Goal: Task Accomplishment & Management: Complete application form

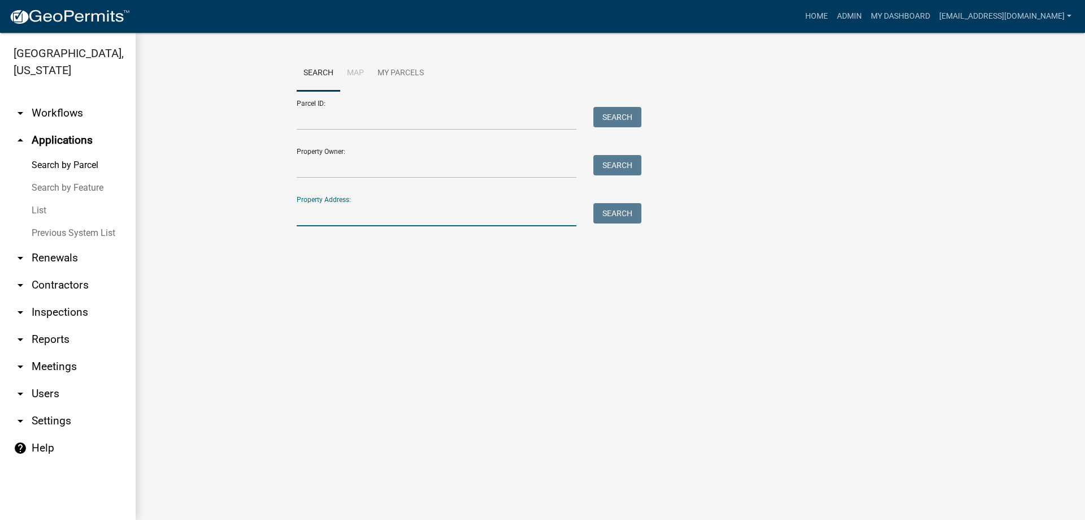
click at [349, 218] on input "Property Address:" at bounding box center [437, 214] width 280 height 23
click at [618, 209] on button "Search" at bounding box center [618, 213] width 48 height 20
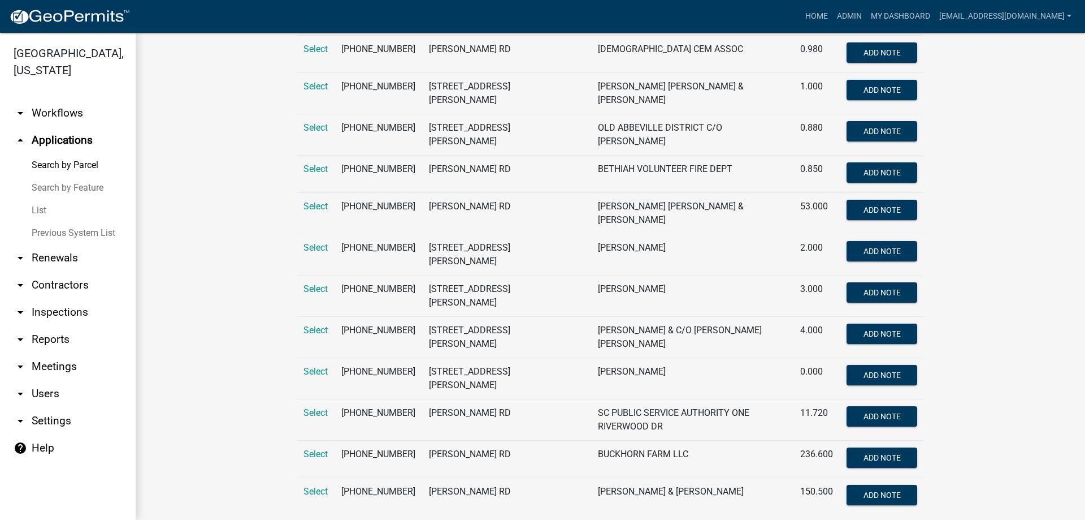
scroll to position [325, 0]
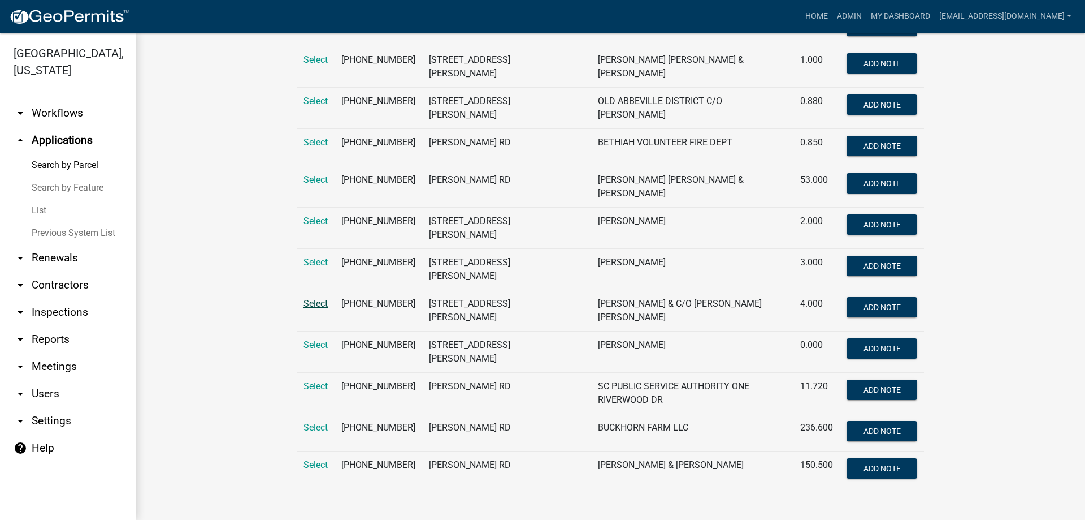
click at [308, 298] on span "Select" at bounding box center [316, 303] width 24 height 11
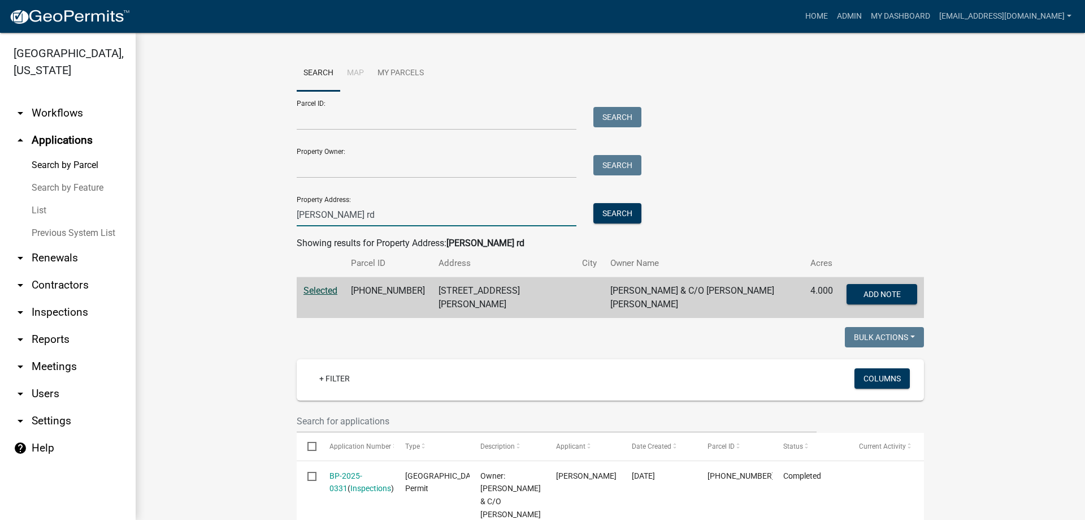
click at [297, 214] on input "troy rd" at bounding box center [437, 214] width 280 height 23
click at [611, 207] on button "Search" at bounding box center [618, 213] width 48 height 20
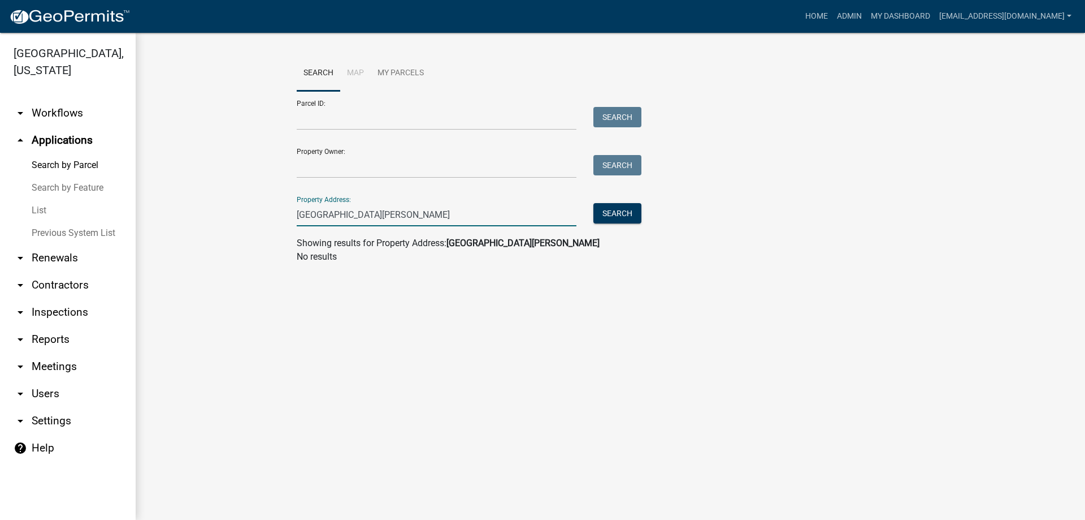
click at [370, 205] on input "164 troy rd" at bounding box center [437, 214] width 280 height 23
type input "1"
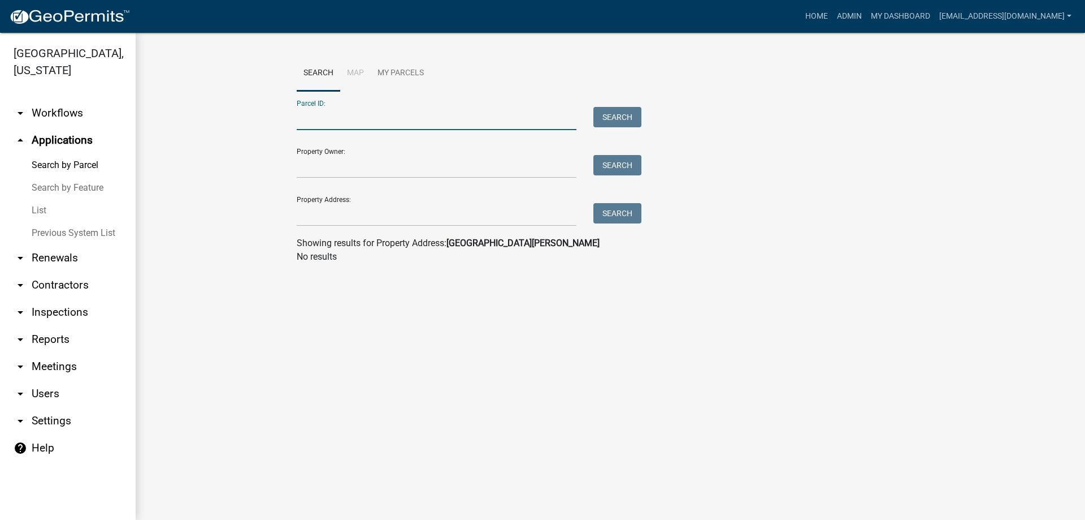
click at [335, 112] on input "Parcel ID:" at bounding box center [437, 118] width 280 height 23
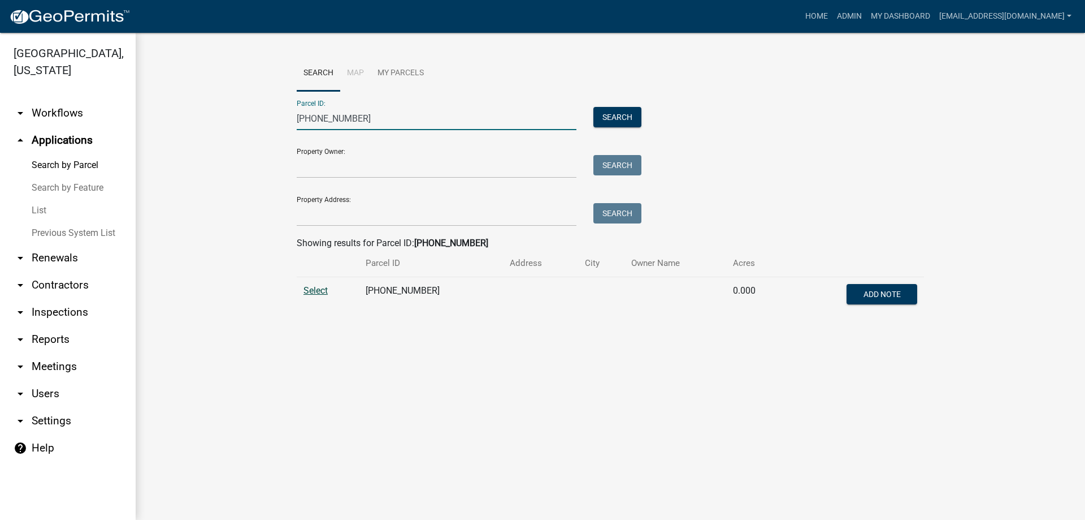
type input "179-00-00-029"
click at [314, 288] on span "Select" at bounding box center [316, 290] width 24 height 11
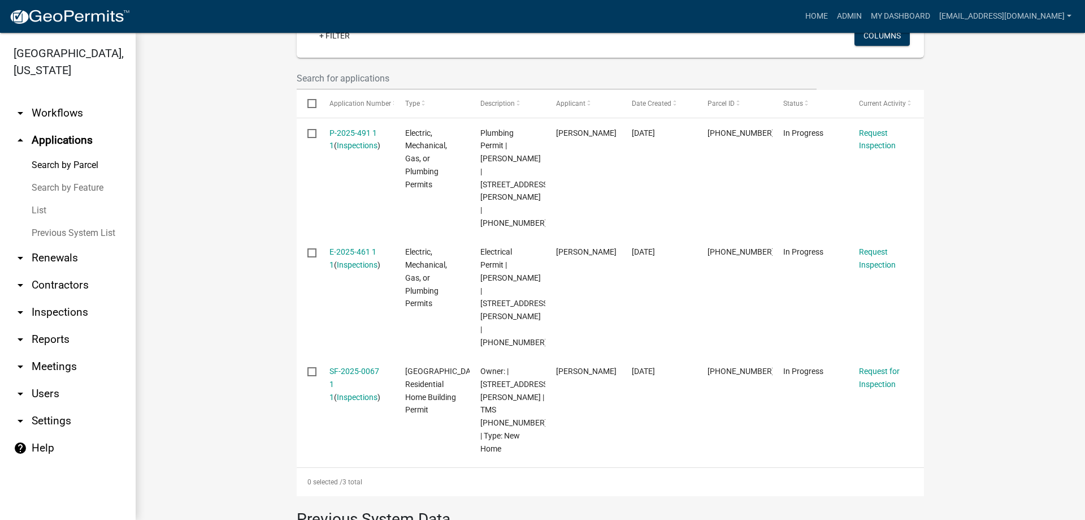
scroll to position [339, 0]
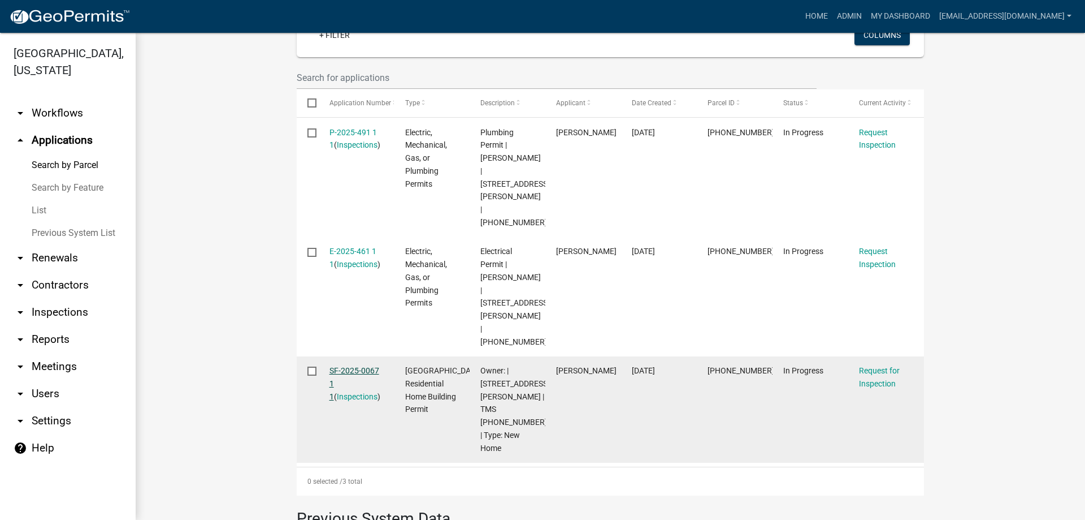
click at [343, 366] on link "SF-2025-0067 1 1" at bounding box center [355, 383] width 50 height 35
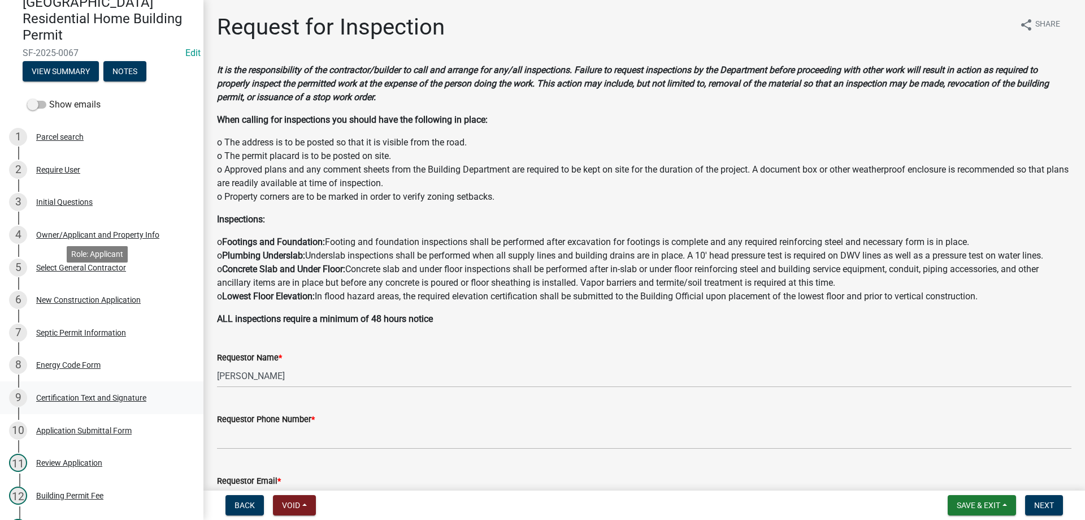
scroll to position [226, 0]
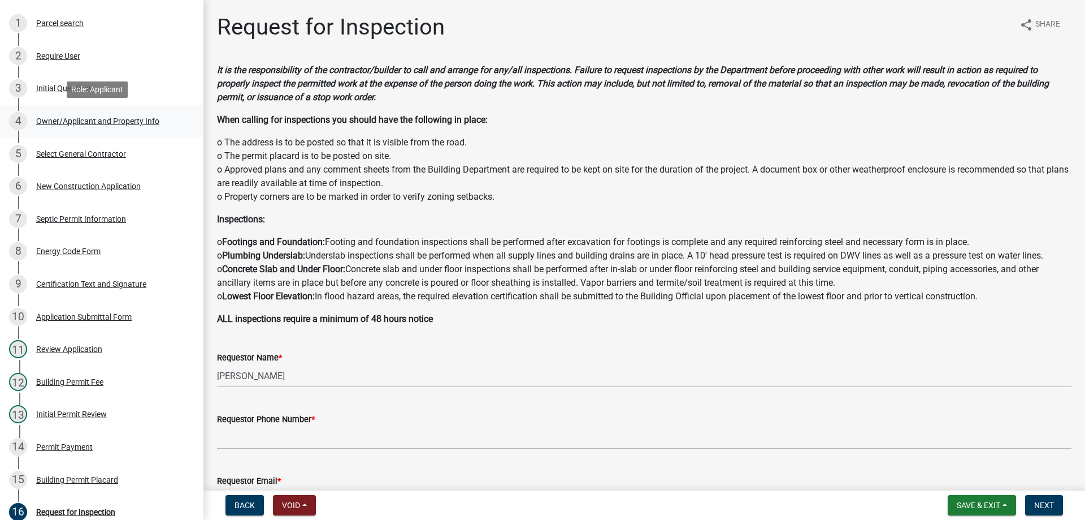
click at [74, 119] on div "Owner/Applicant and Property Info" at bounding box center [97, 121] width 123 height 8
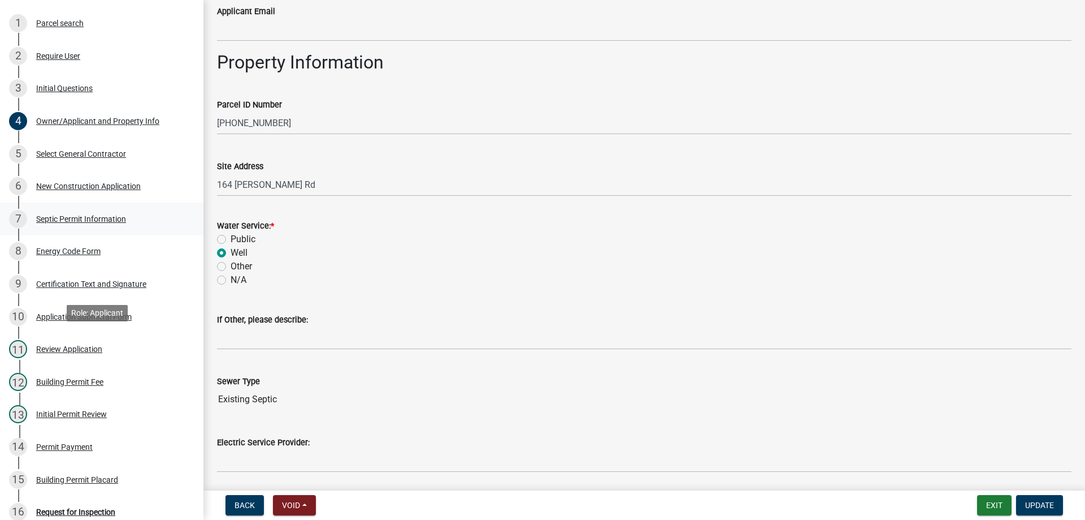
scroll to position [0, 0]
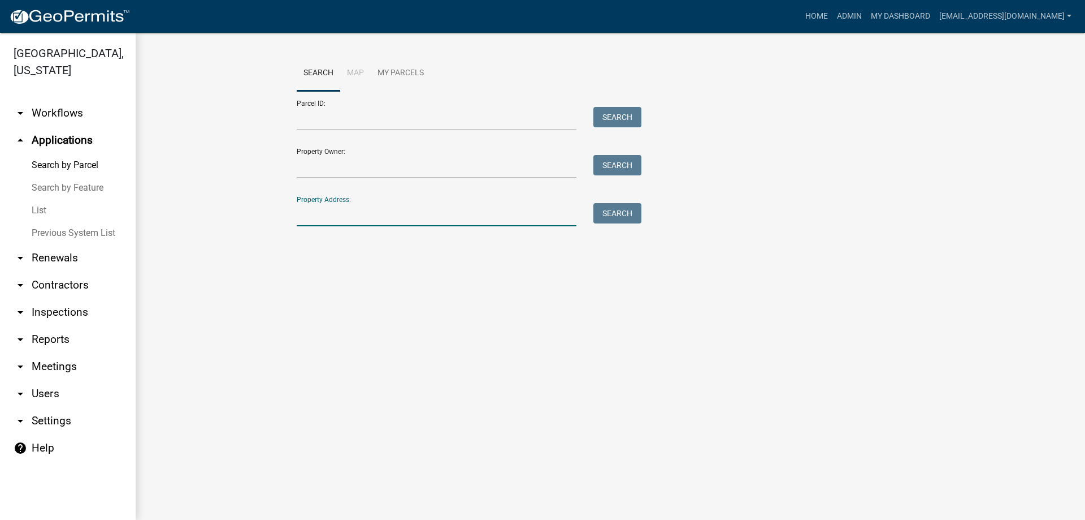
click at [398, 217] on input "Property Address:" at bounding box center [437, 214] width 280 height 23
type input "83 corbin"
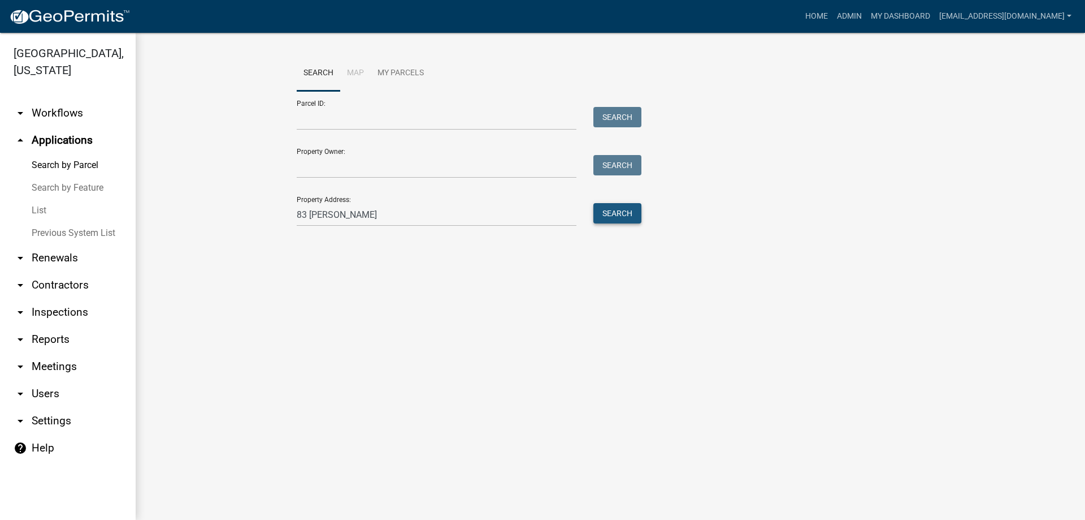
click at [617, 213] on button "Search" at bounding box center [618, 213] width 48 height 20
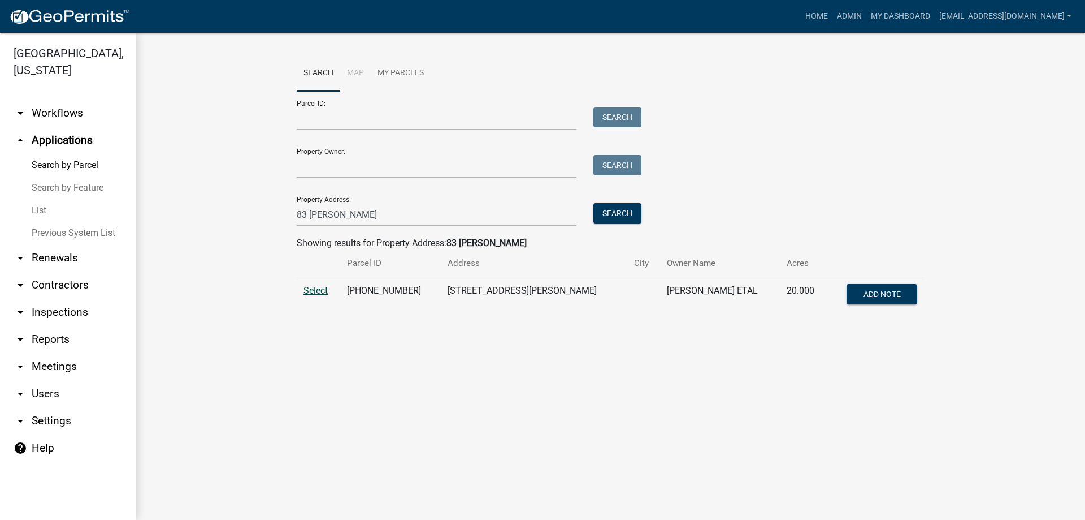
click at [315, 288] on span "Select" at bounding box center [316, 290] width 24 height 11
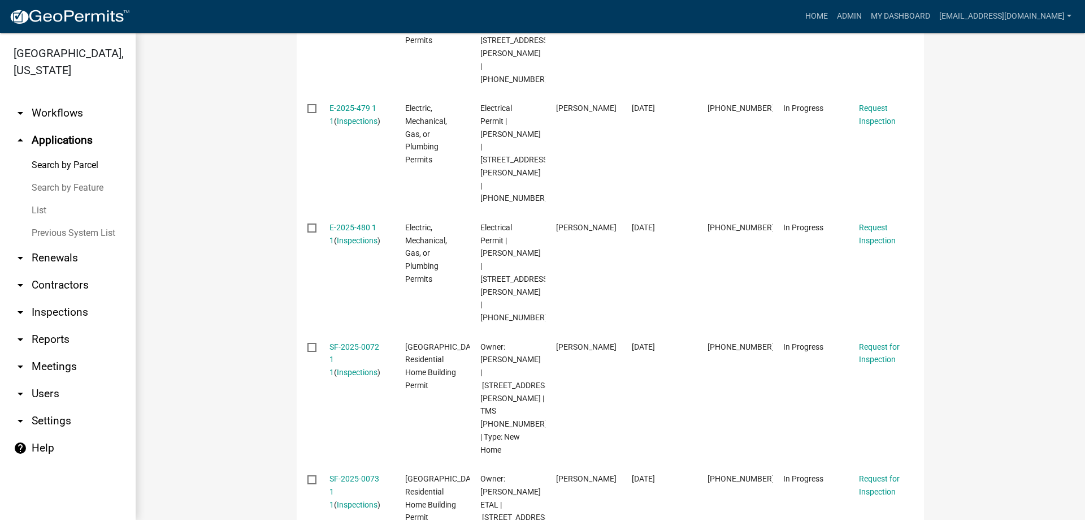
scroll to position [622, 0]
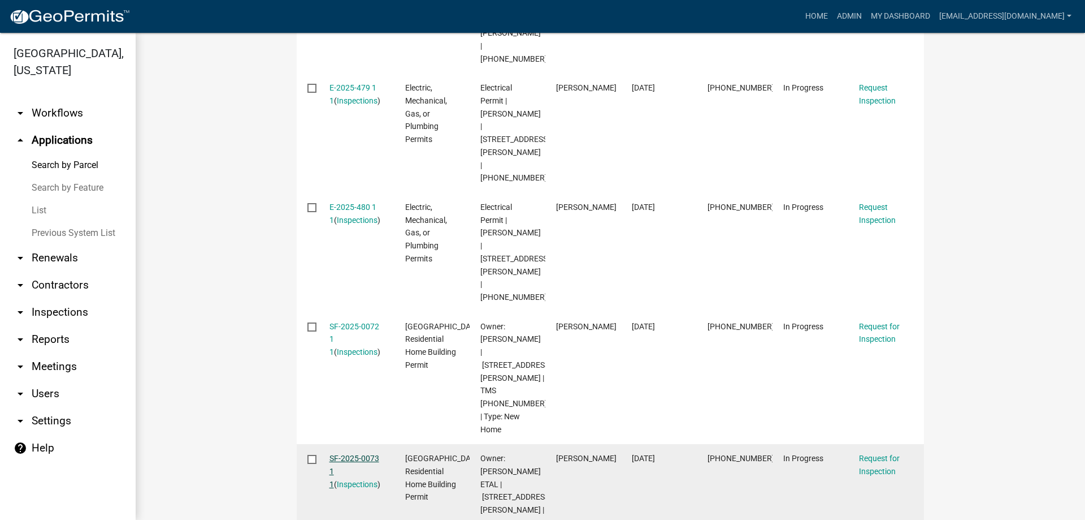
click at [349, 453] on link "SF-2025-0073 1 1" at bounding box center [355, 470] width 50 height 35
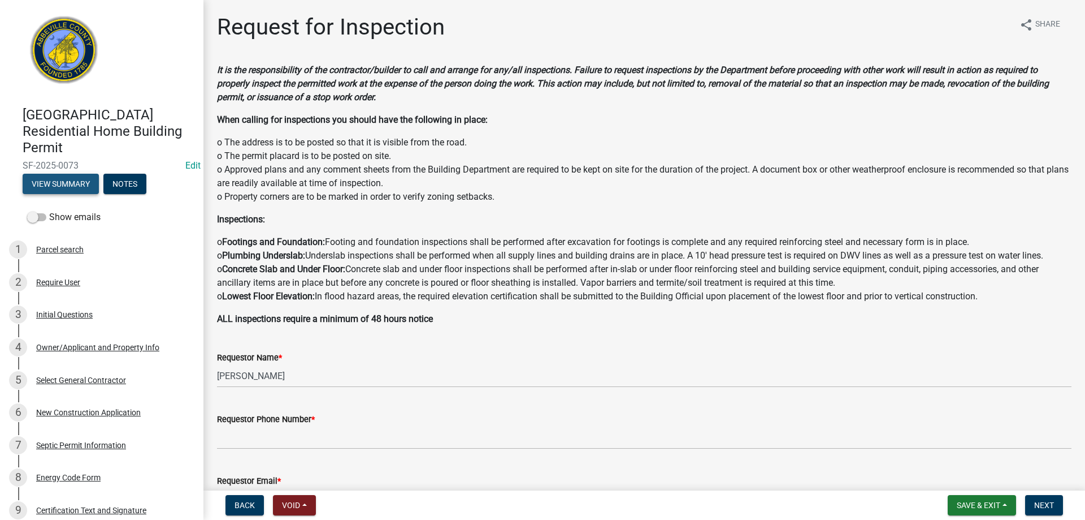
click at [69, 183] on button "View Summary" at bounding box center [61, 184] width 76 height 20
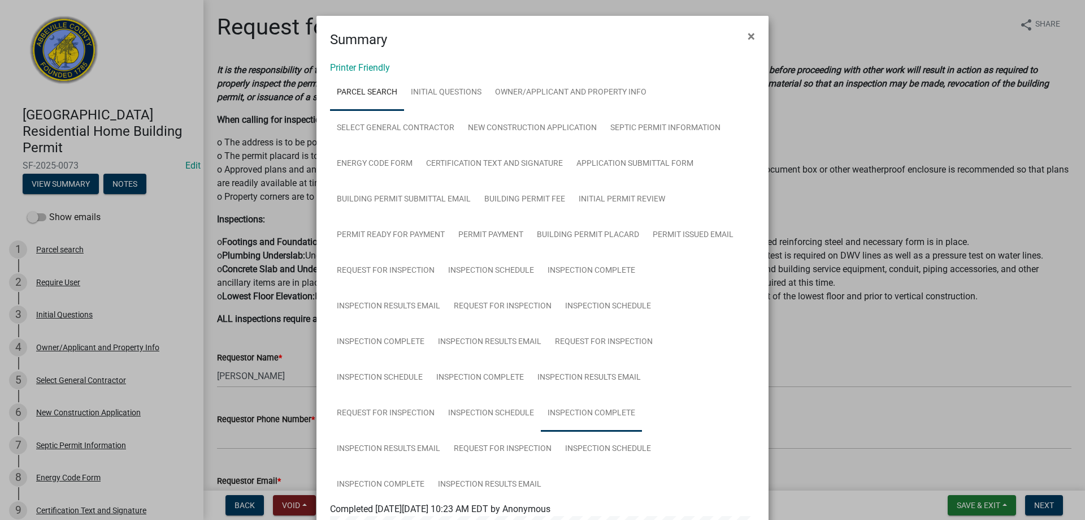
scroll to position [226, 0]
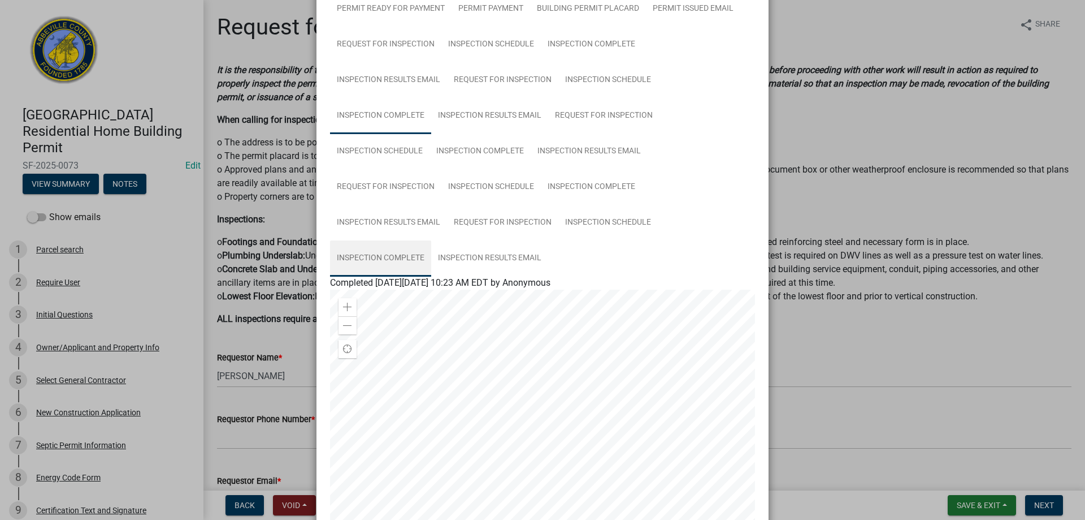
click at [363, 256] on link "Inspection Complete" at bounding box center [380, 258] width 101 height 36
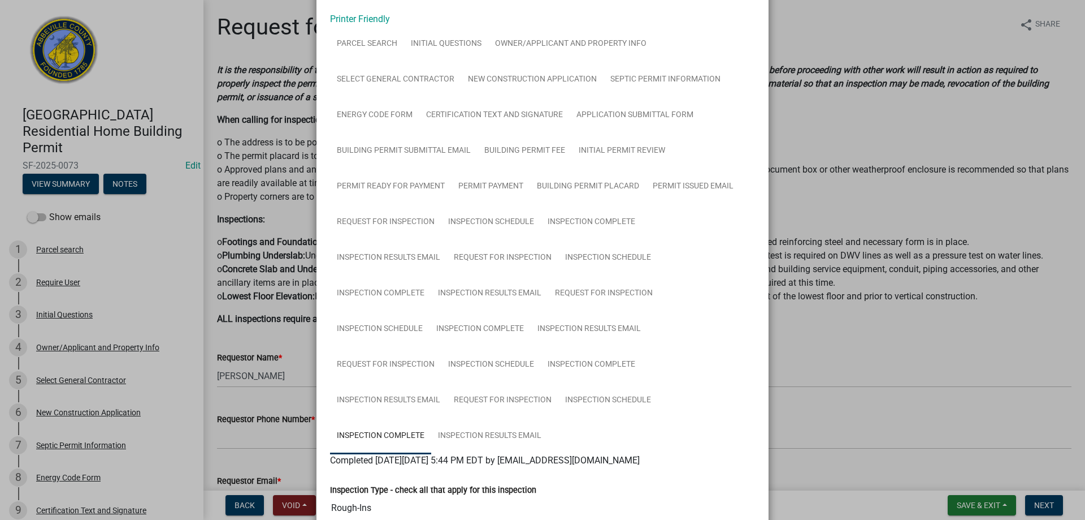
scroll to position [0, 0]
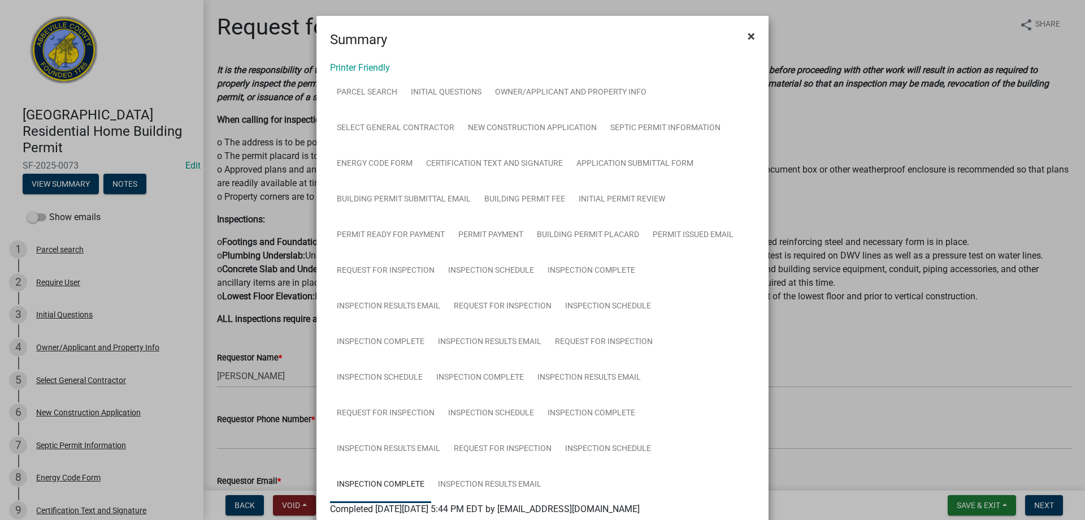
click at [748, 35] on span "×" at bounding box center [751, 36] width 7 height 16
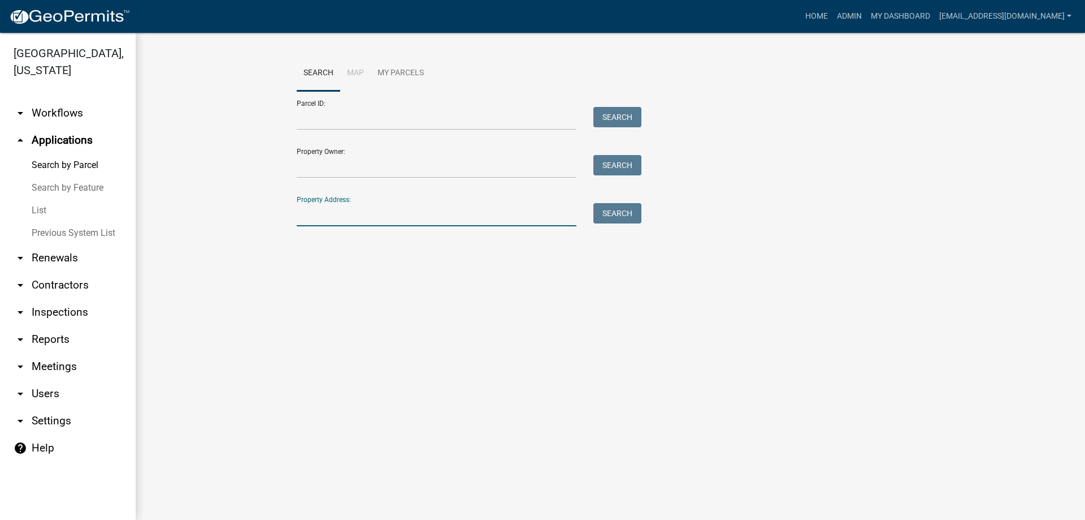
click at [365, 215] on input "Property Address:" at bounding box center [437, 214] width 280 height 23
type input "83 corbin"
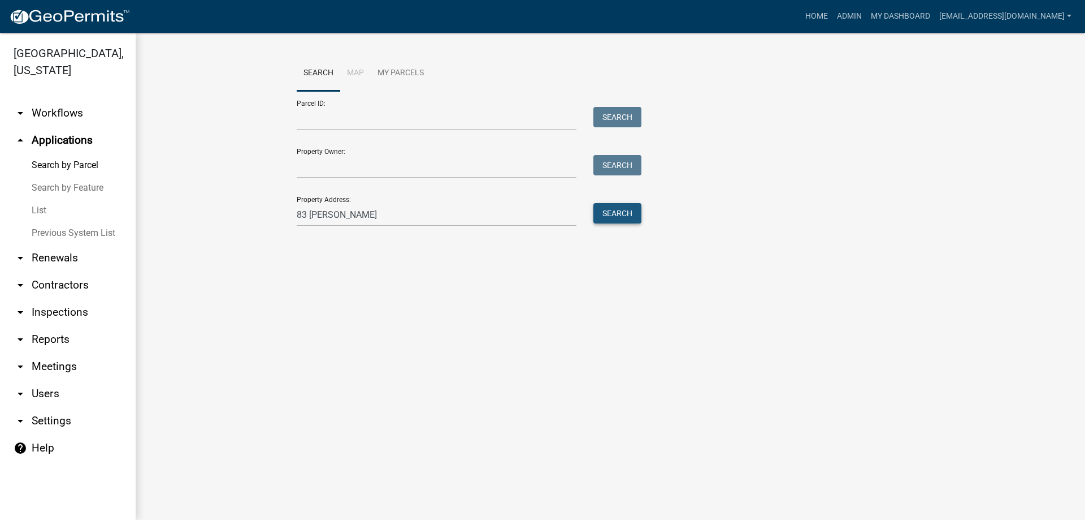
click at [622, 210] on button "Search" at bounding box center [618, 213] width 48 height 20
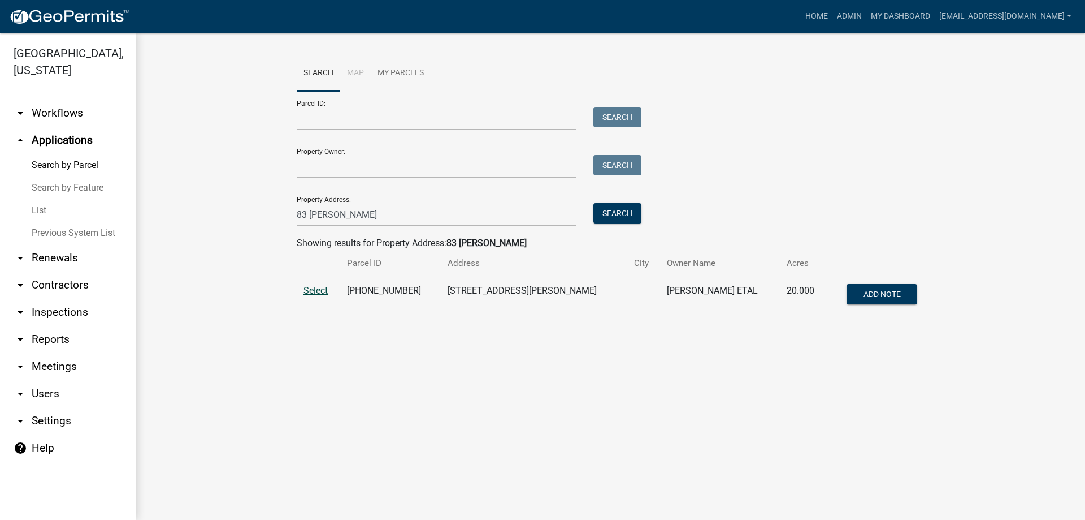
click at [313, 287] on span "Select" at bounding box center [316, 290] width 24 height 11
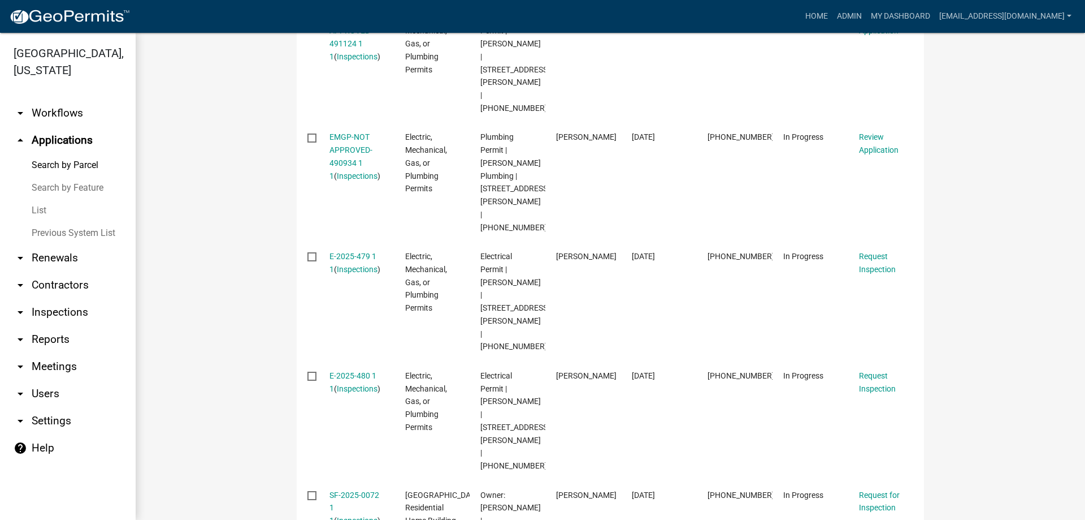
scroll to position [452, 0]
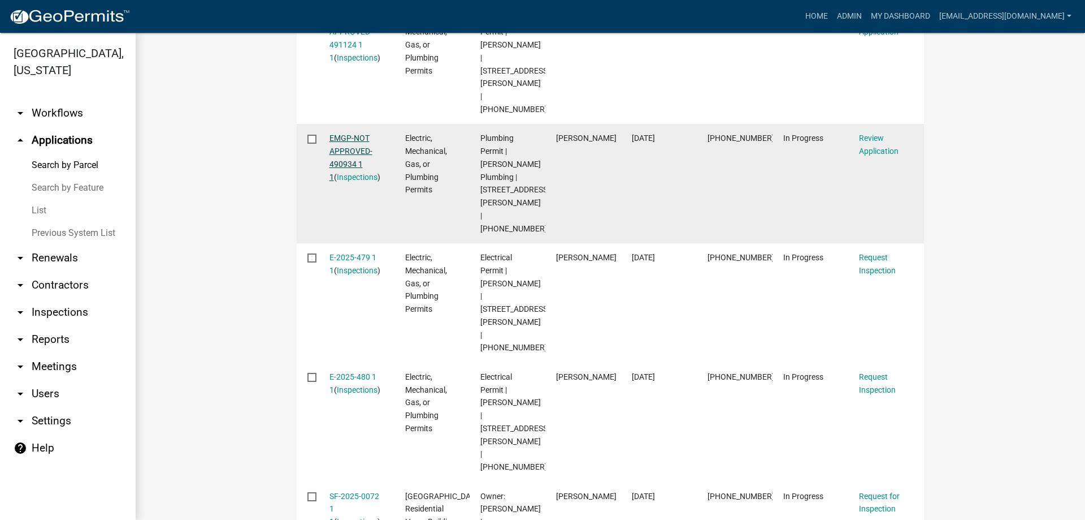
click at [341, 133] on link "EMGP-NOT APPROVED-490934 1 1" at bounding box center [351, 156] width 43 height 47
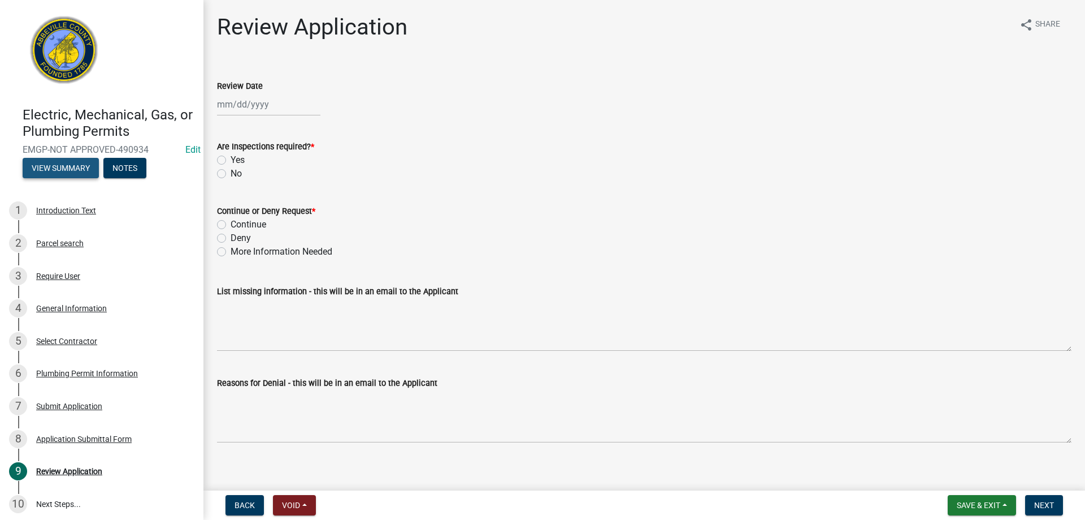
click at [47, 167] on button "View Summary" at bounding box center [61, 168] width 76 height 20
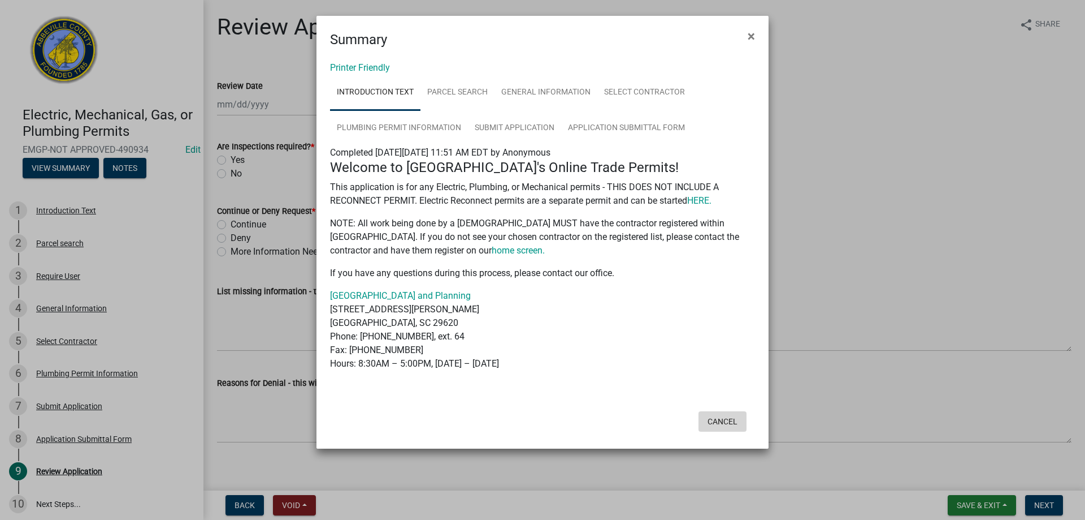
click at [722, 421] on button "Cancel" at bounding box center [723, 421] width 48 height 20
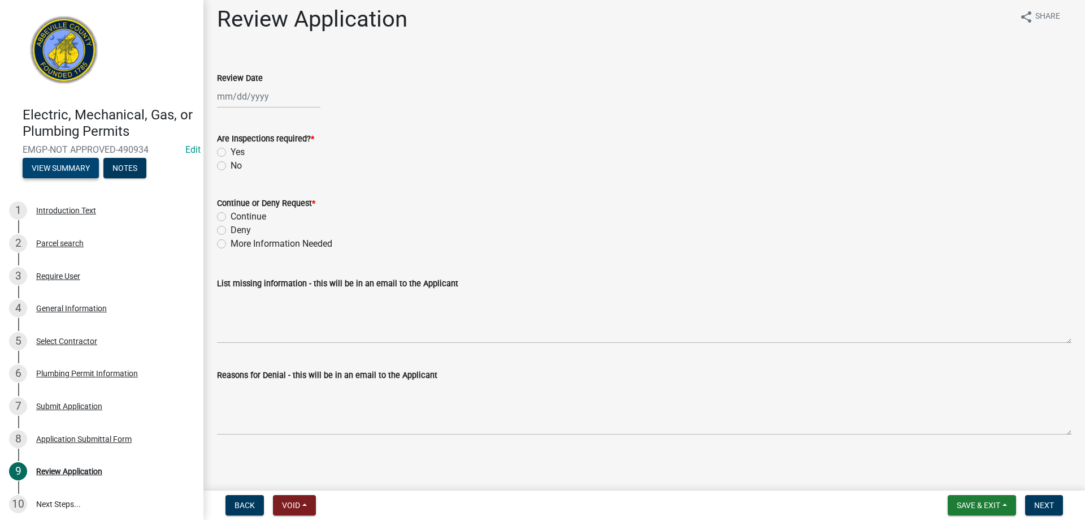
scroll to position [10, 0]
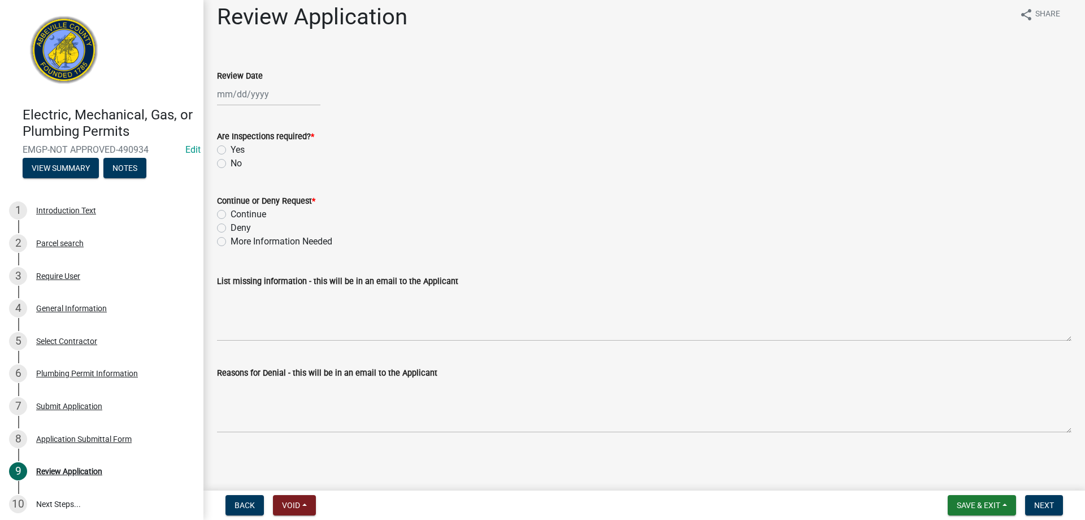
select select "10"
select select "2025"
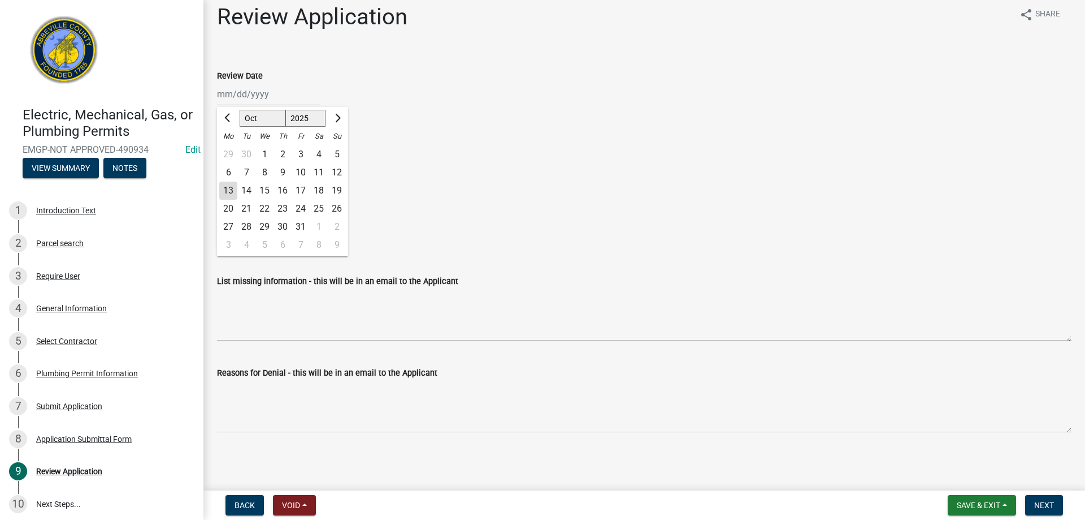
click at [252, 94] on input "Review Date" at bounding box center [268, 94] width 103 height 23
click at [227, 189] on div "13" at bounding box center [228, 190] width 18 height 18
type input "10/13/2025"
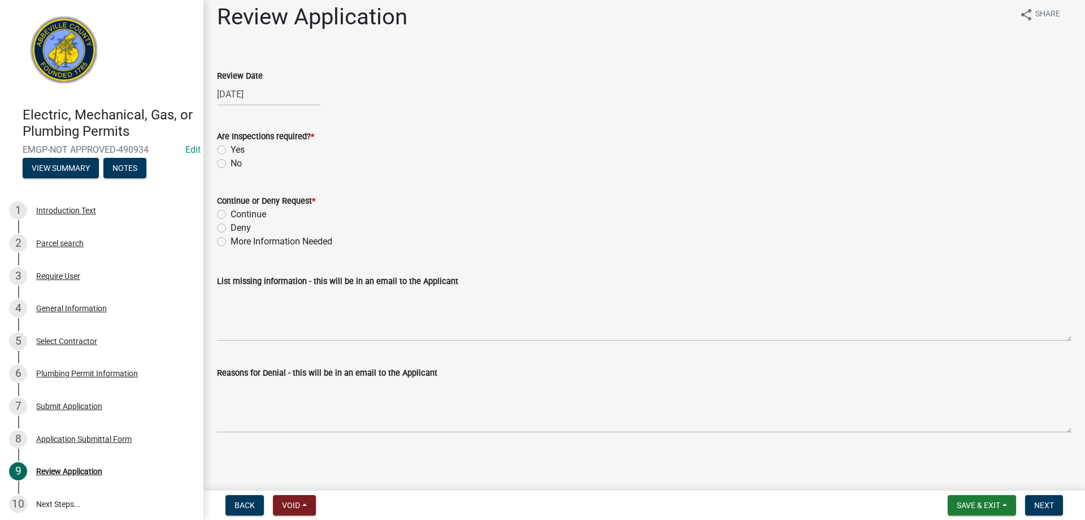
click at [231, 150] on label "Yes" at bounding box center [238, 150] width 14 height 14
click at [231, 150] on input "Yes" at bounding box center [234, 146] width 7 height 7
radio input "true"
click at [231, 212] on label "Continue" at bounding box center [249, 214] width 36 height 14
click at [231, 212] on input "Continue" at bounding box center [234, 210] width 7 height 7
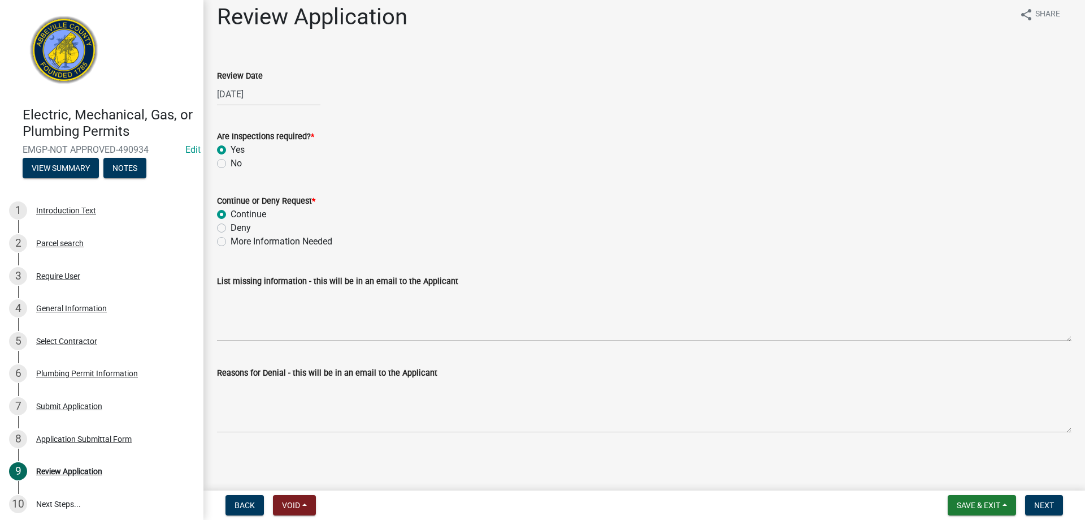
radio input "true"
click at [1037, 509] on span "Next" at bounding box center [1045, 504] width 20 height 9
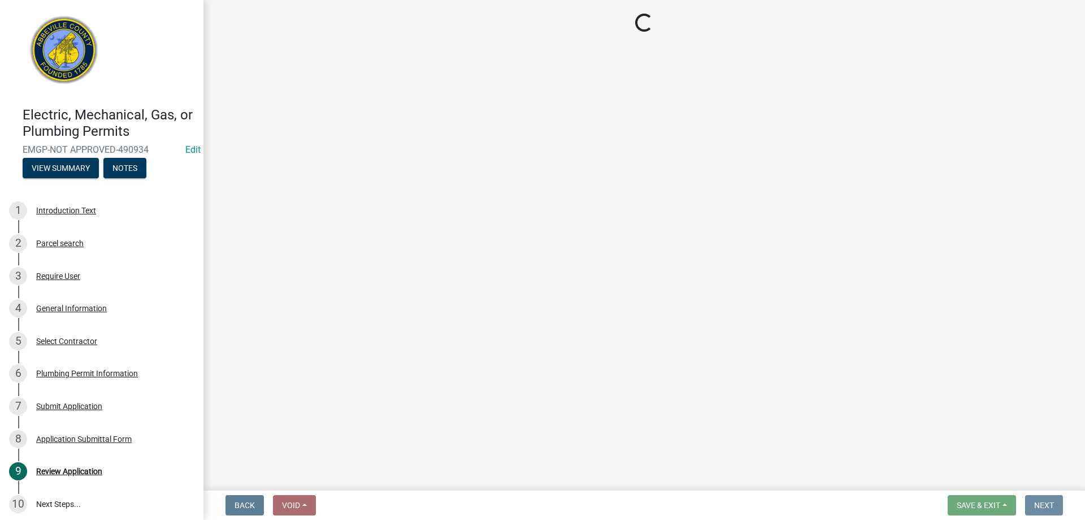
scroll to position [0, 0]
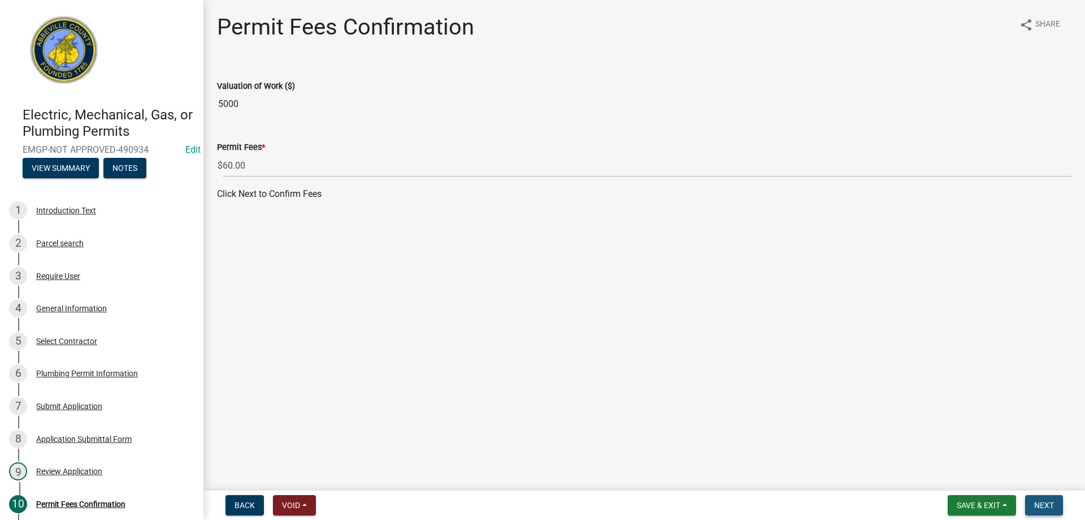
click at [1041, 501] on span "Next" at bounding box center [1045, 504] width 20 height 9
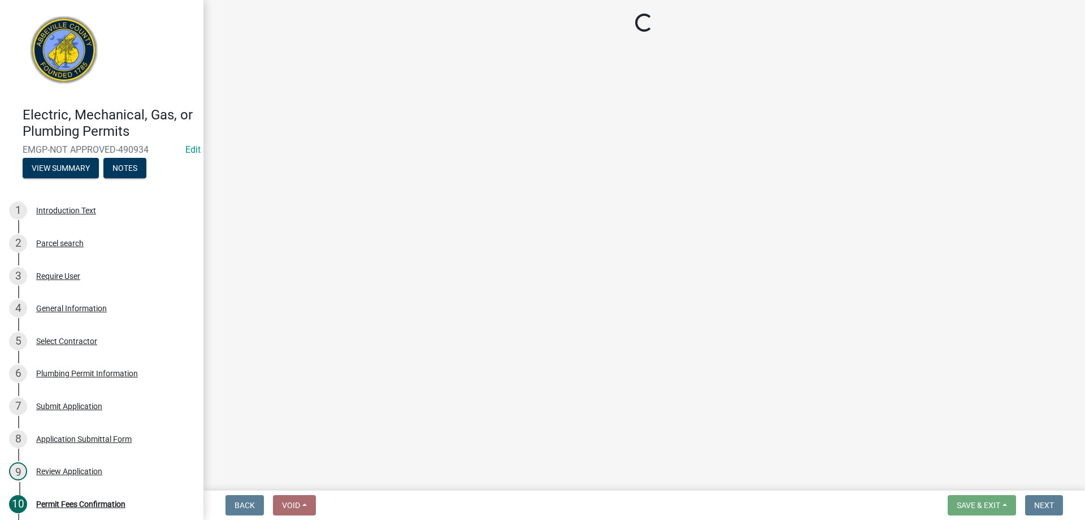
select select "3: 3"
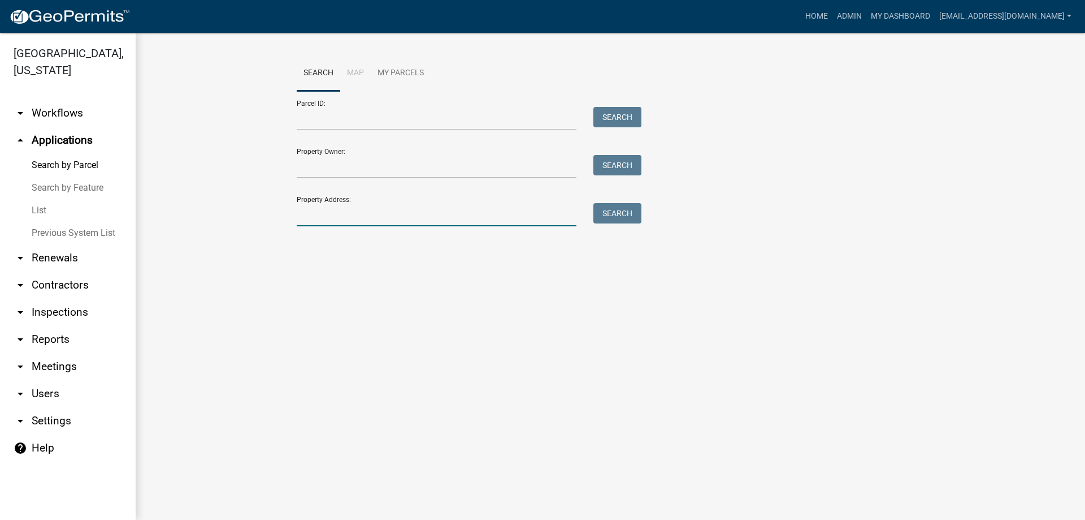
click at [359, 222] on input "Property Address:" at bounding box center [437, 214] width 280 height 23
type input "83 corbin"
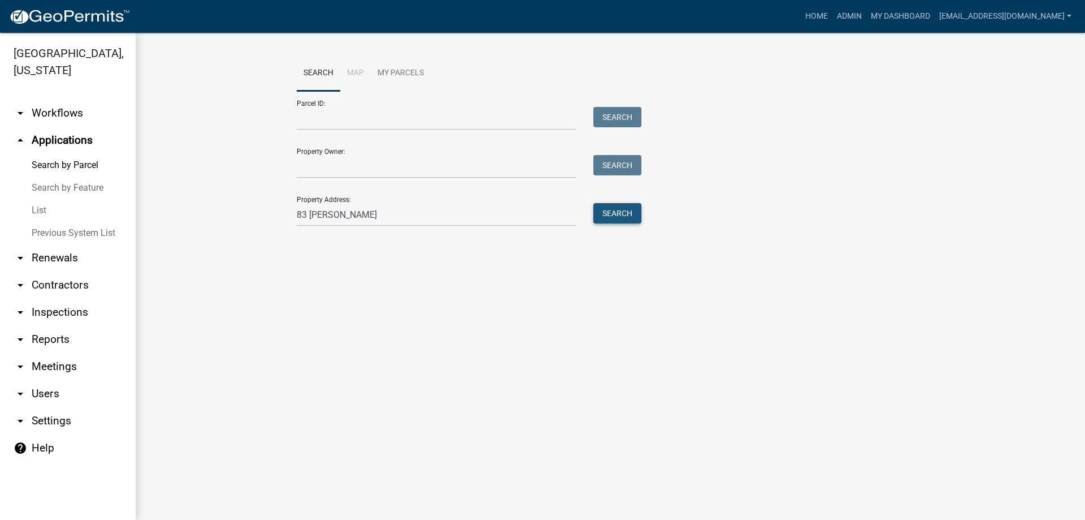
click at [613, 209] on button "Search" at bounding box center [618, 213] width 48 height 20
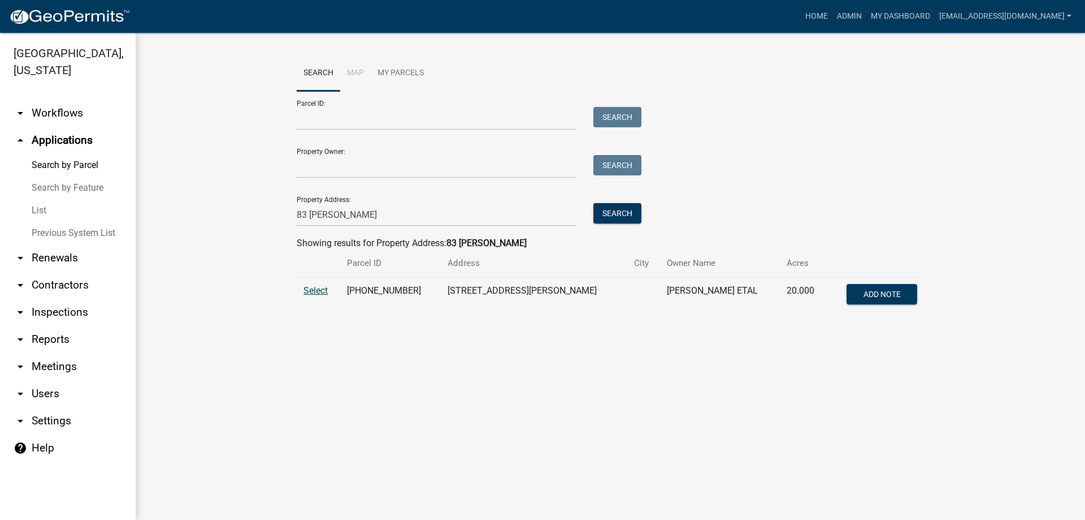
click at [315, 289] on span "Select" at bounding box center [316, 290] width 24 height 11
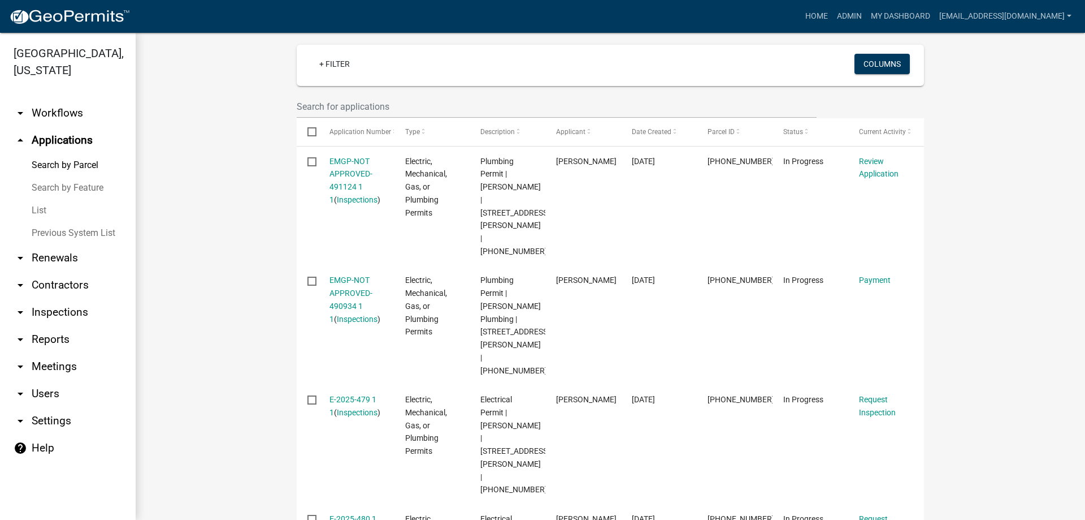
scroll to position [283, 0]
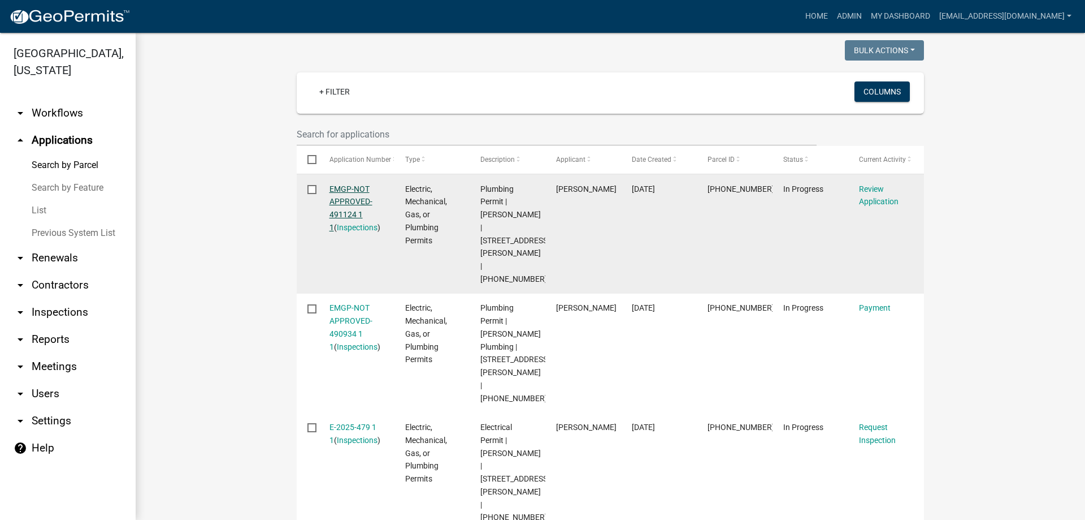
click at [330, 186] on link "EMGP-NOT APPROVED-491124 1 1" at bounding box center [351, 207] width 43 height 47
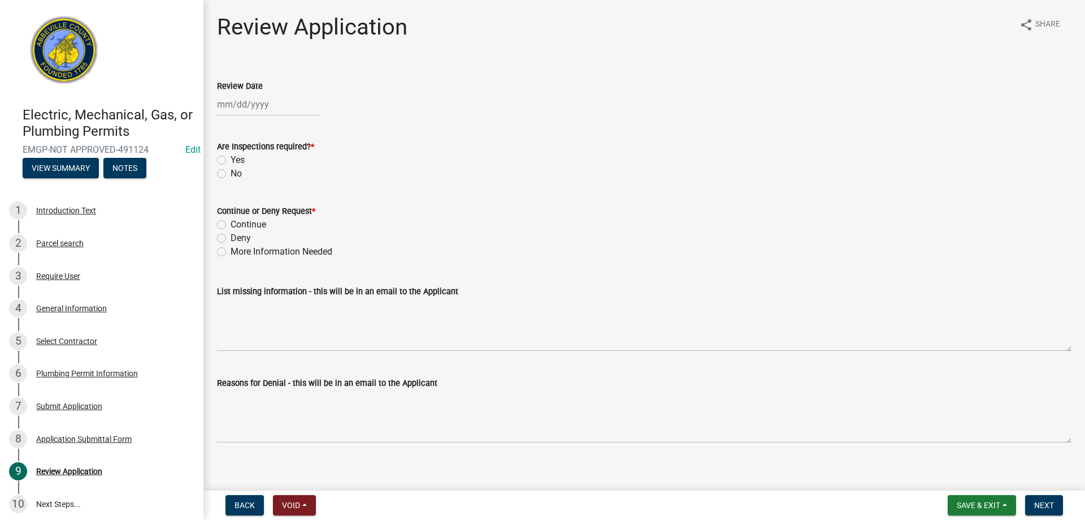
select select "10"
select select "2025"
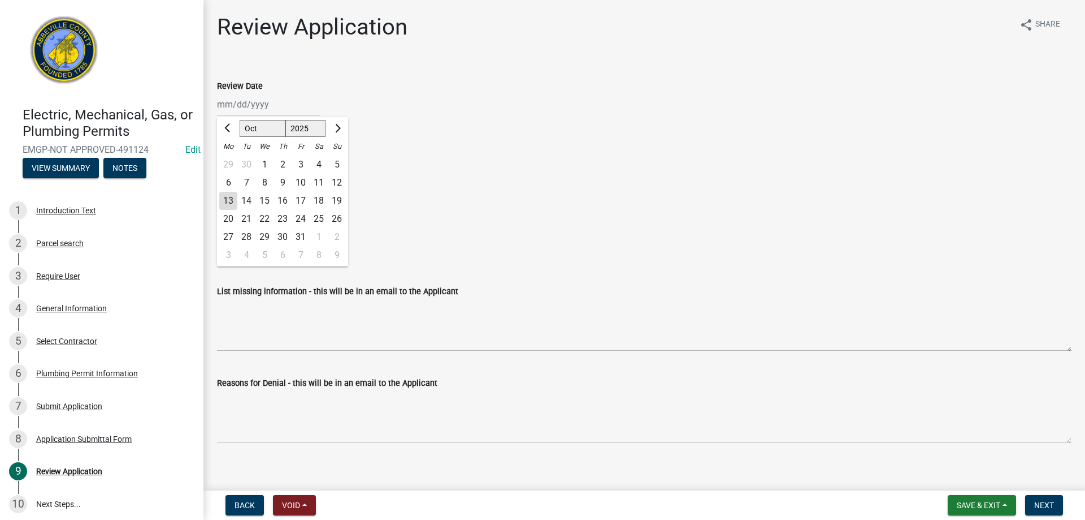
click at [247, 103] on div "Jan Feb Mar Apr May Jun Jul Aug Sep Oct Nov Dec 1525 1526 1527 1528 1529 1530 1…" at bounding box center [268, 104] width 103 height 23
click at [230, 198] on div "13" at bounding box center [228, 201] width 18 height 18
type input "10/13/2025"
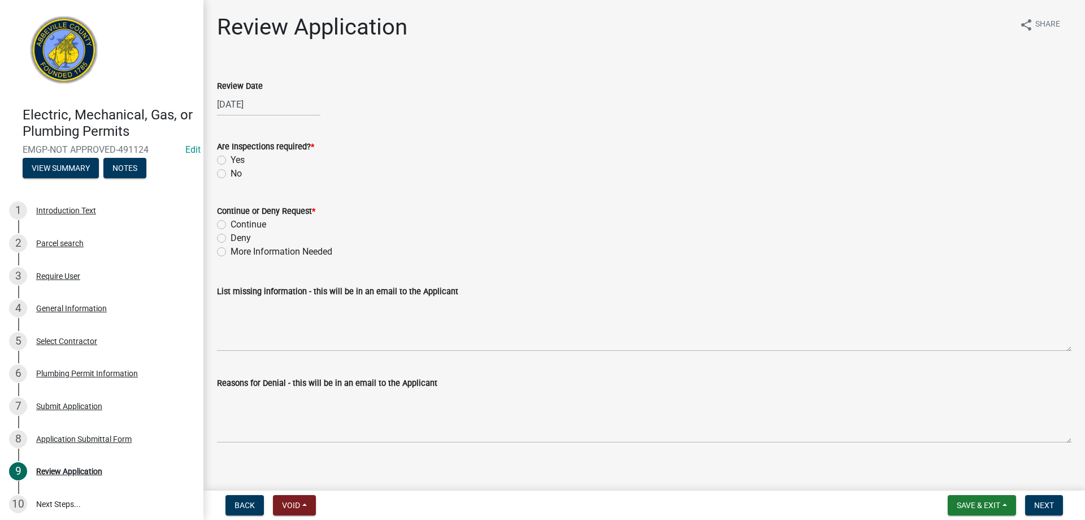
click at [231, 158] on label "Yes" at bounding box center [238, 160] width 14 height 14
click at [231, 158] on input "Yes" at bounding box center [234, 156] width 7 height 7
radio input "true"
click at [231, 226] on label "Continue" at bounding box center [249, 225] width 36 height 14
click at [231, 225] on input "Continue" at bounding box center [234, 221] width 7 height 7
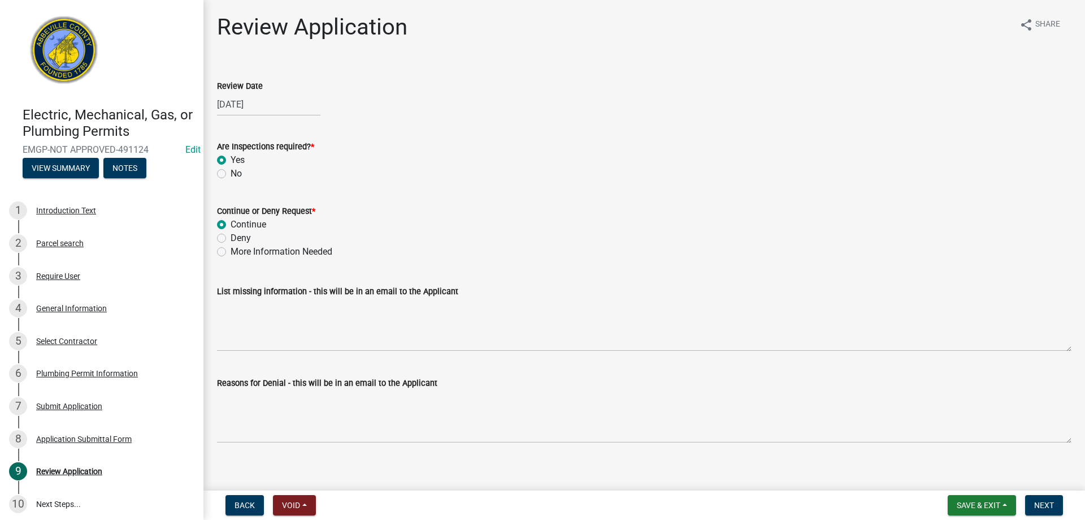
radio input "true"
click at [1044, 503] on span "Next" at bounding box center [1045, 504] width 20 height 9
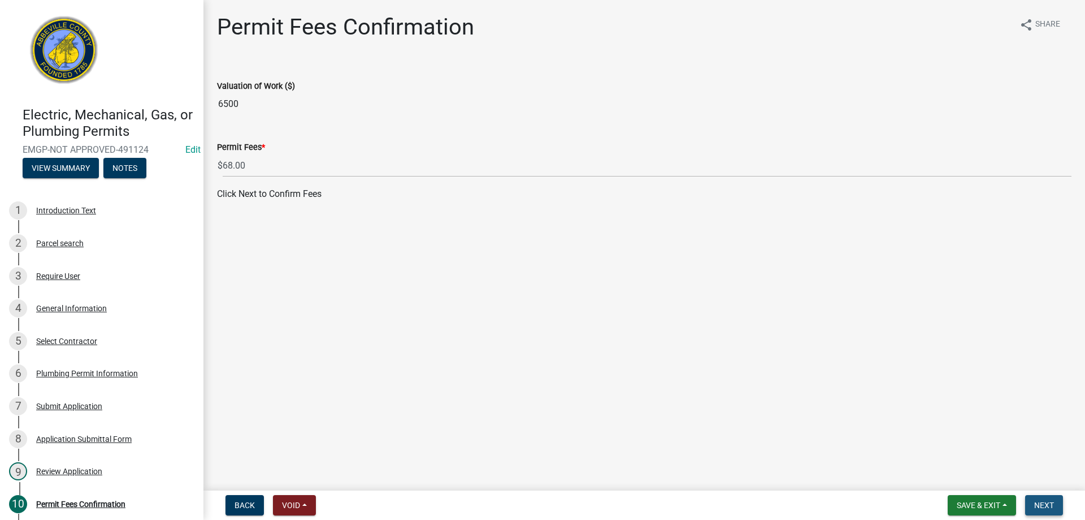
click at [1038, 503] on span "Next" at bounding box center [1045, 504] width 20 height 9
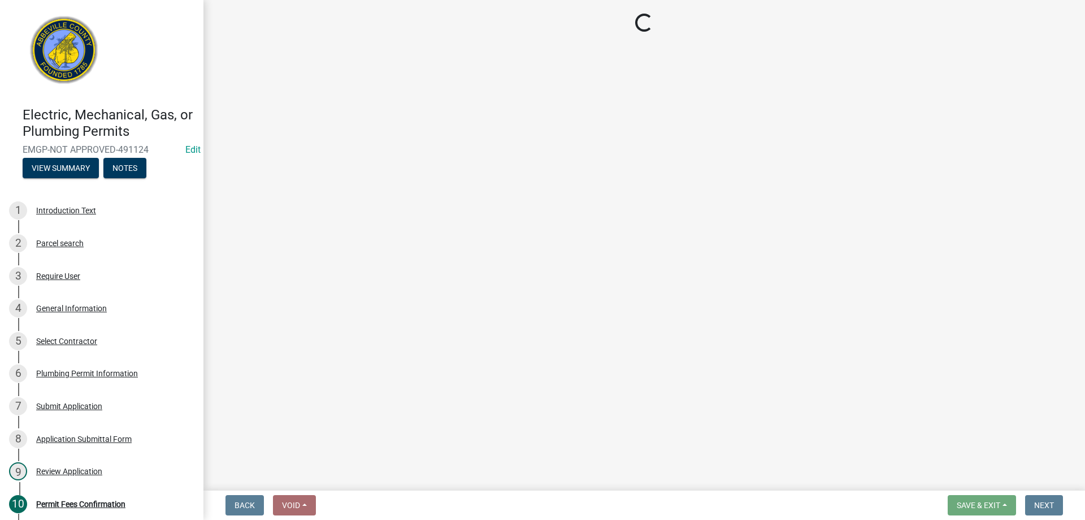
select select "3: 3"
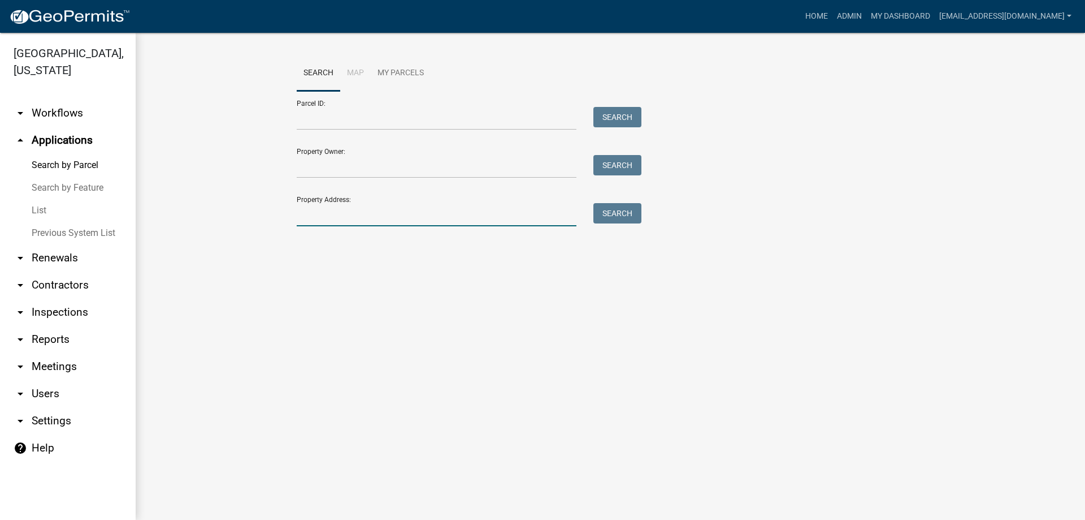
click at [333, 218] on input "Property Address:" at bounding box center [437, 214] width 280 height 23
type input "83 corbin"
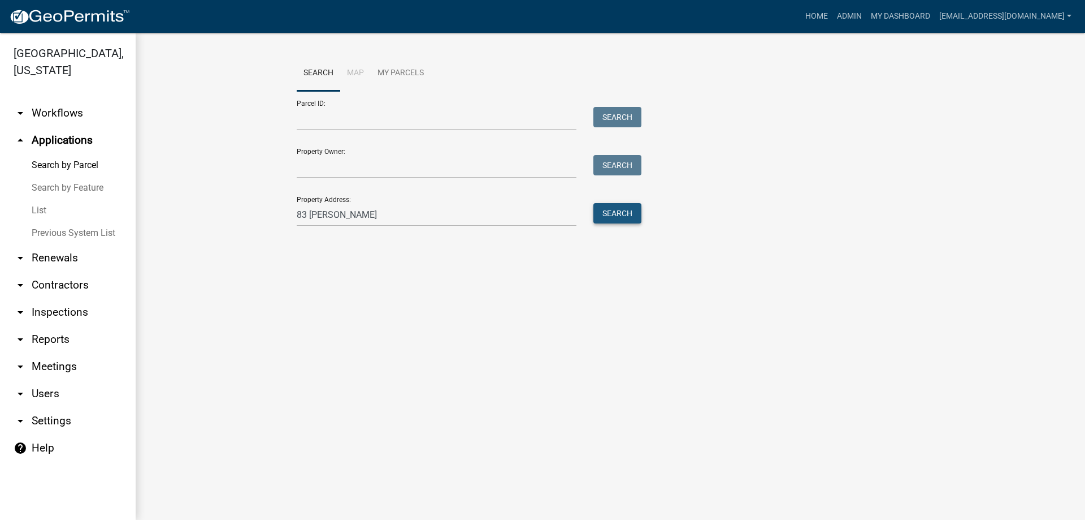
click at [615, 211] on button "Search" at bounding box center [618, 213] width 48 height 20
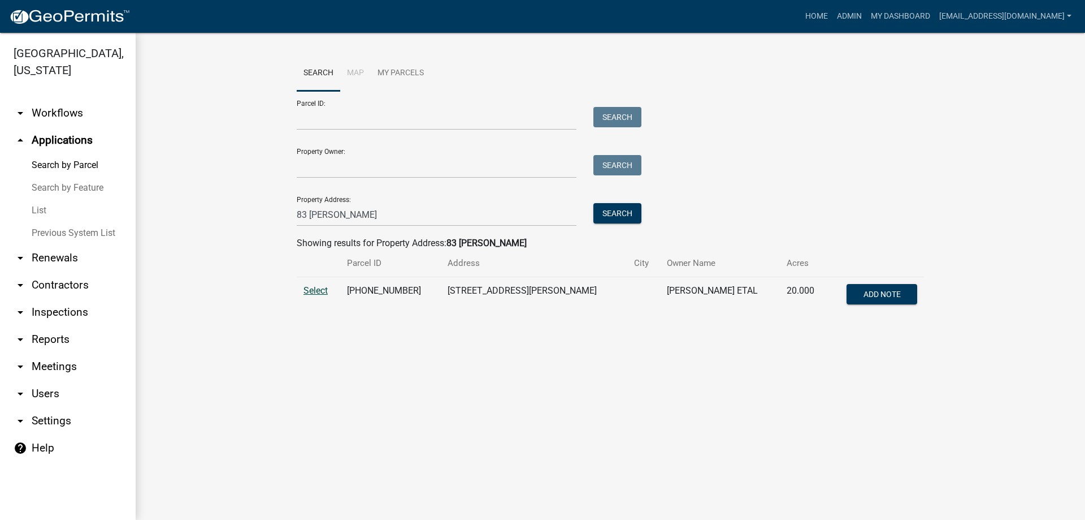
click at [314, 291] on span "Select" at bounding box center [316, 290] width 24 height 11
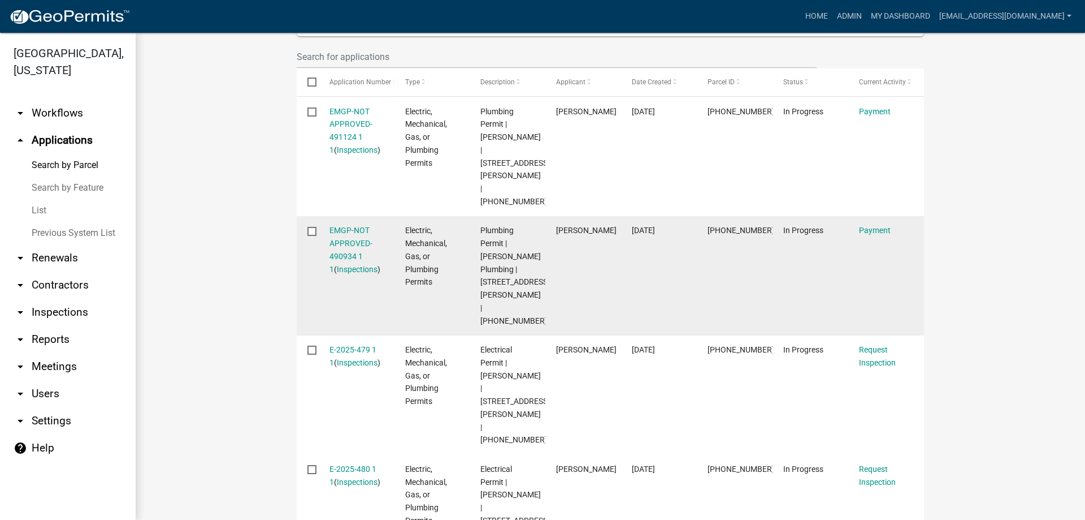
scroll to position [396, 0]
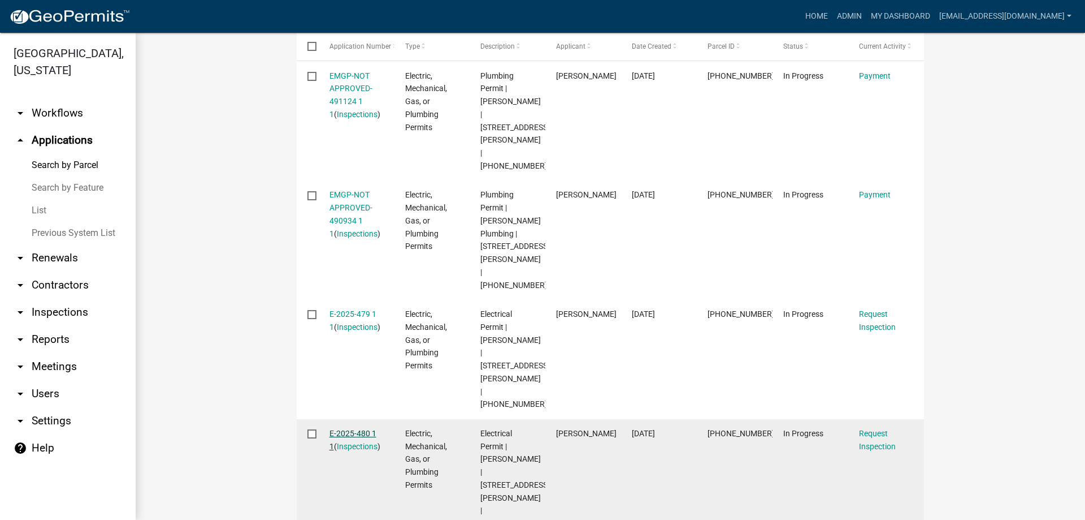
click at [348, 429] on link "E-2025-480 1 1" at bounding box center [353, 440] width 47 height 22
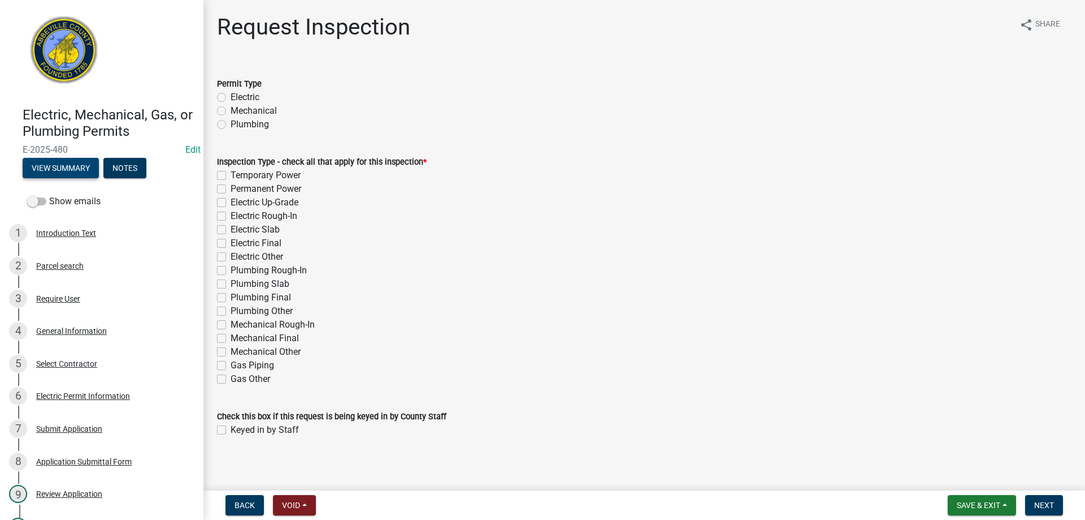
click at [69, 166] on button "View Summary" at bounding box center [61, 168] width 76 height 20
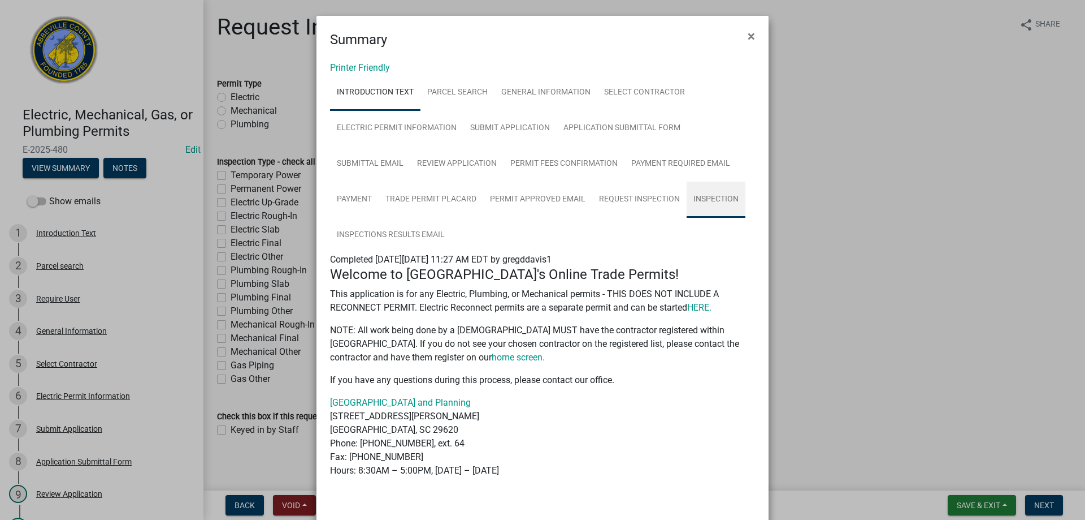
click at [722, 200] on link "Inspection" at bounding box center [716, 199] width 59 height 36
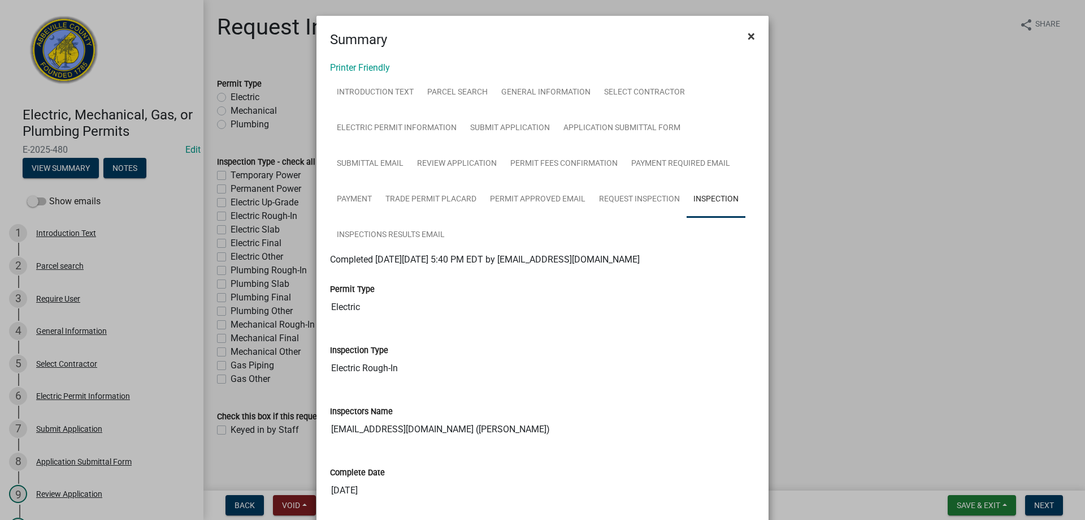
click at [748, 34] on span "×" at bounding box center [751, 36] width 7 height 16
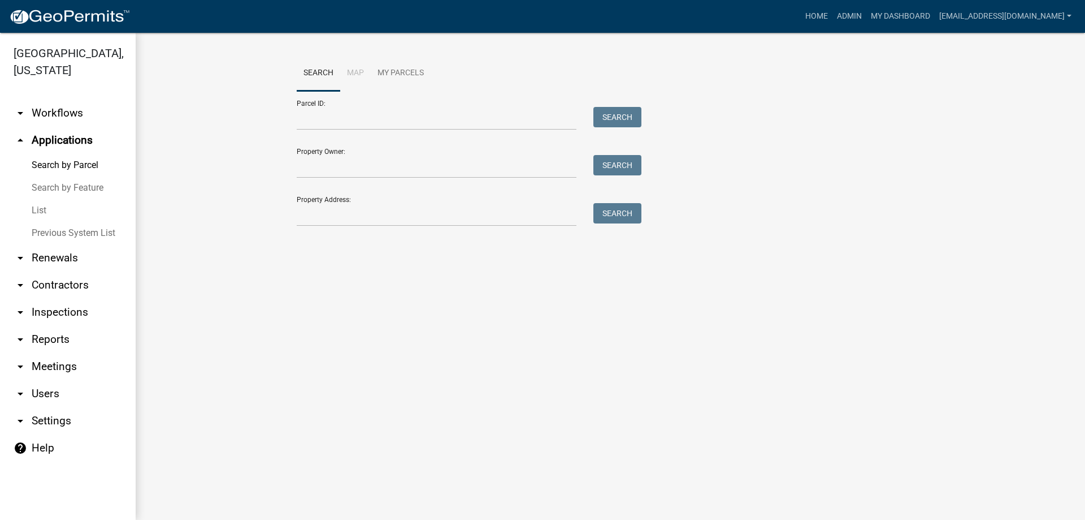
click at [63, 286] on link "arrow_drop_down Contractors" at bounding box center [68, 284] width 136 height 27
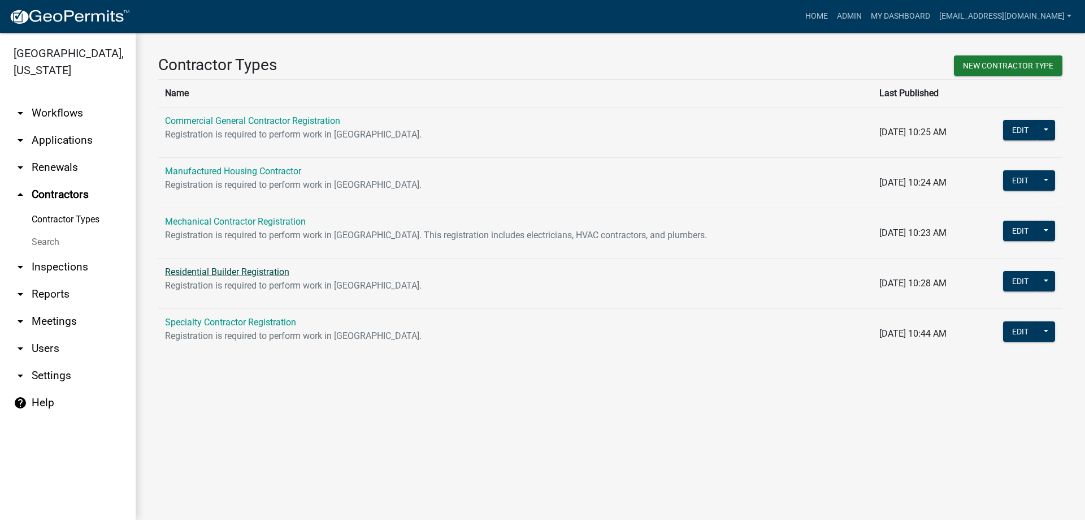
click at [250, 273] on link "Residential Builder Registration" at bounding box center [227, 271] width 124 height 11
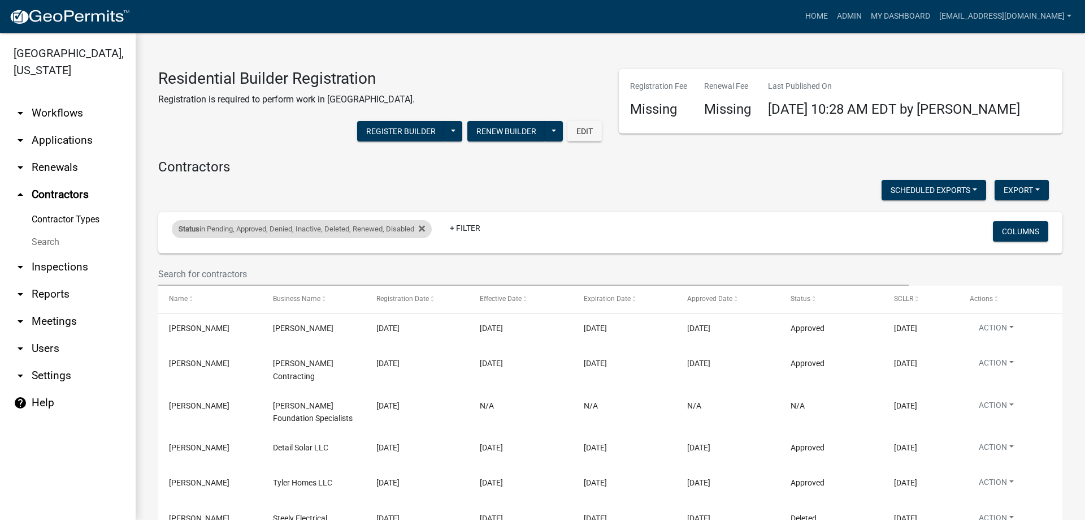
click at [237, 224] on div "Status in Pending, Approved, Denied, Inactive, Deleted, Renewed, Disabled" at bounding box center [302, 229] width 260 height 18
select select "1: '0'"
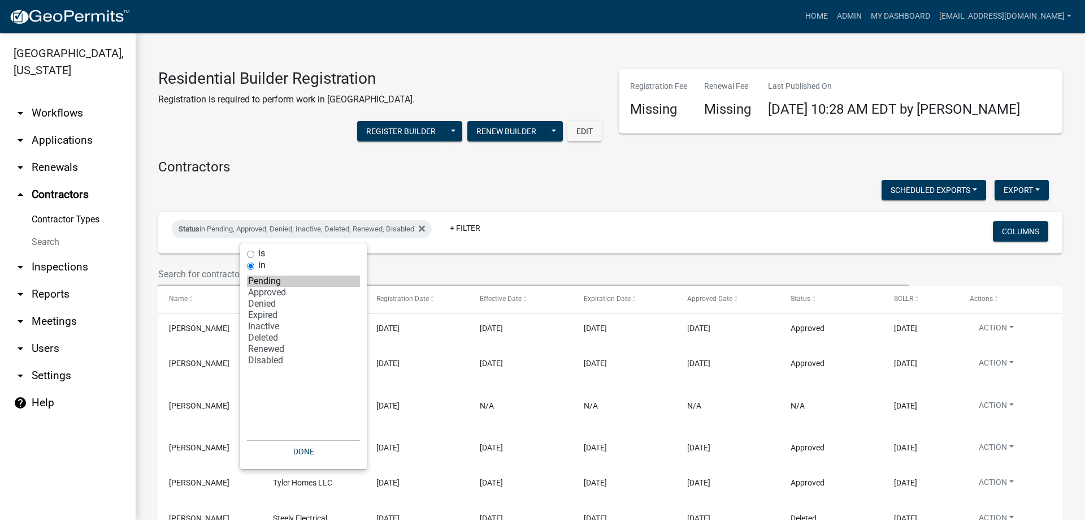
click at [163, 235] on div "Status in Pending, Approved, Denied, Inactive, Deleted, Renewed, Disabled + Fil…" at bounding box center [461, 232] width 596 height 29
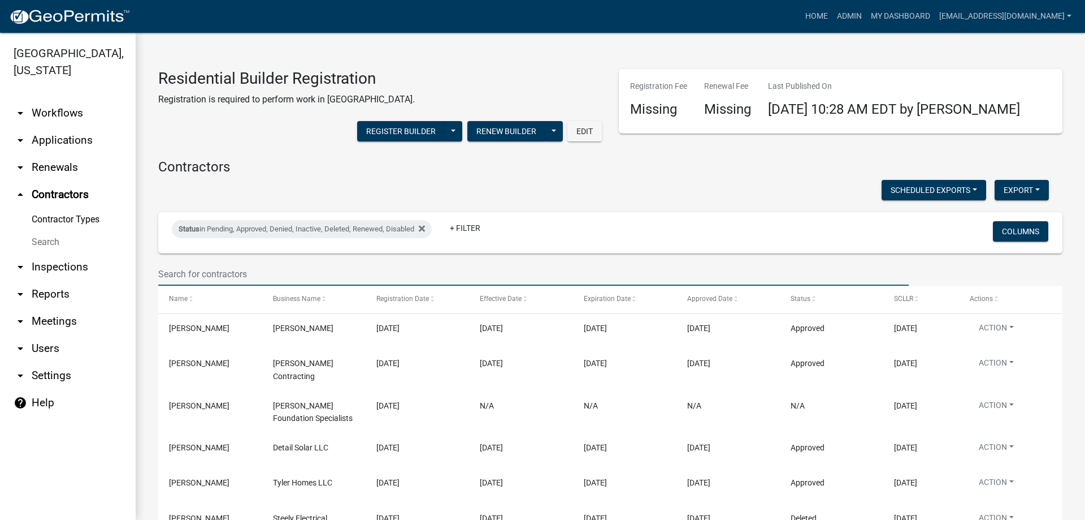
click at [194, 275] on input "text" at bounding box center [533, 273] width 751 height 23
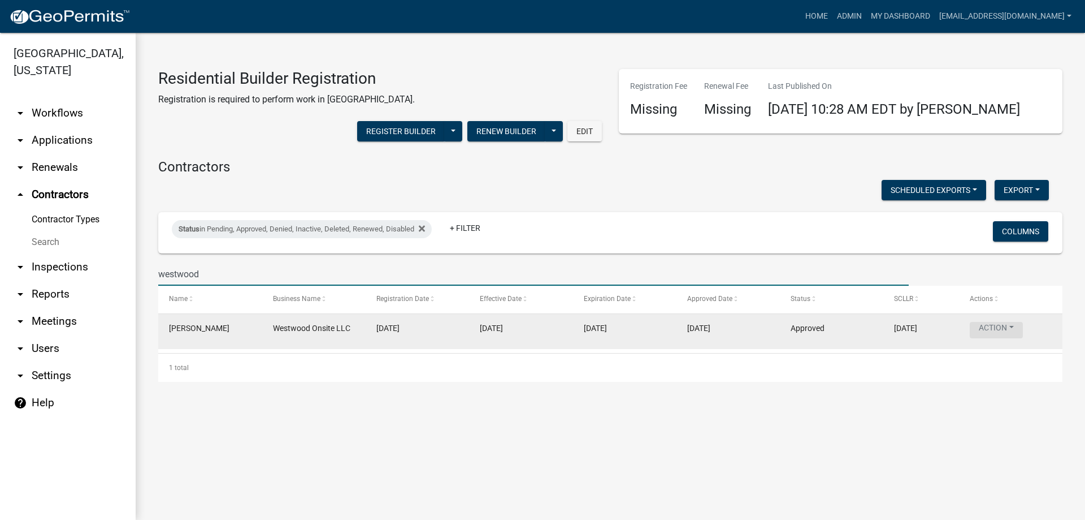
type input "westwood"
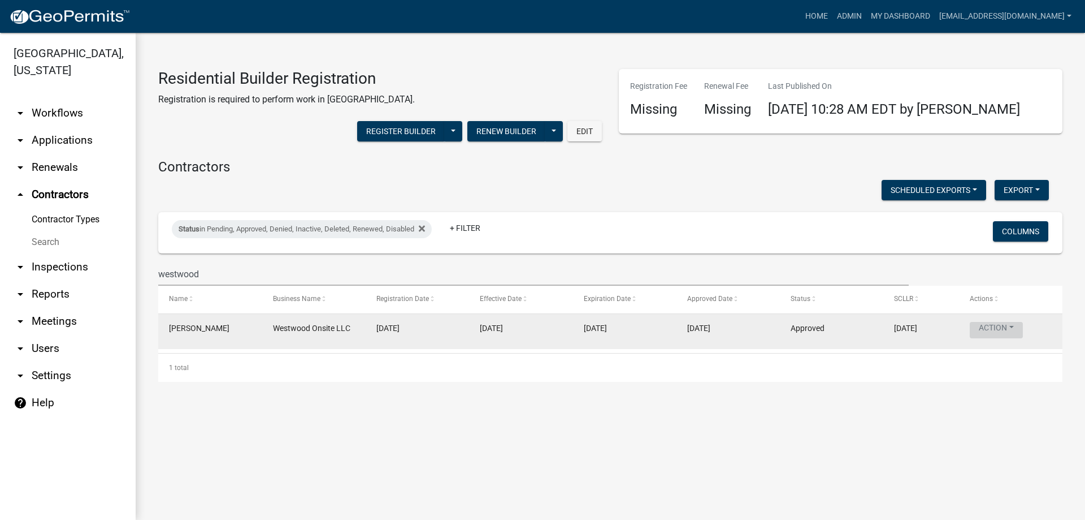
click at [995, 322] on button "Action" at bounding box center [996, 330] width 53 height 16
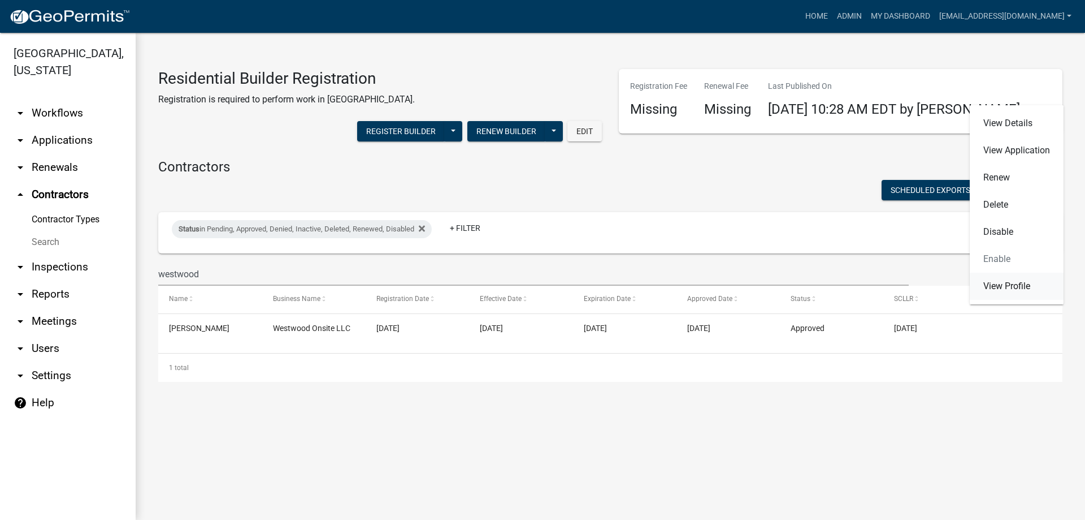
click at [1005, 280] on link "View Profile" at bounding box center [1017, 285] width 94 height 27
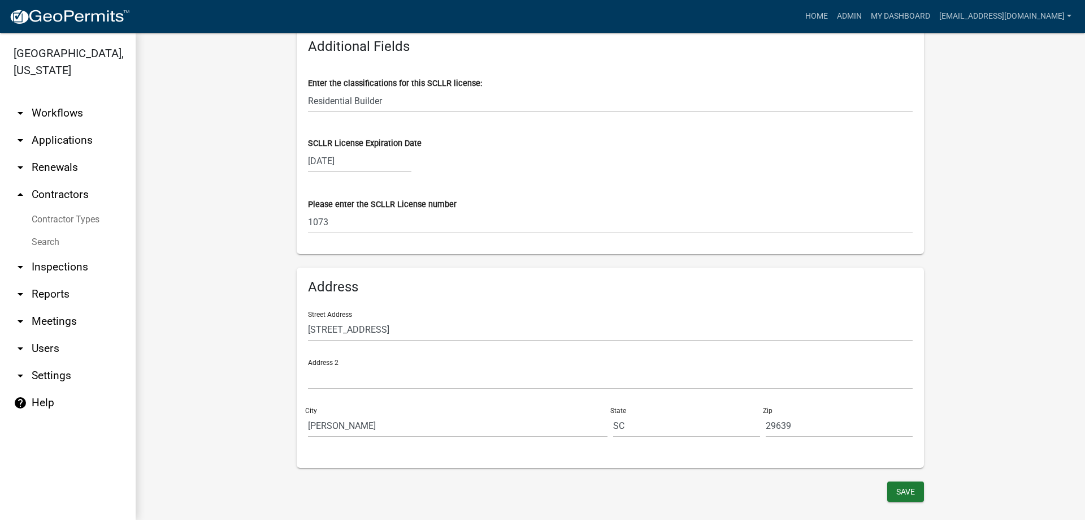
scroll to position [599, 0]
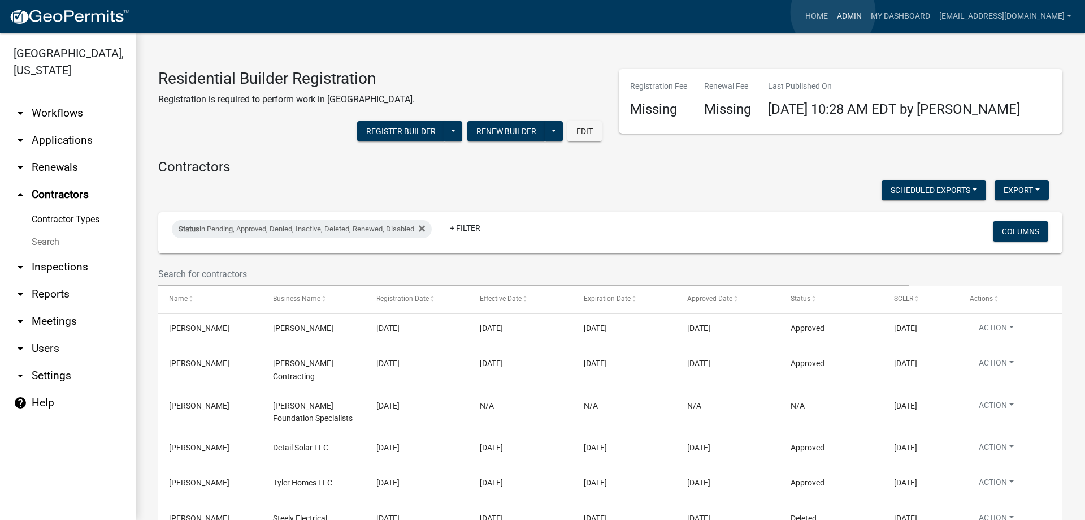
click at [833, 12] on link "Admin" at bounding box center [850, 16] width 34 height 21
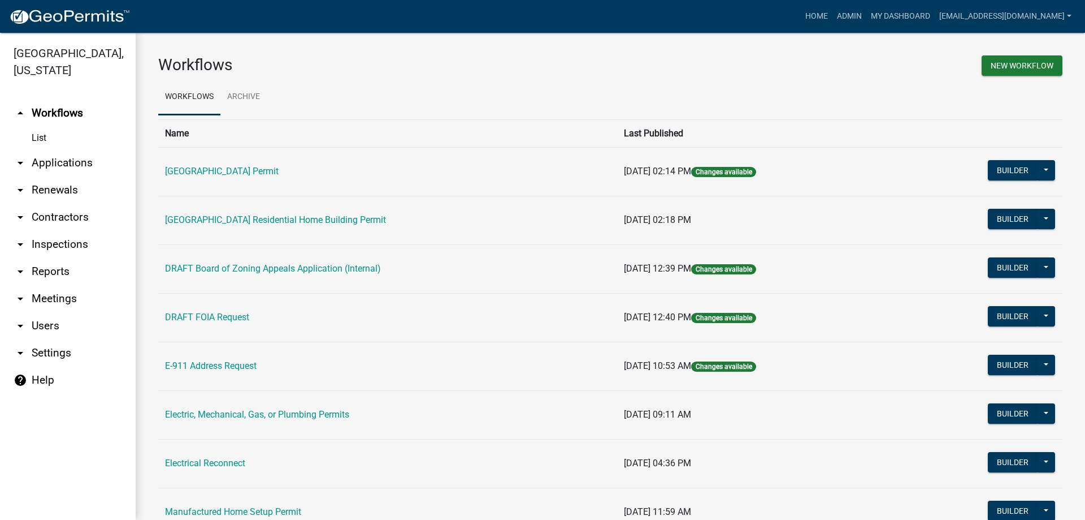
click at [52, 162] on link "arrow_drop_down Applications" at bounding box center [68, 162] width 136 height 27
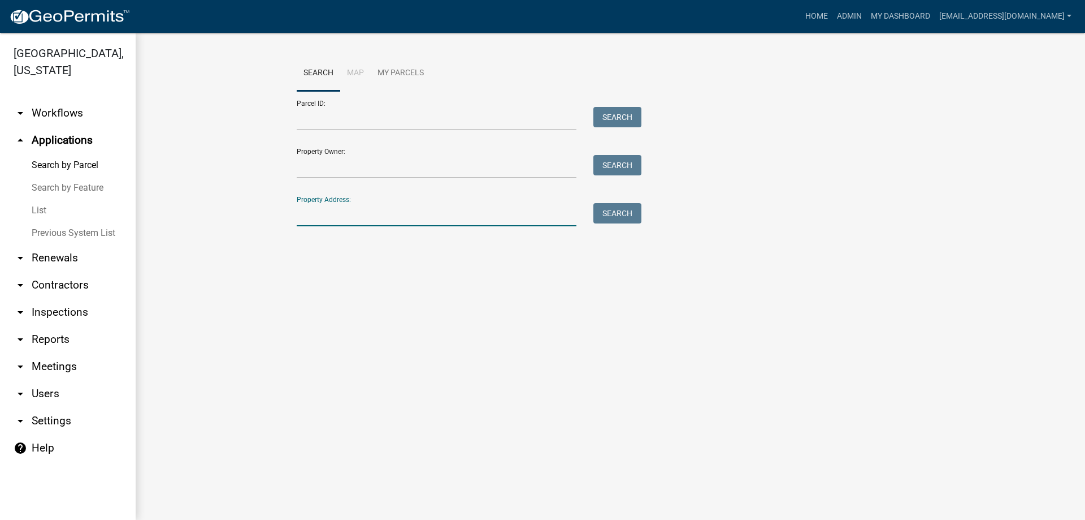
click at [358, 209] on input "Property Address:" at bounding box center [437, 214] width 280 height 23
click at [607, 213] on button "Search" at bounding box center [618, 213] width 48 height 20
click at [347, 218] on input "204 pink" at bounding box center [437, 214] width 280 height 23
type input "204 pinc"
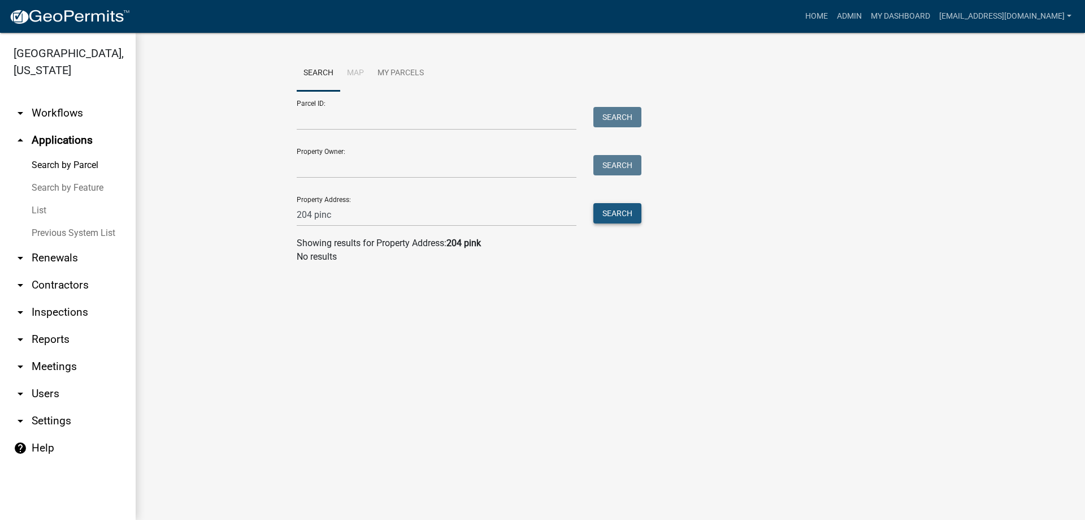
click at [621, 213] on button "Search" at bounding box center [618, 213] width 48 height 20
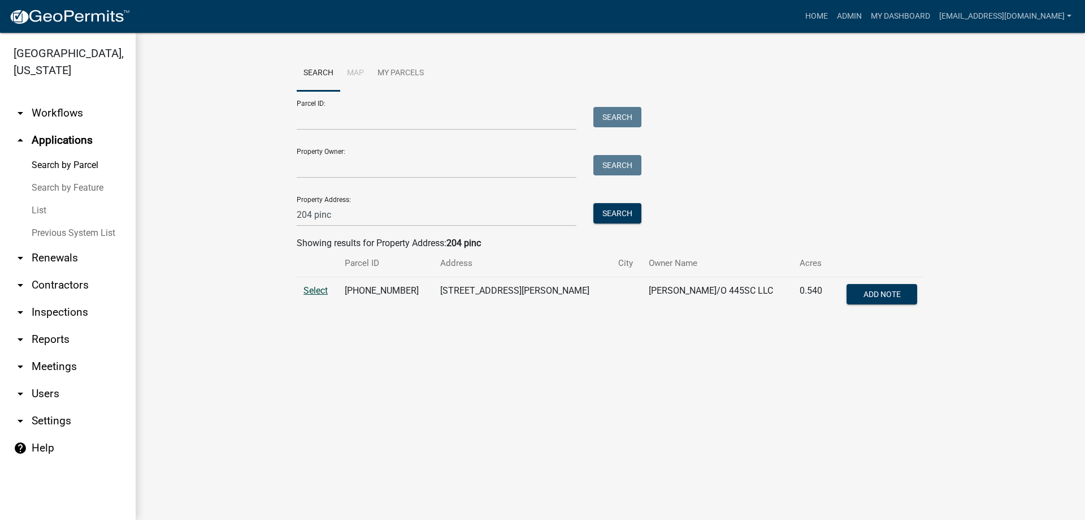
click at [318, 287] on span "Select" at bounding box center [316, 290] width 24 height 11
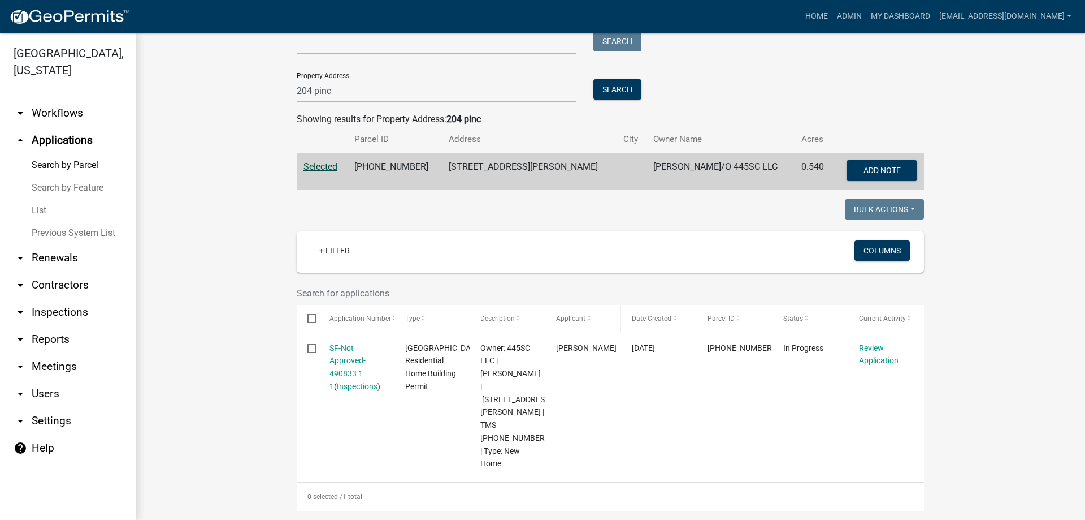
scroll to position [226, 0]
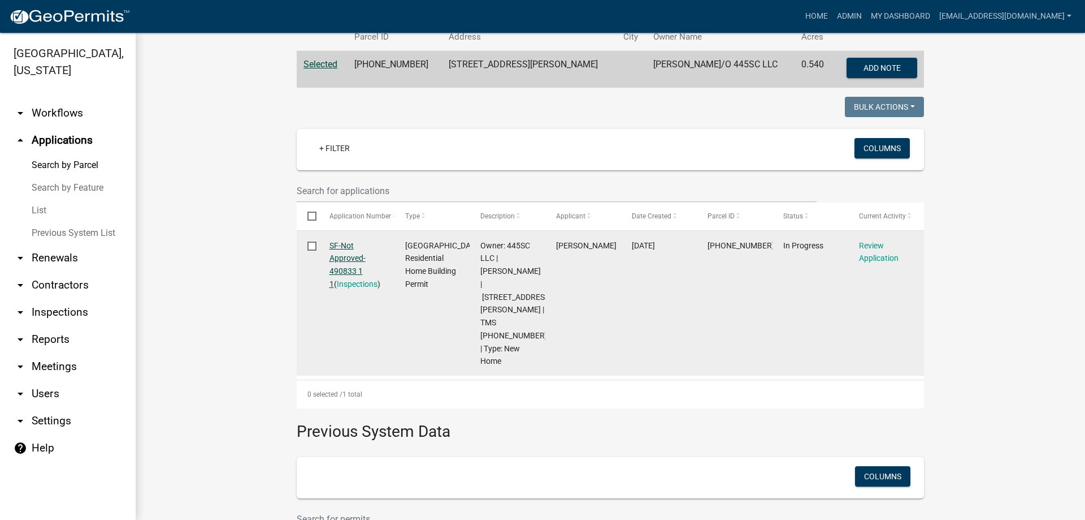
click at [331, 244] on link "SF-Not Approved-490833 1 1" at bounding box center [348, 264] width 36 height 47
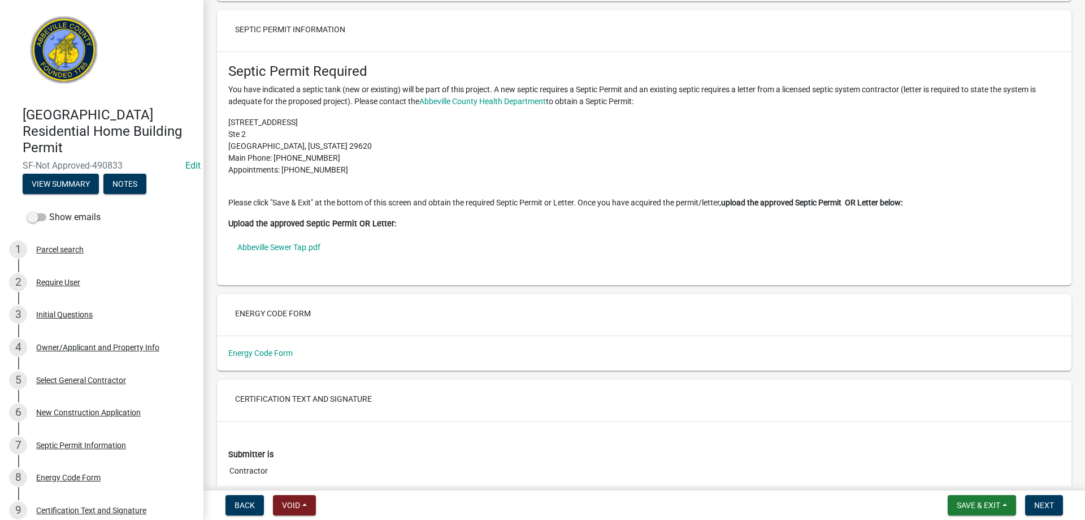
scroll to position [4297, 0]
click at [275, 257] on link "Abbeville Sewer Tap.pdf" at bounding box center [644, 246] width 832 height 26
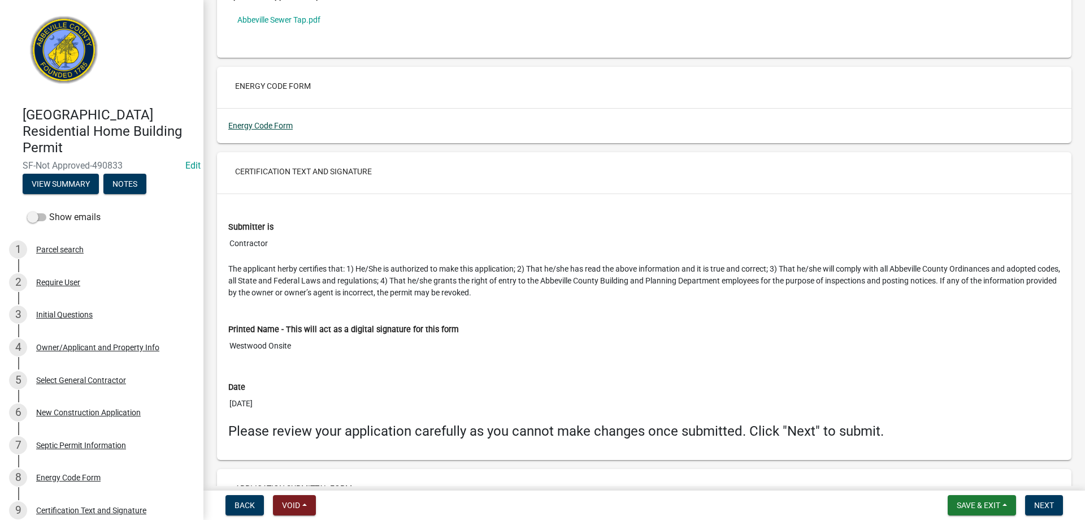
scroll to position [4638, 0]
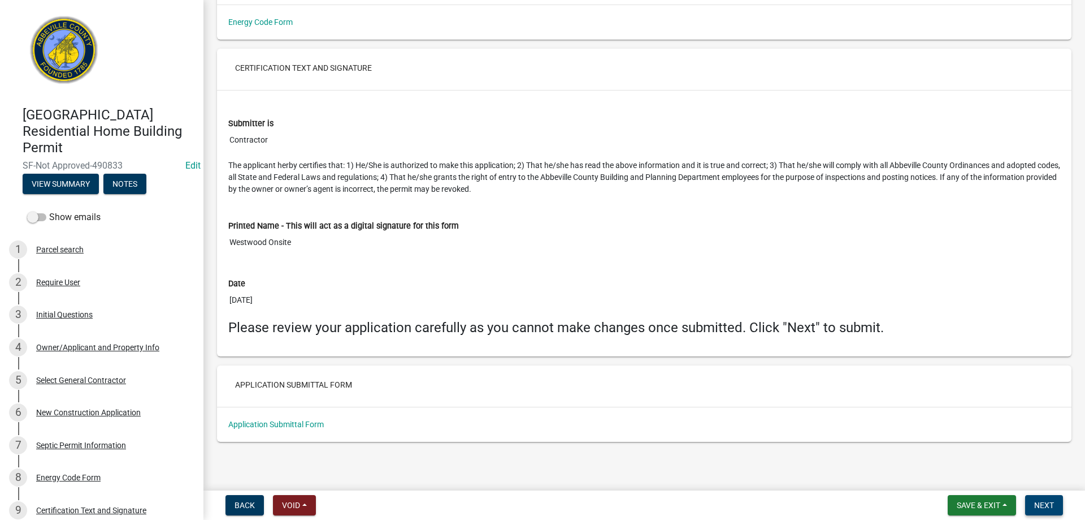
click at [1041, 502] on span "Next" at bounding box center [1045, 504] width 20 height 9
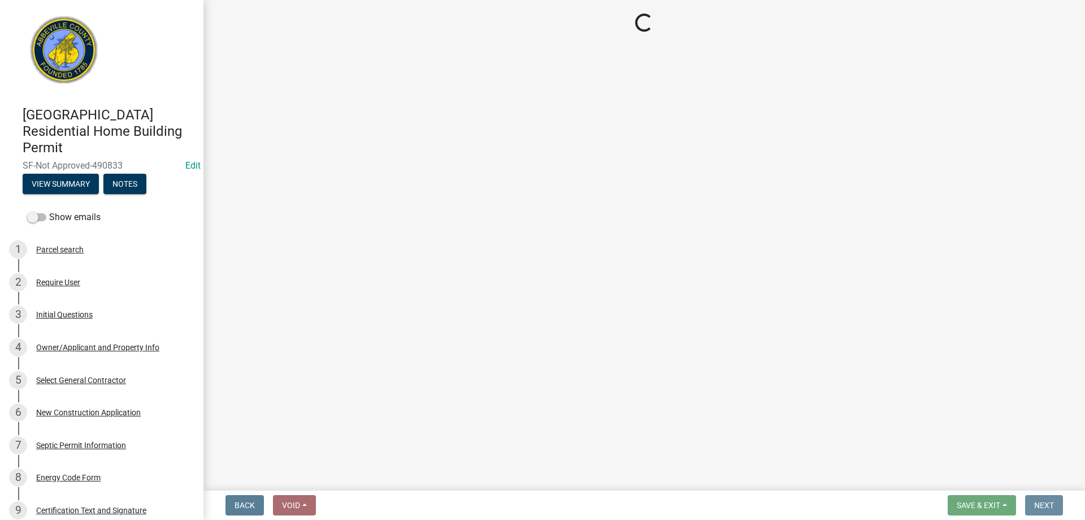
scroll to position [0, 0]
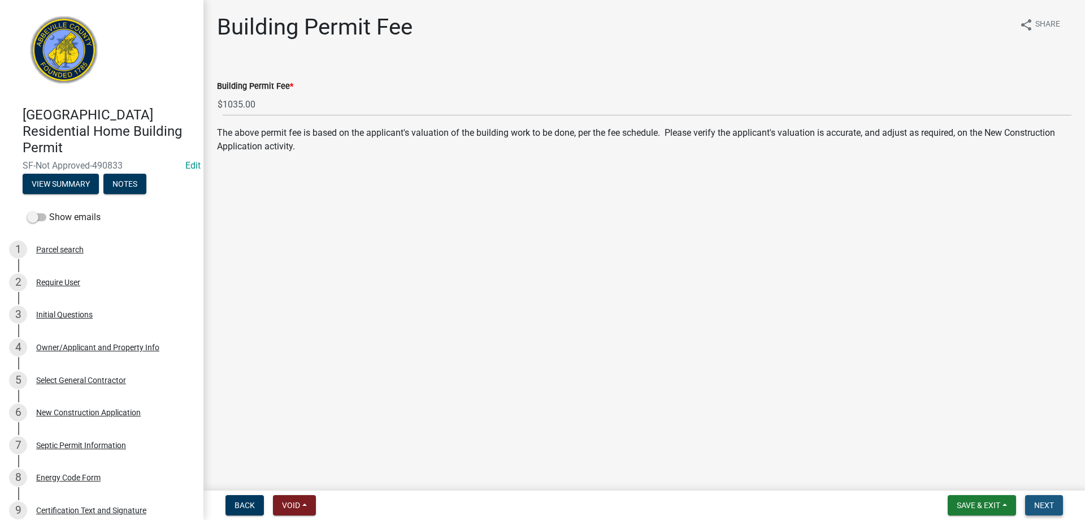
click at [1037, 498] on button "Next" at bounding box center [1045, 505] width 38 height 20
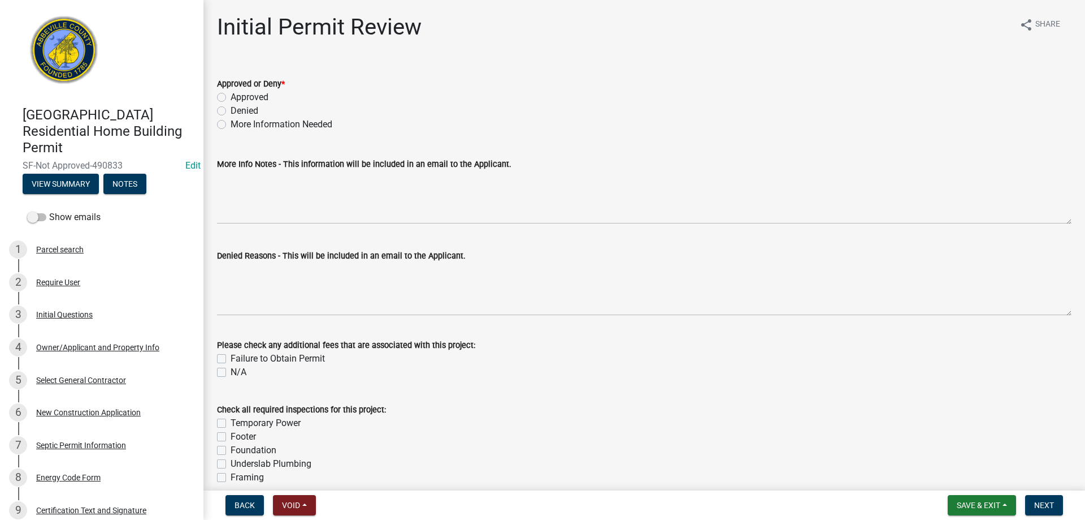
click at [231, 124] on label "More Information Needed" at bounding box center [282, 125] width 102 height 14
click at [231, 124] on input "More Information Needed" at bounding box center [234, 121] width 7 height 7
radio input "true"
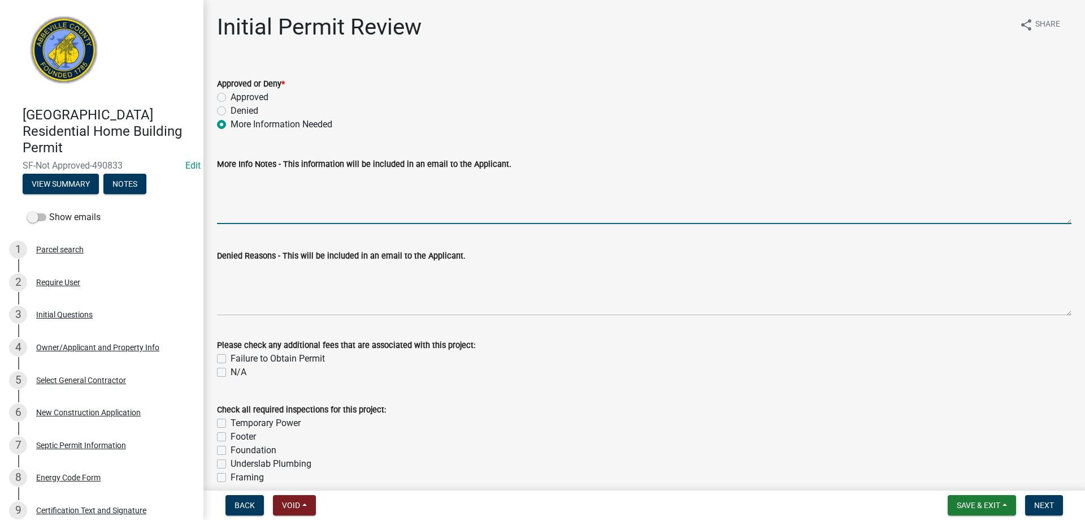
click at [233, 213] on textarea "More Info Notes - This information will be included in an email to the Applican…" at bounding box center [644, 197] width 855 height 53
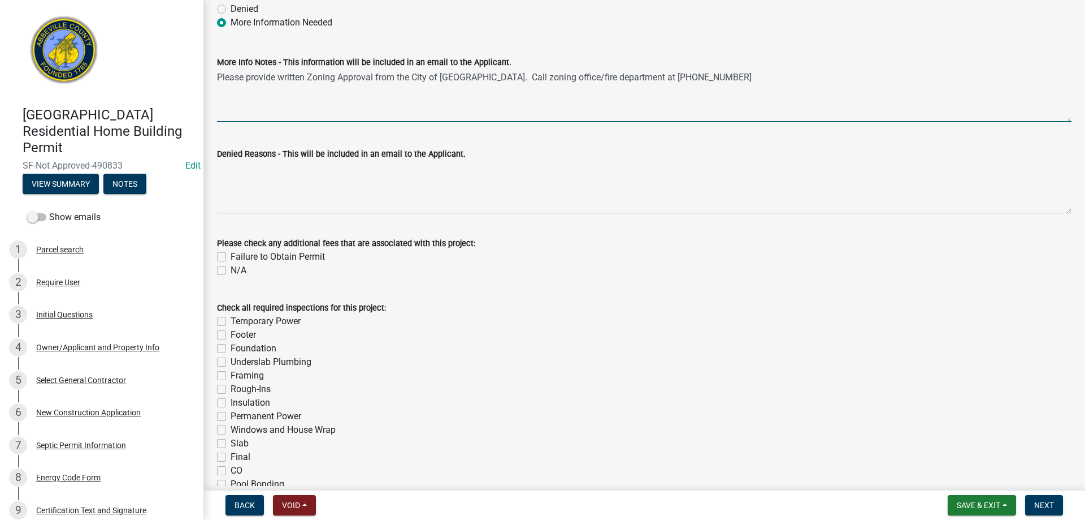
scroll to position [226, 0]
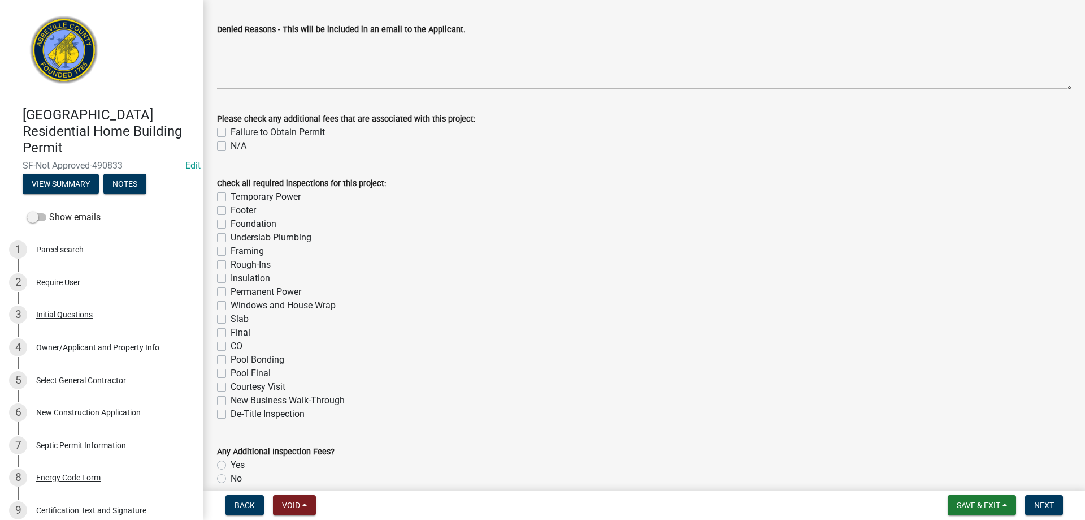
type textarea "Please provide written Zoning Approval from the City of Abbeville. Call zoning …"
click at [231, 144] on label "N/A" at bounding box center [239, 146] width 16 height 14
click at [231, 144] on input "N/A" at bounding box center [234, 142] width 7 height 7
checkbox input "true"
checkbox input "false"
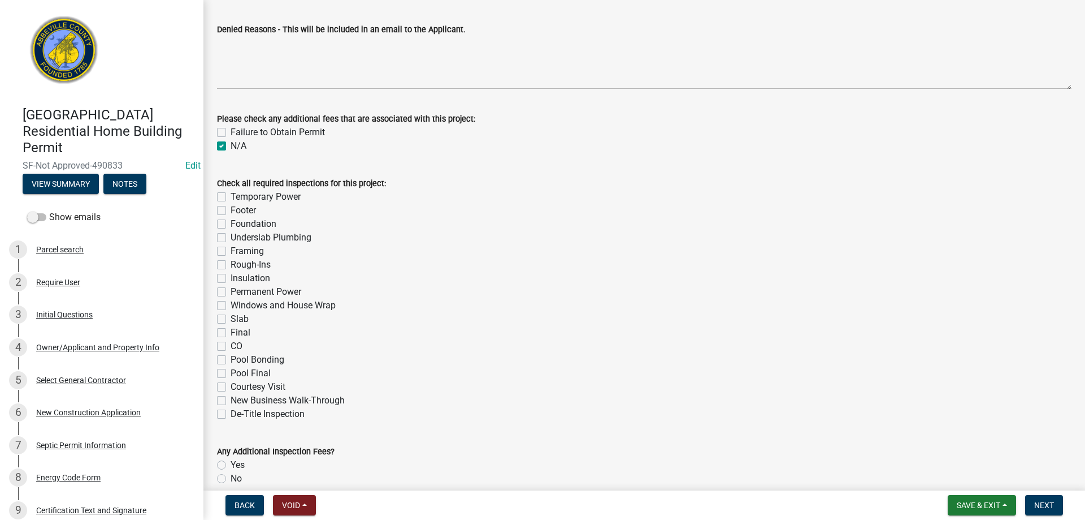
checkbox input "true"
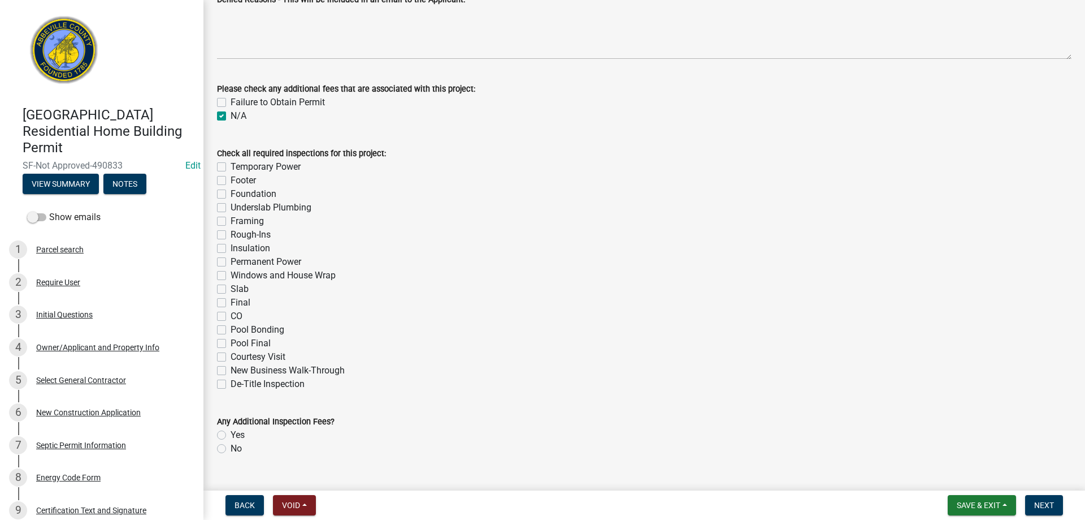
scroll to position [280, 0]
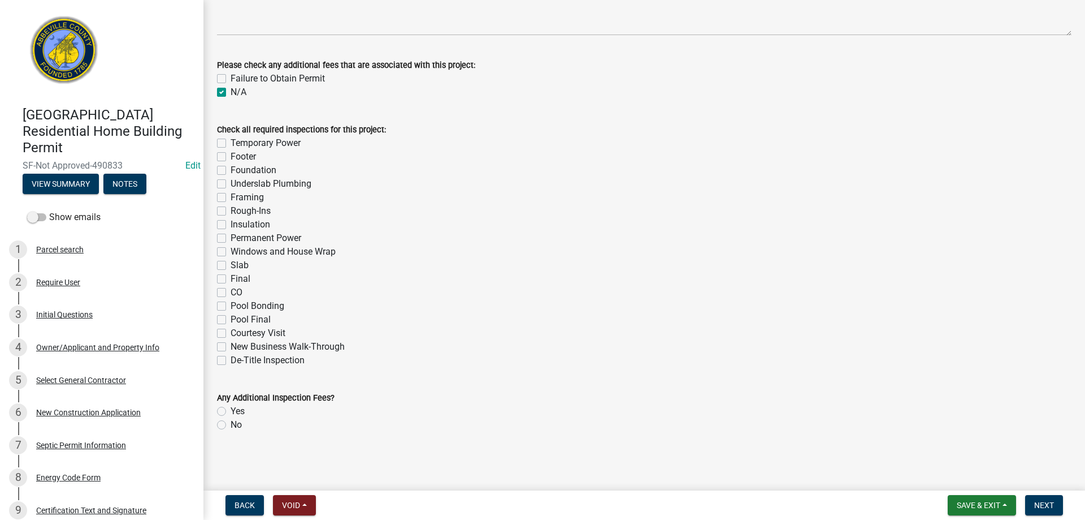
click at [231, 142] on label "Temporary Power" at bounding box center [266, 143] width 70 height 14
click at [231, 142] on input "Temporary Power" at bounding box center [234, 139] width 7 height 7
checkbox input "true"
checkbox input "false"
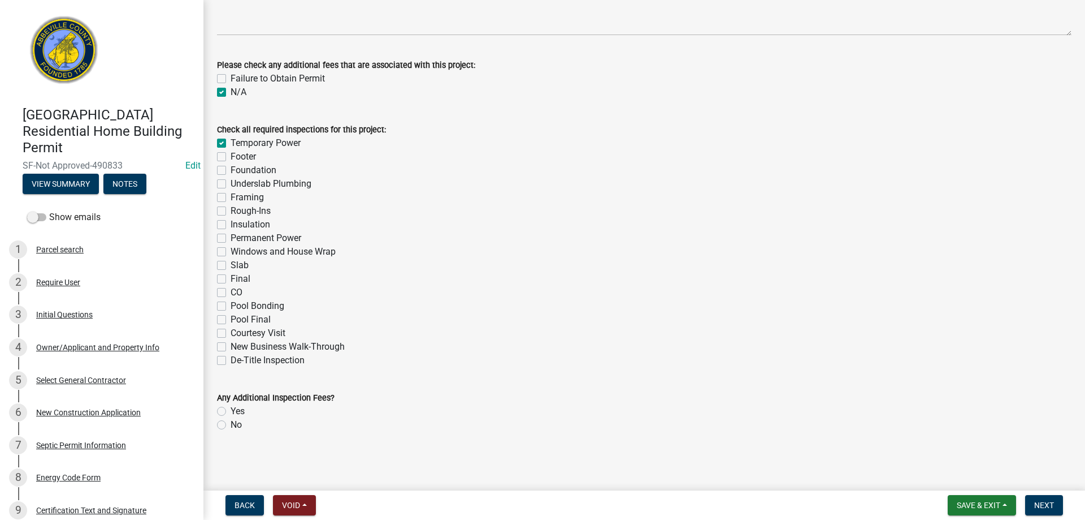
checkbox input "false"
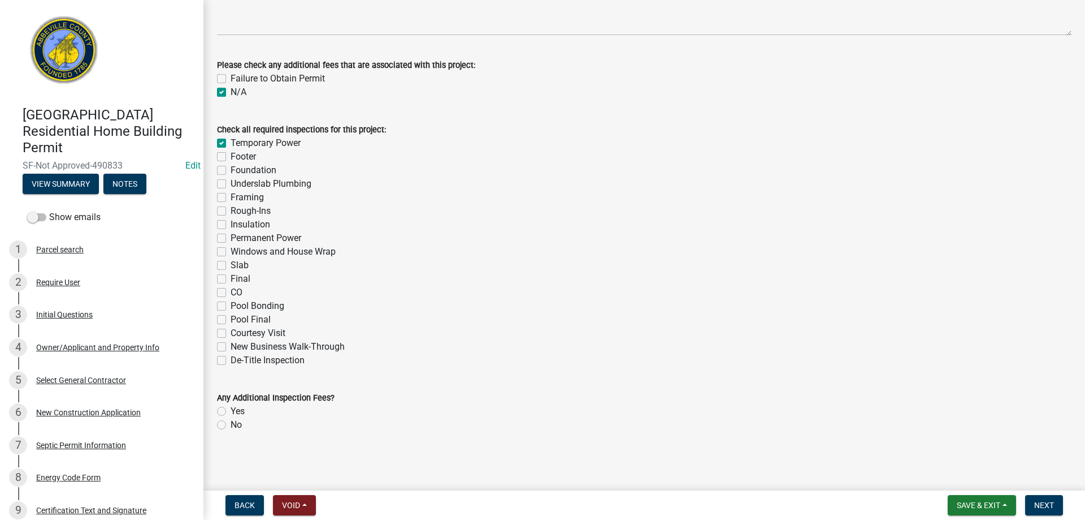
checkbox input "false"
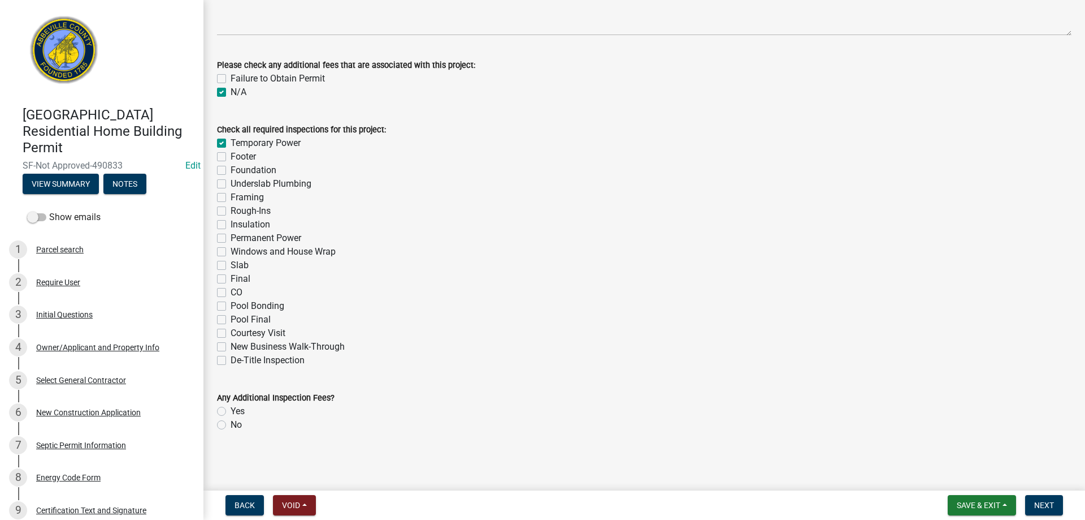
checkbox input "false"
click at [231, 158] on label "Footer" at bounding box center [243, 157] width 25 height 14
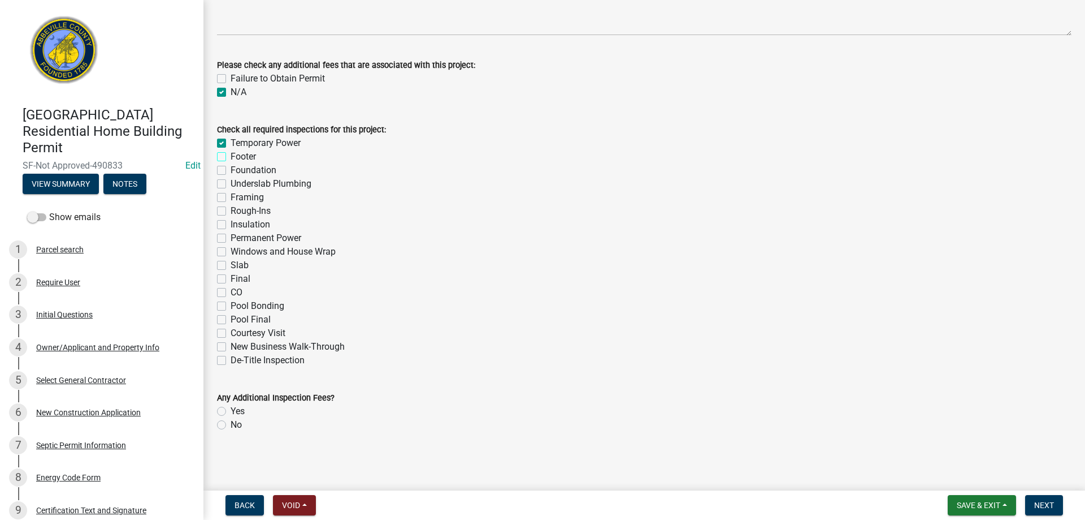
click at [231, 157] on input "Footer" at bounding box center [234, 153] width 7 height 7
checkbox input "true"
checkbox input "false"
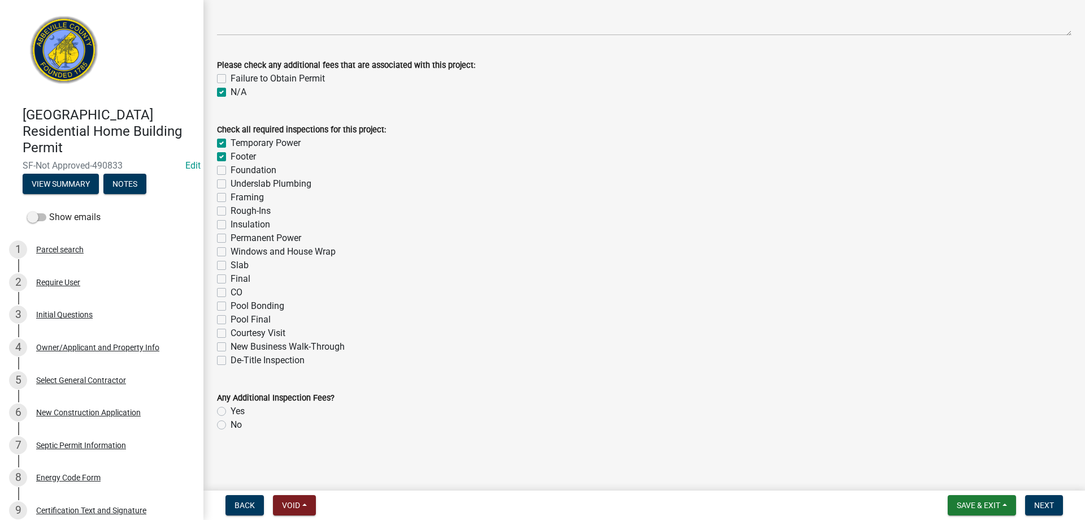
checkbox input "false"
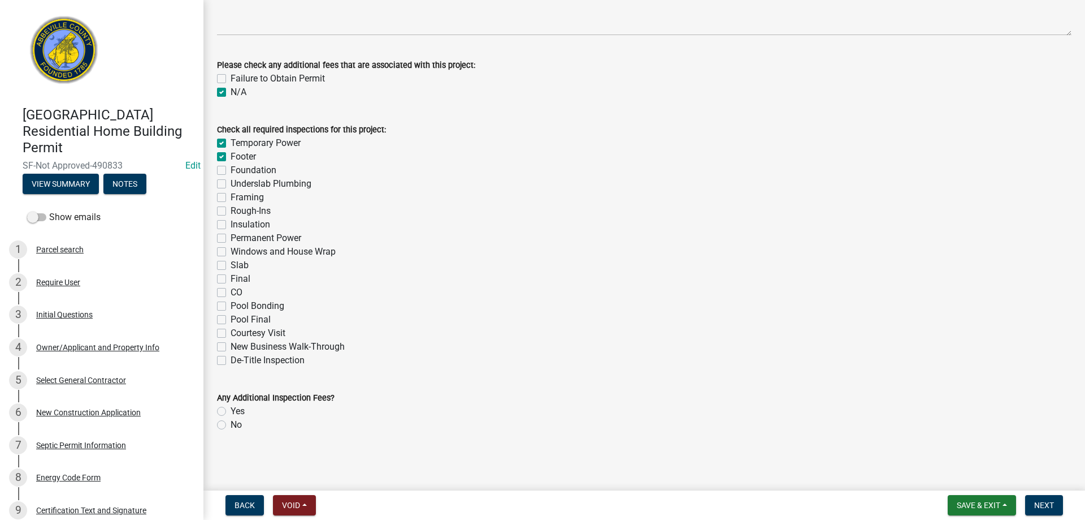
checkbox input "false"
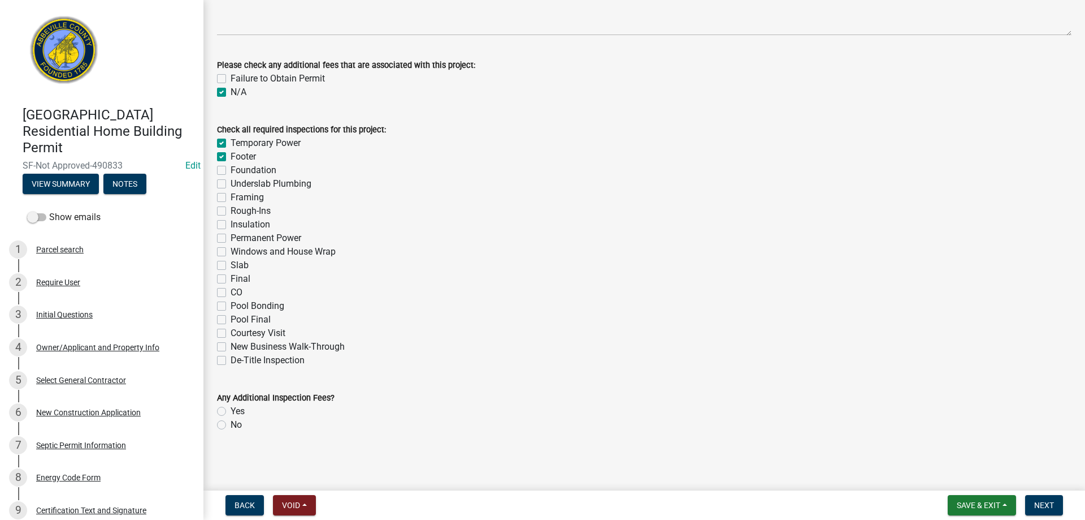
checkbox input "false"
click at [231, 168] on label "Foundation" at bounding box center [254, 170] width 46 height 14
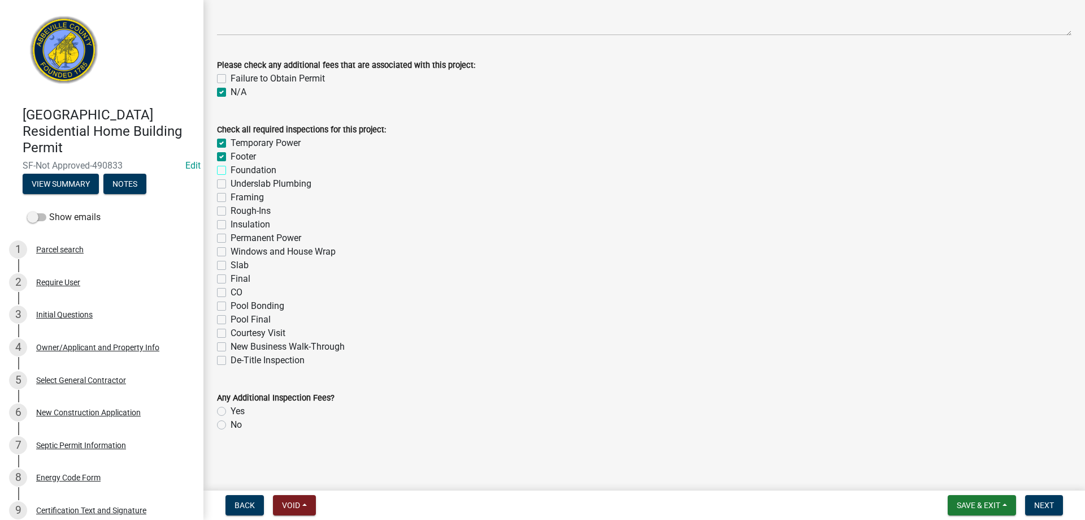
click at [231, 168] on input "Foundation" at bounding box center [234, 166] width 7 height 7
checkbox input "true"
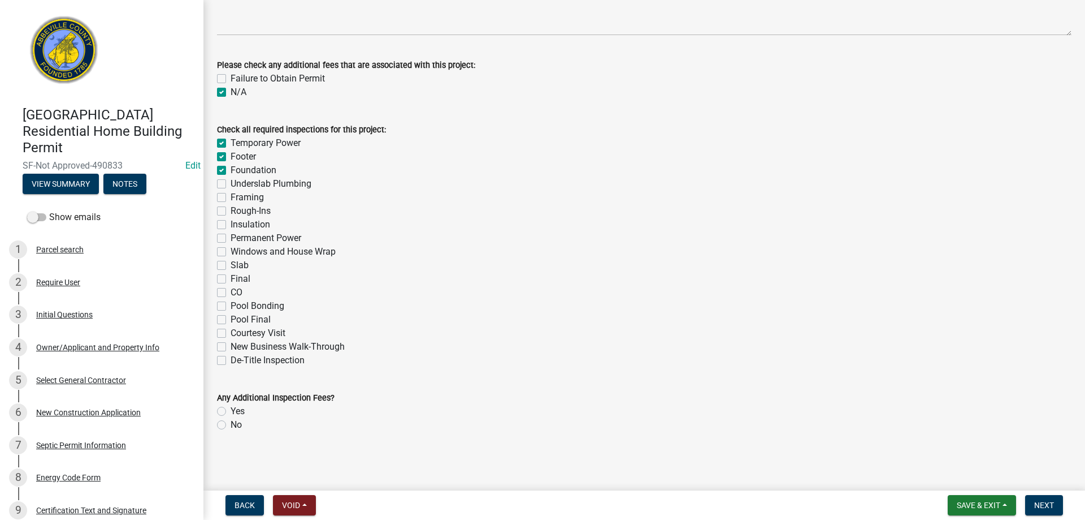
checkbox input "false"
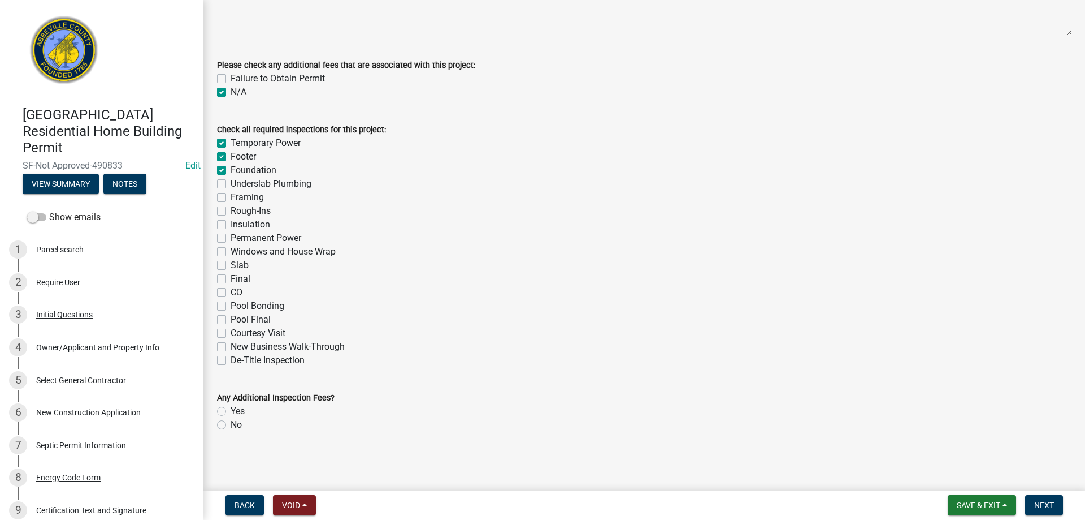
checkbox input "false"
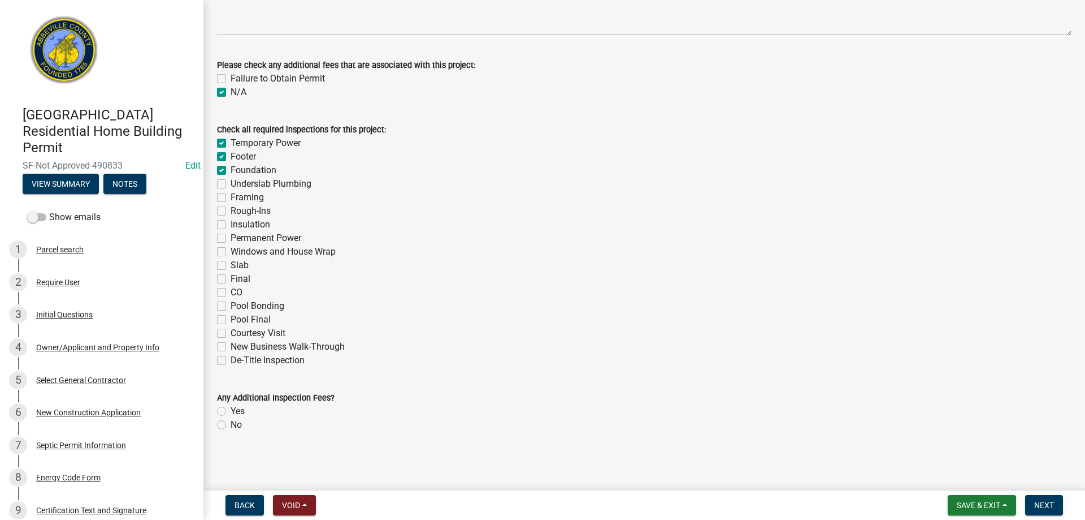
checkbox input "false"
click at [231, 140] on label "Temporary Power" at bounding box center [266, 143] width 70 height 14
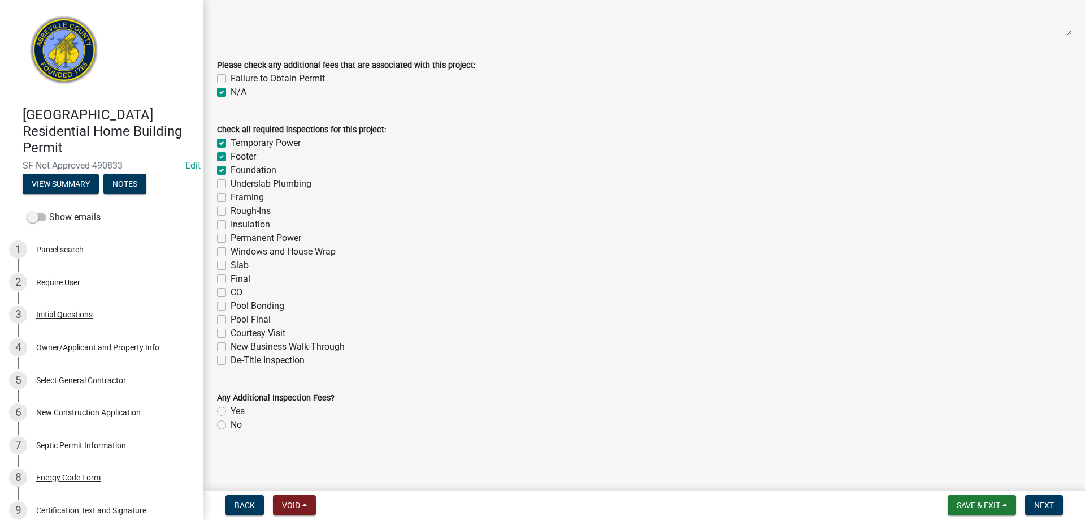
click at [231, 140] on input "Temporary Power" at bounding box center [234, 139] width 7 height 7
checkbox input "false"
checkbox input "true"
checkbox input "false"
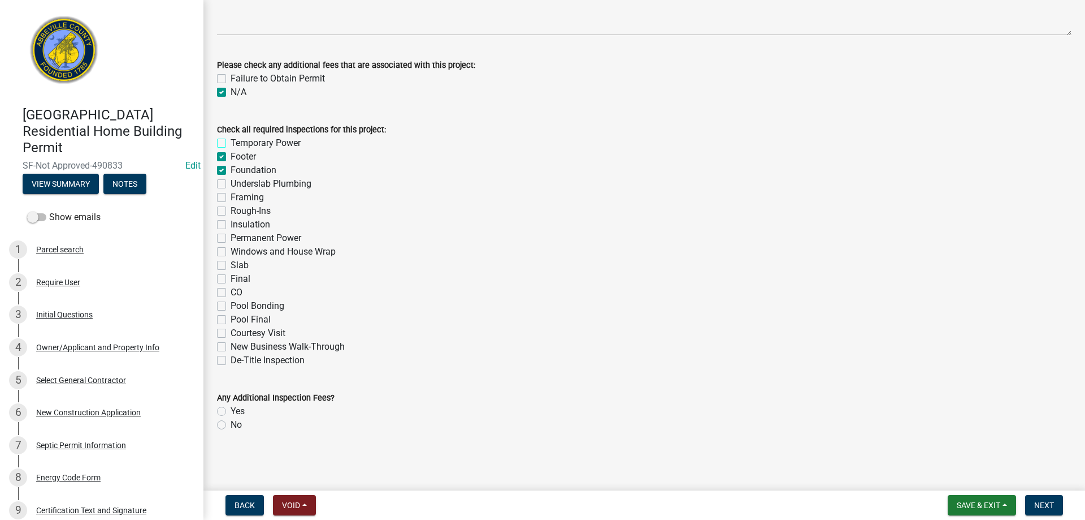
checkbox input "false"
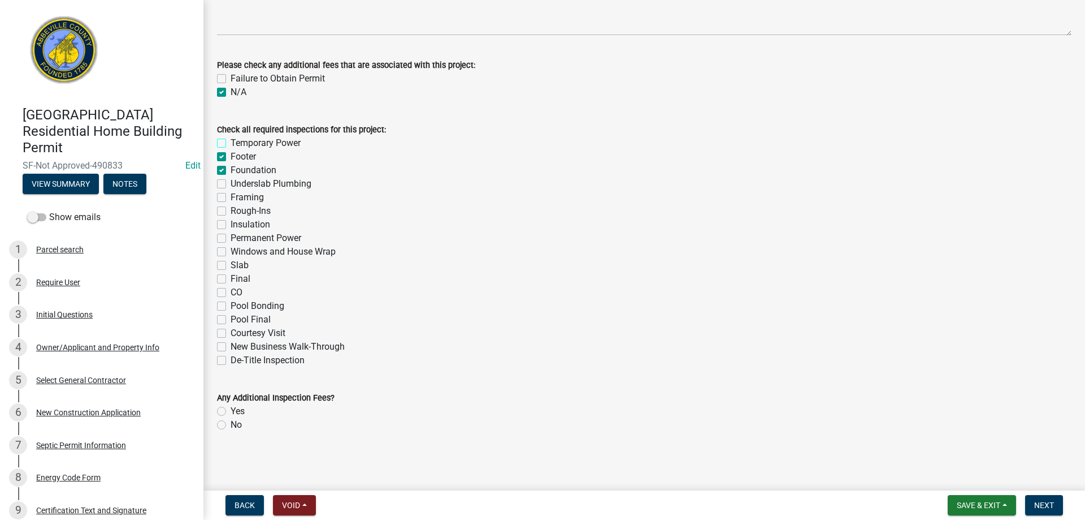
checkbox input "false"
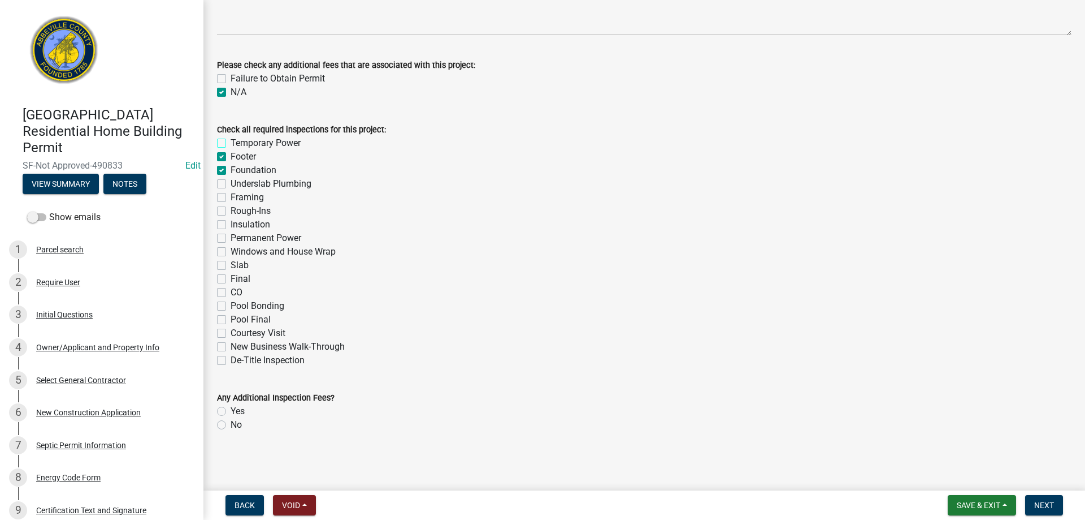
checkbox input "false"
click at [231, 238] on label "Permanent Power" at bounding box center [266, 238] width 71 height 14
click at [231, 238] on input "Permanent Power" at bounding box center [234, 234] width 7 height 7
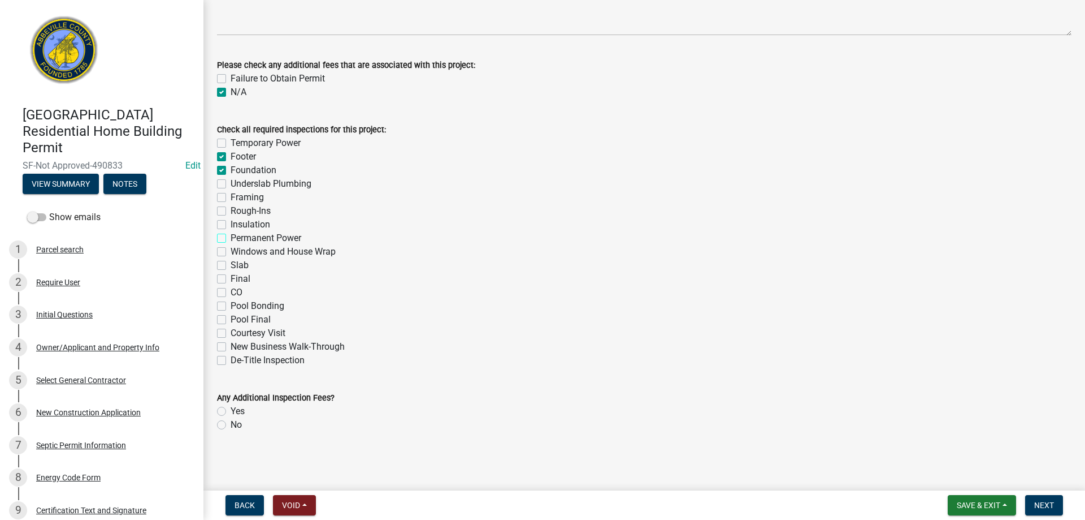
checkbox input "true"
checkbox input "false"
checkbox input "true"
checkbox input "false"
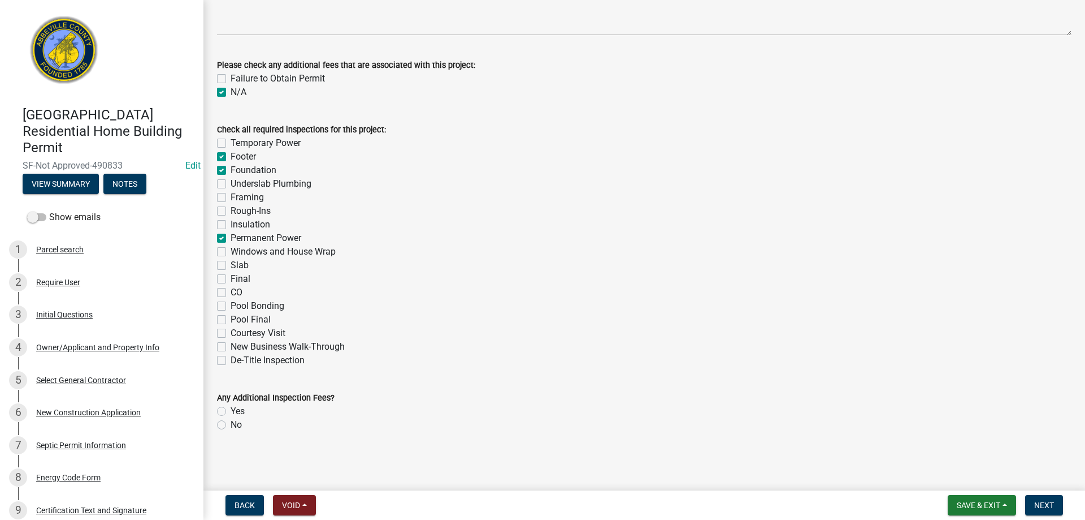
checkbox input "false"
checkbox input "true"
checkbox input "false"
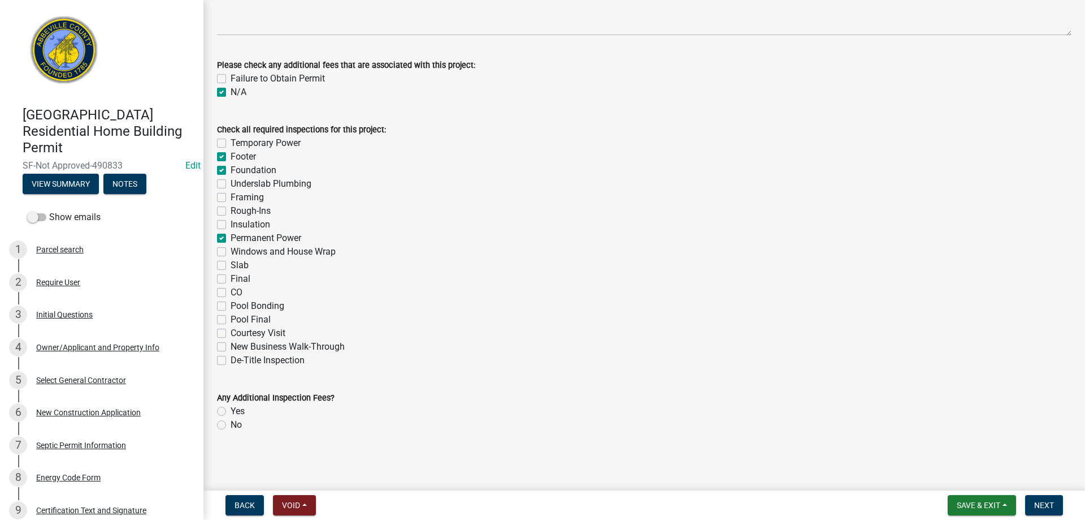
checkbox input "false"
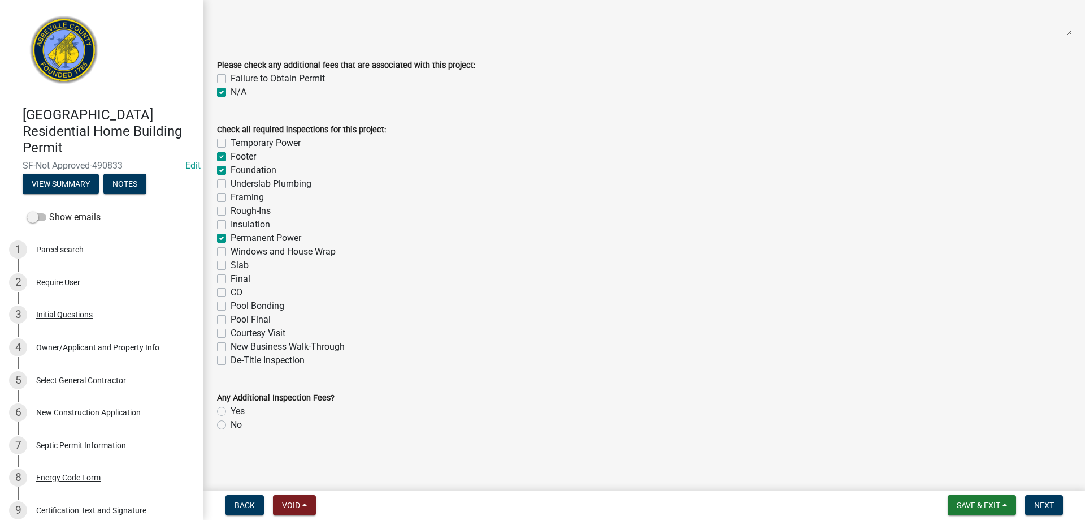
checkbox input "false"
click at [231, 280] on label "Final" at bounding box center [241, 279] width 20 height 14
click at [231, 279] on input "Final" at bounding box center [234, 275] width 7 height 7
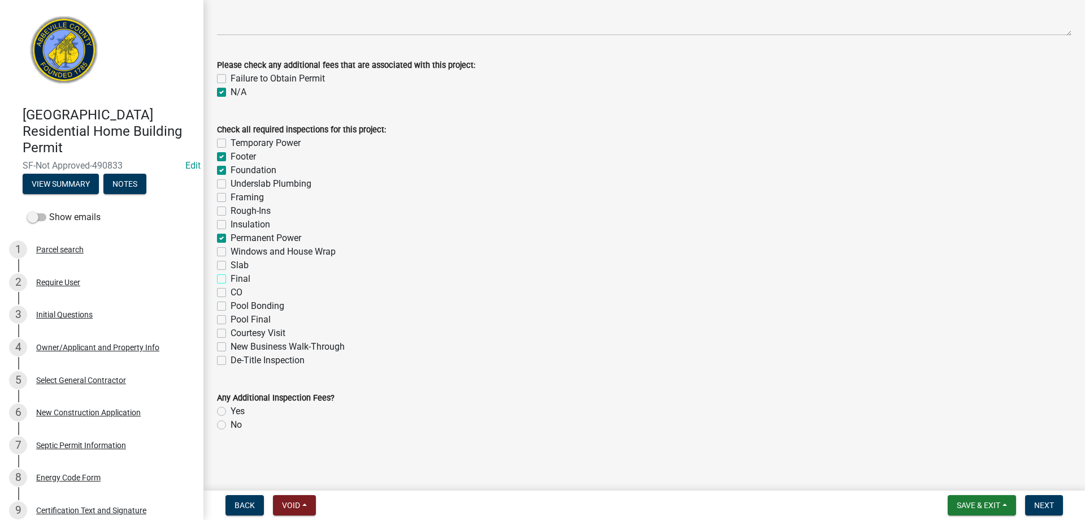
checkbox input "true"
checkbox input "false"
checkbox input "true"
checkbox input "false"
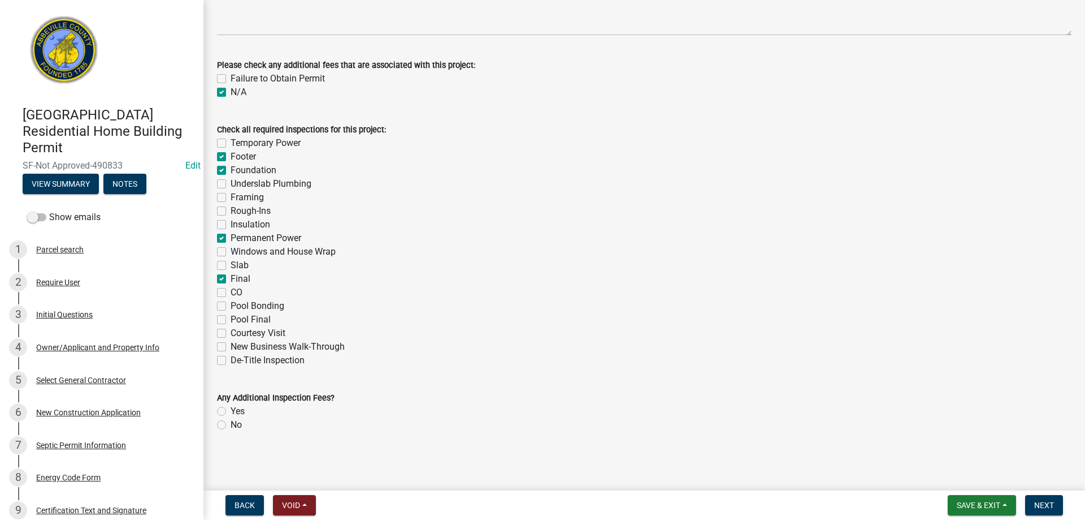
checkbox input "false"
checkbox input "true"
checkbox input "false"
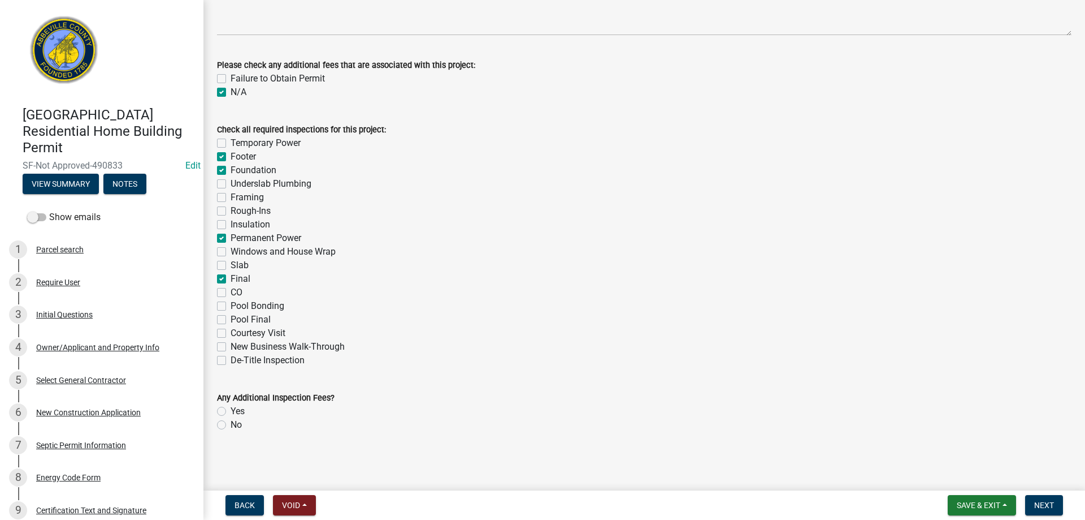
checkbox input "false"
checkbox input "true"
checkbox input "false"
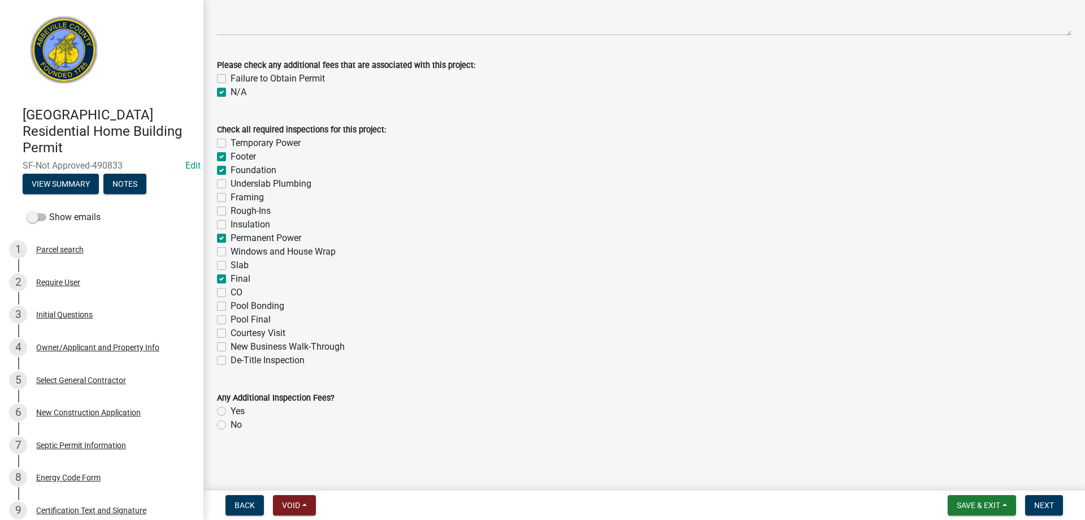
checkbox input "false"
click at [231, 292] on label "CO" at bounding box center [237, 292] width 12 height 14
click at [231, 292] on input "CO" at bounding box center [234, 288] width 7 height 7
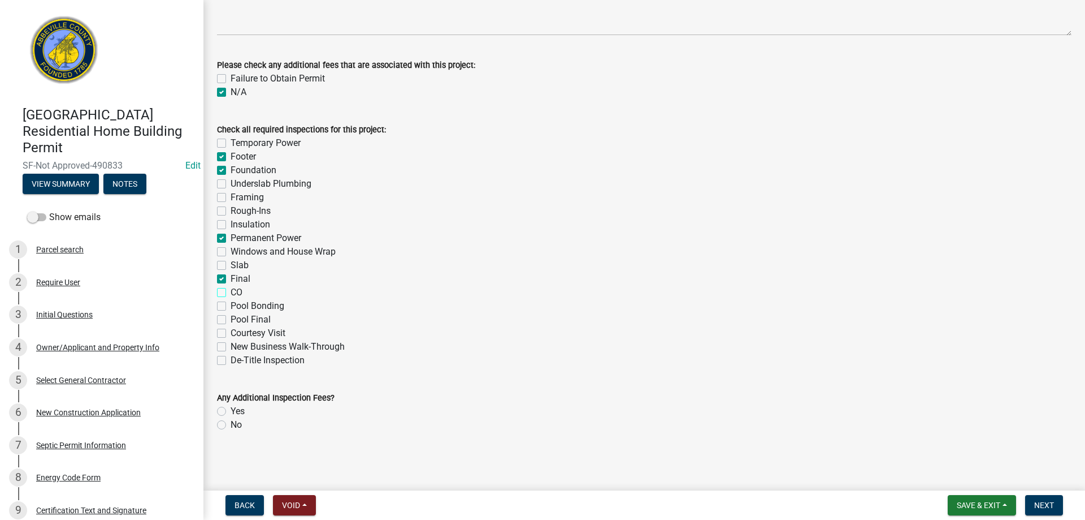
checkbox input "true"
checkbox input "false"
checkbox input "true"
checkbox input "false"
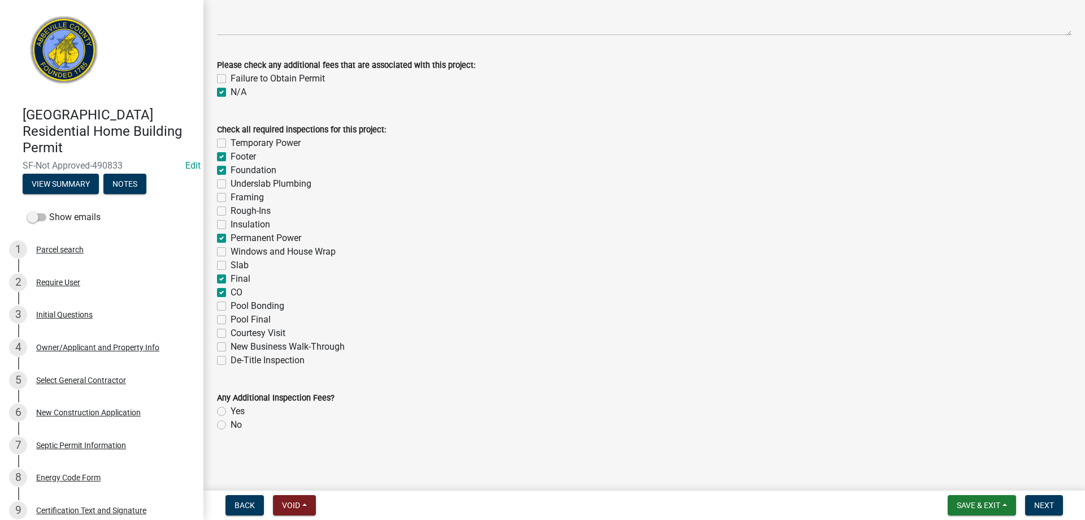
checkbox input "false"
checkbox input "true"
checkbox input "false"
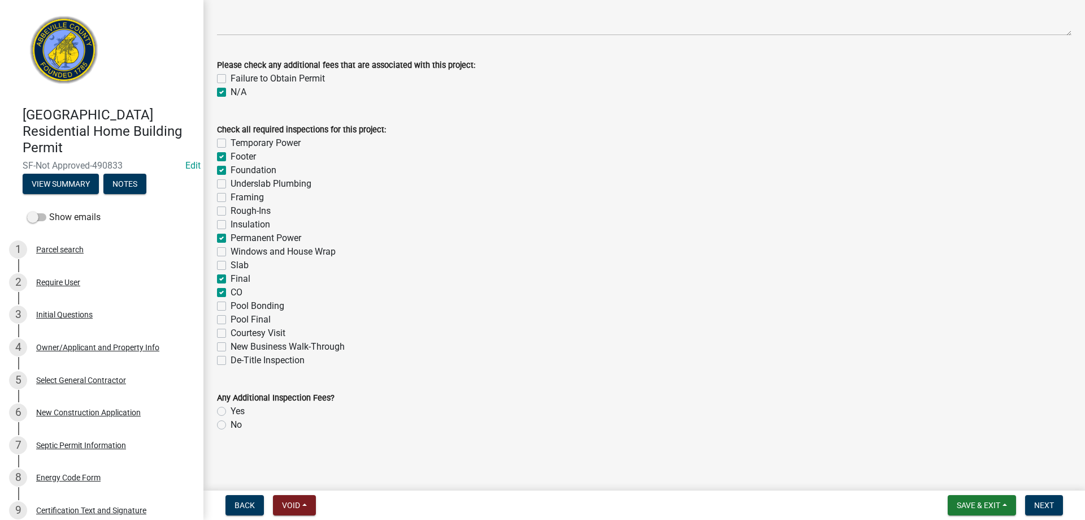
checkbox input "false"
checkbox input "true"
checkbox input "false"
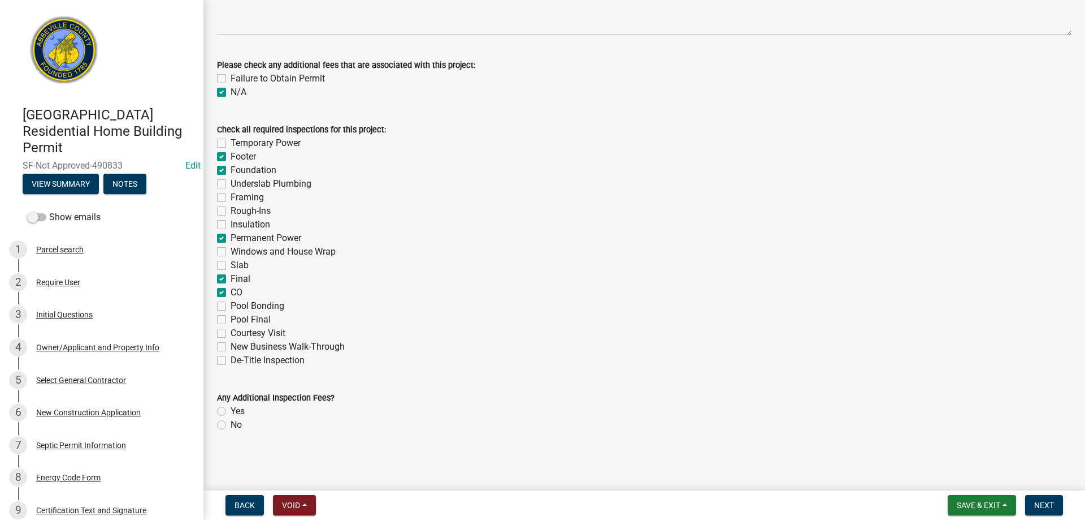
checkbox input "false"
click at [231, 210] on label "Rough-Ins" at bounding box center [251, 211] width 40 height 14
click at [231, 210] on input "Rough-Ins" at bounding box center [234, 207] width 7 height 7
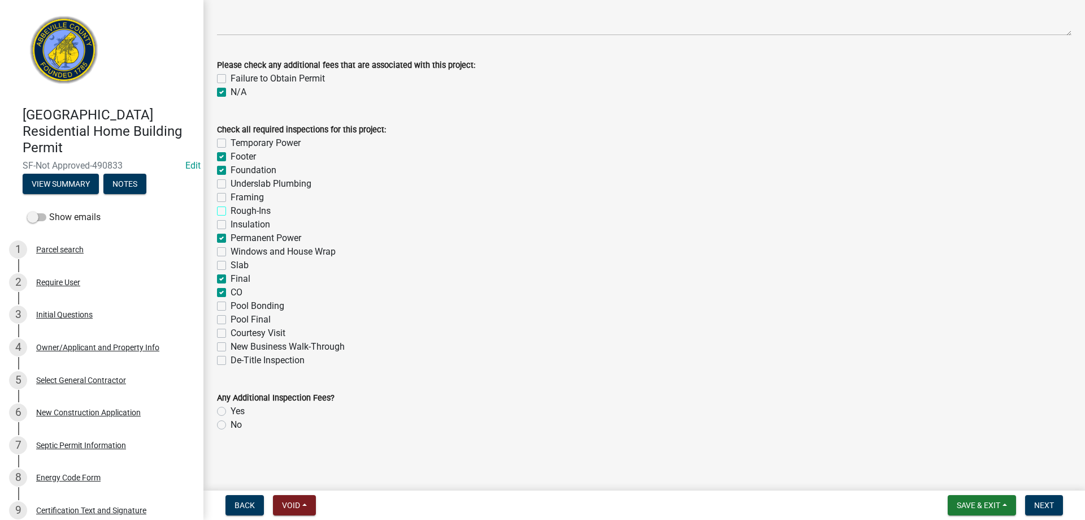
checkbox input "true"
checkbox input "false"
checkbox input "true"
checkbox input "false"
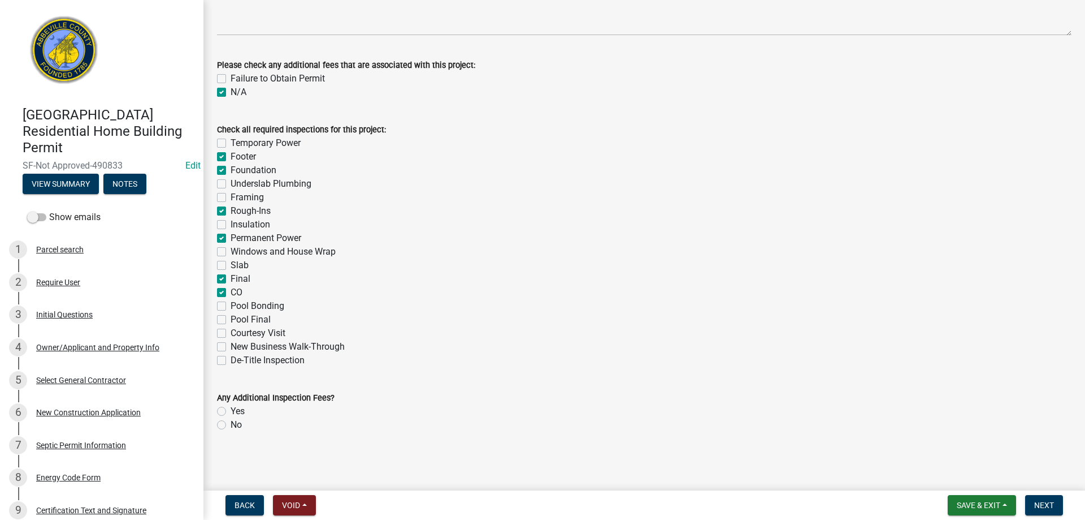
checkbox input "false"
checkbox input "true"
checkbox input "false"
checkbox input "true"
checkbox input "false"
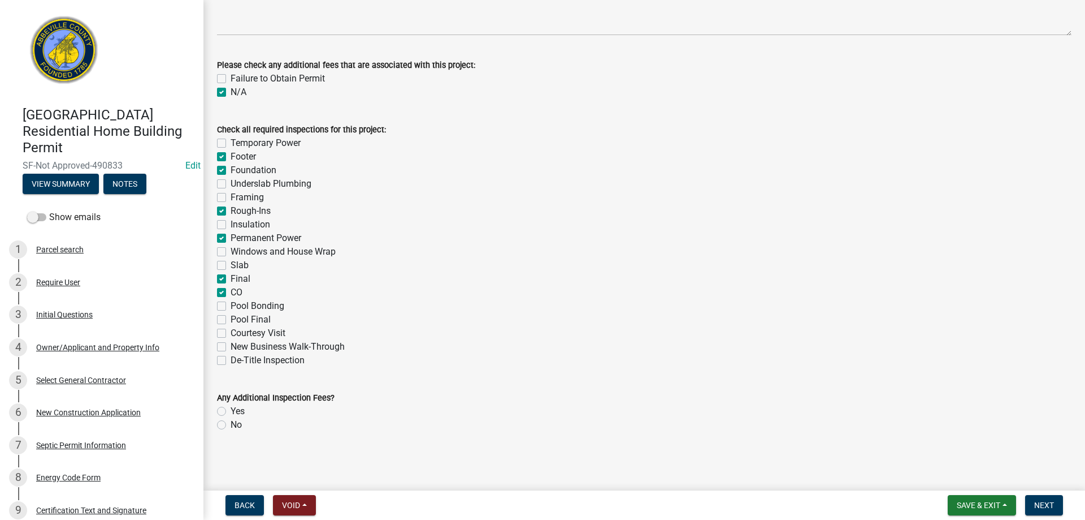
checkbox input "false"
checkbox input "true"
checkbox input "false"
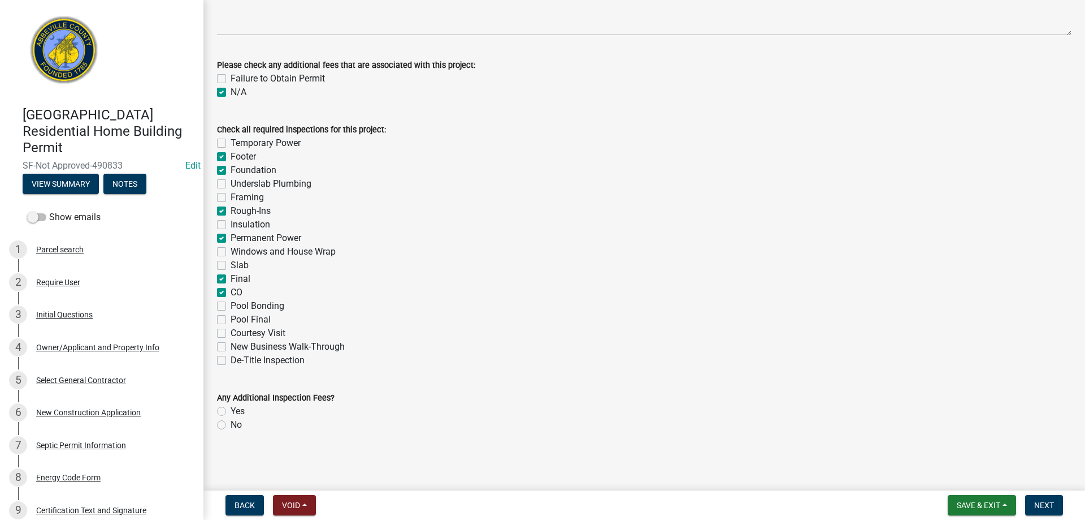
checkbox input "false"
click at [231, 423] on label "No" at bounding box center [236, 425] width 11 height 14
click at [231, 423] on input "No" at bounding box center [234, 421] width 7 height 7
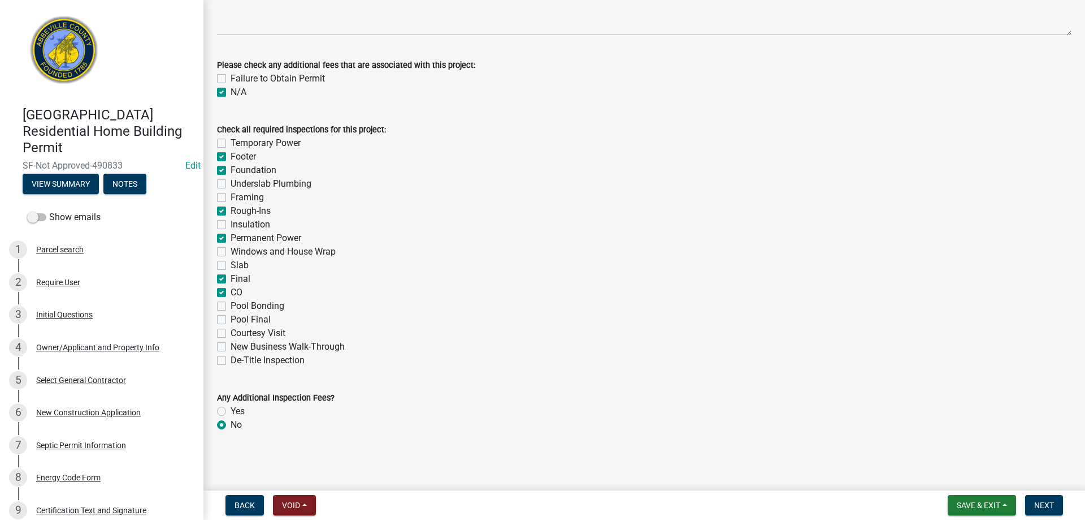
radio input "true"
click at [1040, 500] on span "Next" at bounding box center [1045, 504] width 20 height 9
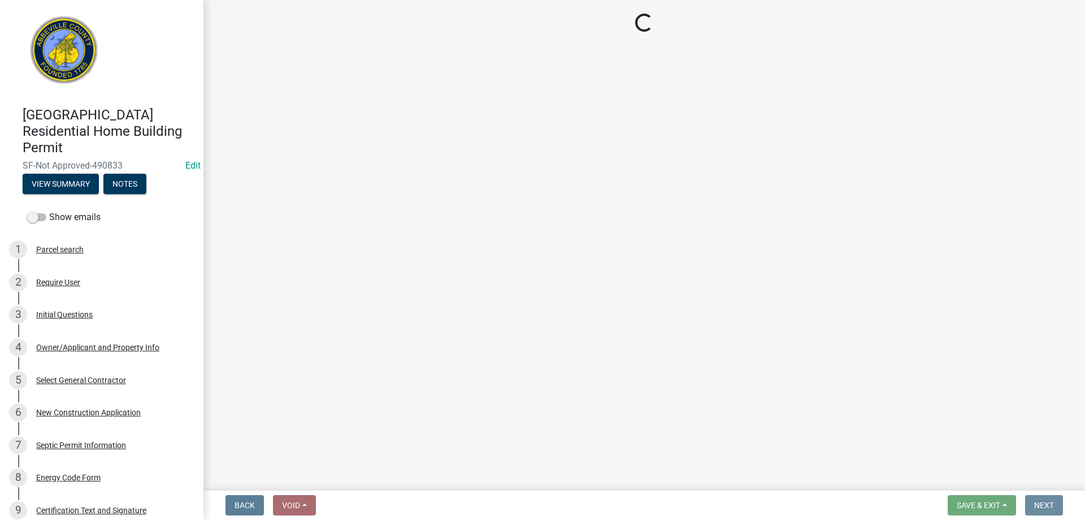
scroll to position [0, 0]
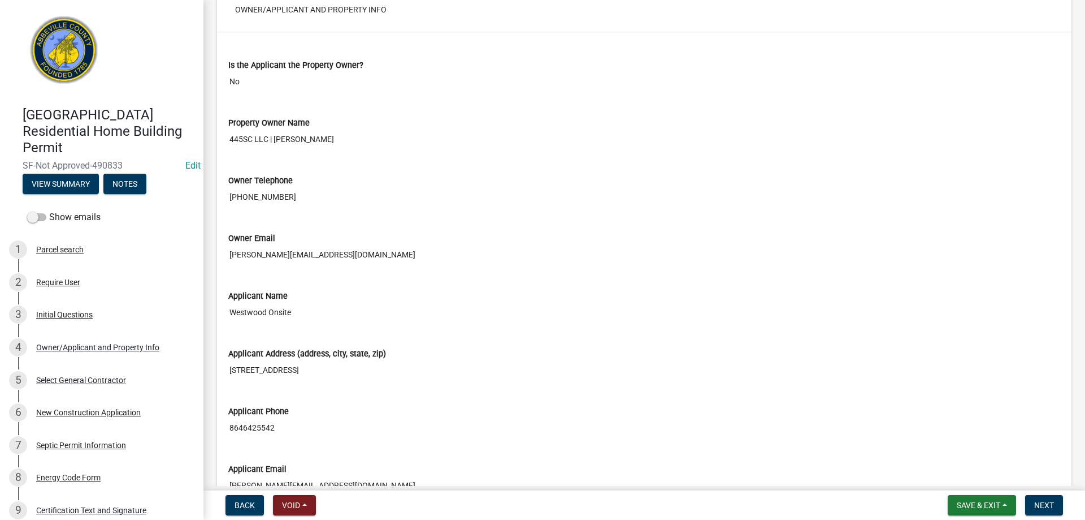
scroll to position [1246, 0]
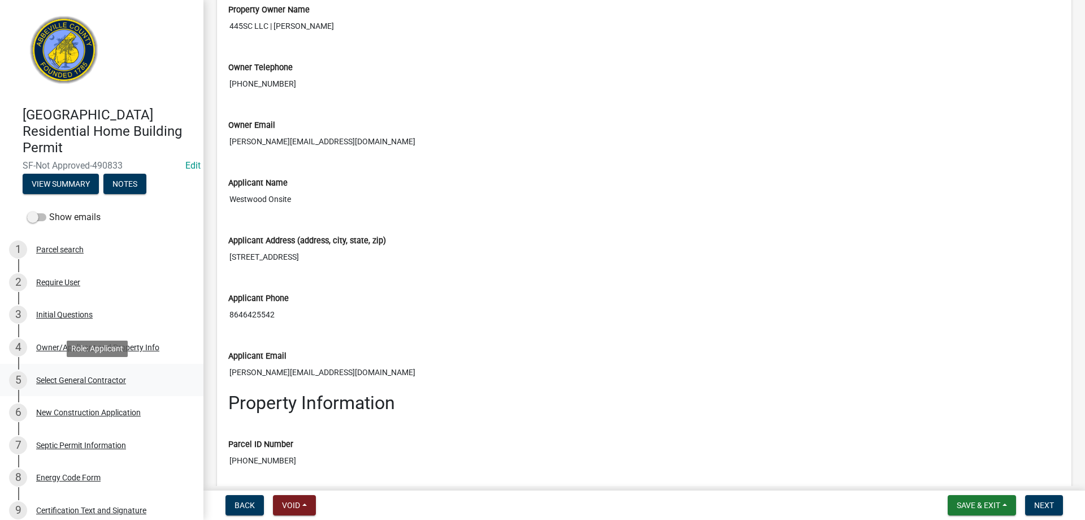
click at [84, 379] on div "Select General Contractor" at bounding box center [81, 380] width 90 height 8
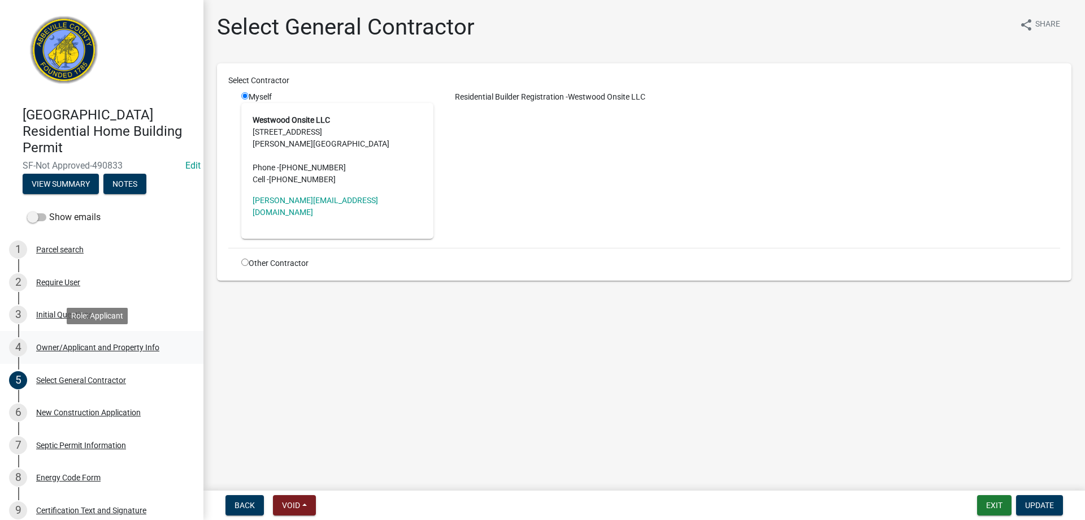
click at [75, 347] on div "Owner/Applicant and Property Info" at bounding box center [97, 347] width 123 height 8
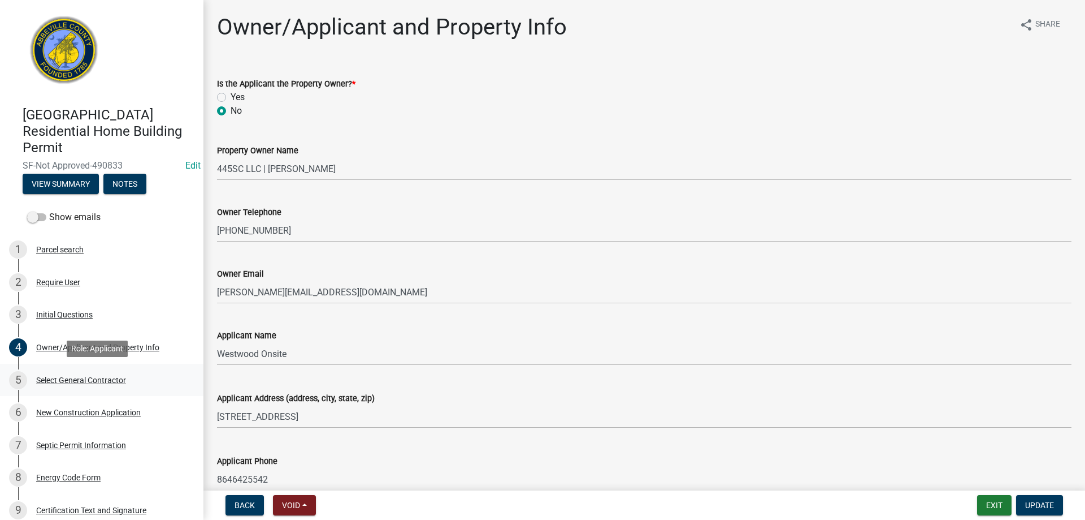
click at [87, 379] on div "Select General Contractor" at bounding box center [81, 380] width 90 height 8
